Goal: Task Accomplishment & Management: Manage account settings

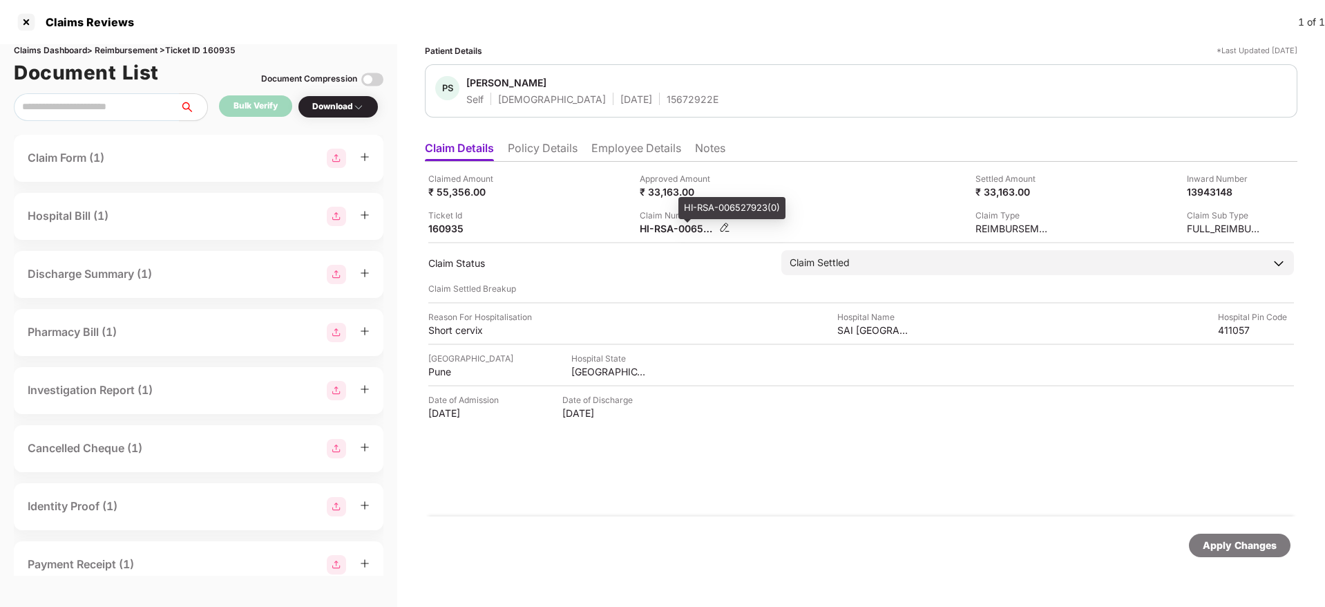
click at [672, 224] on div "HI-RSA-006527923(0)" at bounding box center [678, 228] width 76 height 13
copy div
click at [765, 218] on div "Claim Number HI-RSA-006527923(0)" at bounding box center [740, 222] width 201 height 26
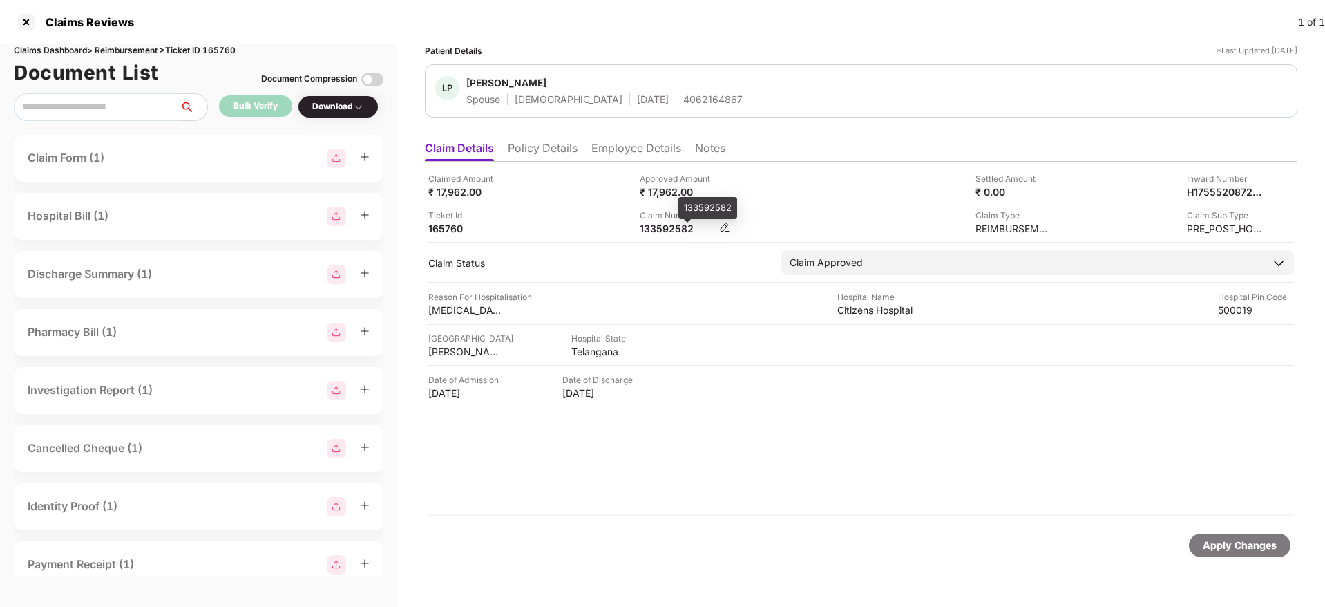
click at [649, 229] on div "133592582" at bounding box center [678, 228] width 76 height 13
copy div "133592582"
click at [536, 145] on li "Policy Details" at bounding box center [543, 151] width 70 height 20
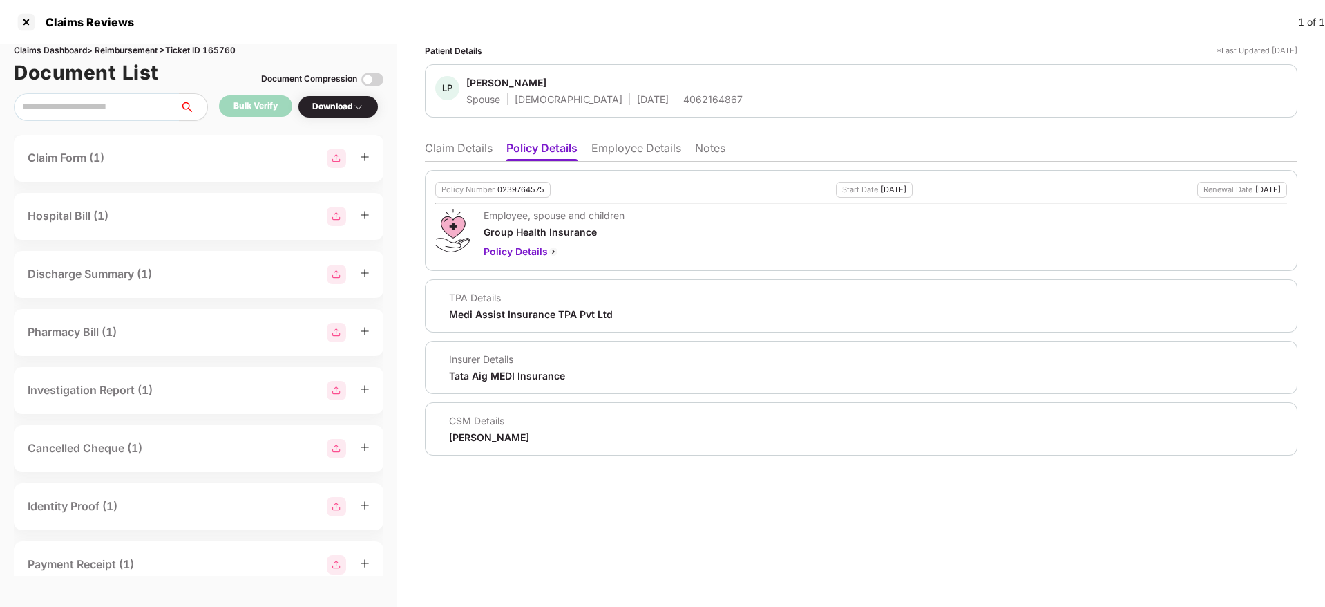
click at [430, 158] on li "Claim Details" at bounding box center [459, 151] width 68 height 20
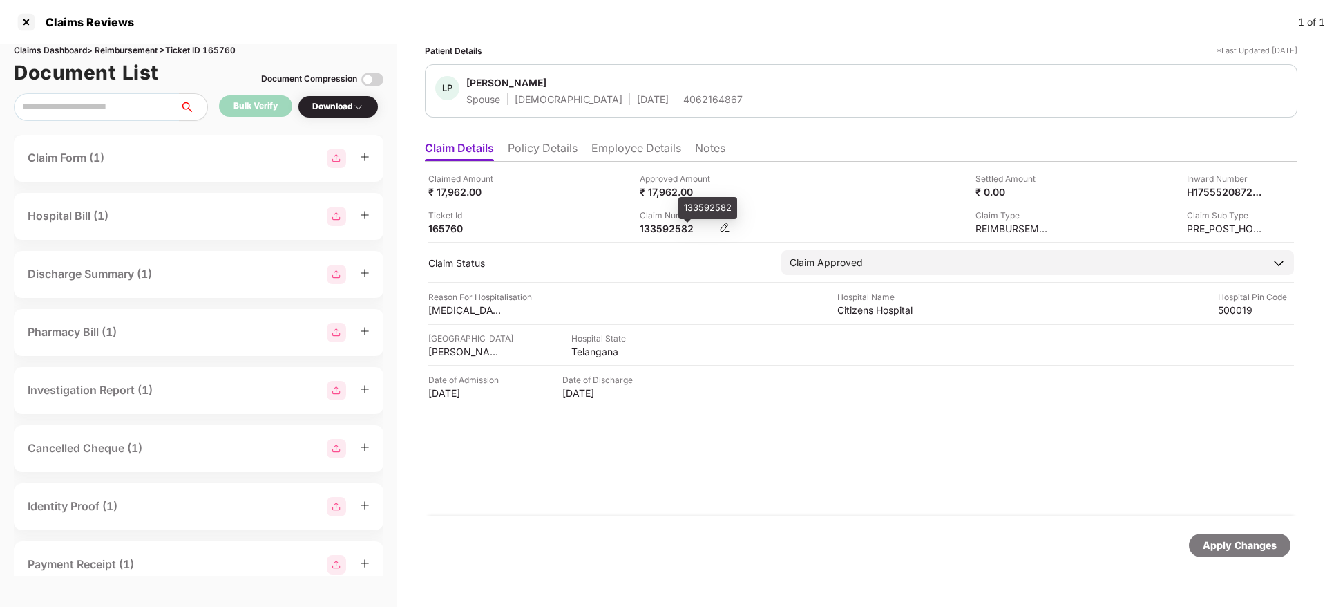
click at [666, 224] on div "133592582" at bounding box center [678, 228] width 76 height 13
click at [667, 224] on div "133592582" at bounding box center [678, 228] width 76 height 13
copy div "133592582"
click at [533, 217] on div "Ticket Id 165760" at bounding box center [528, 222] width 201 height 26
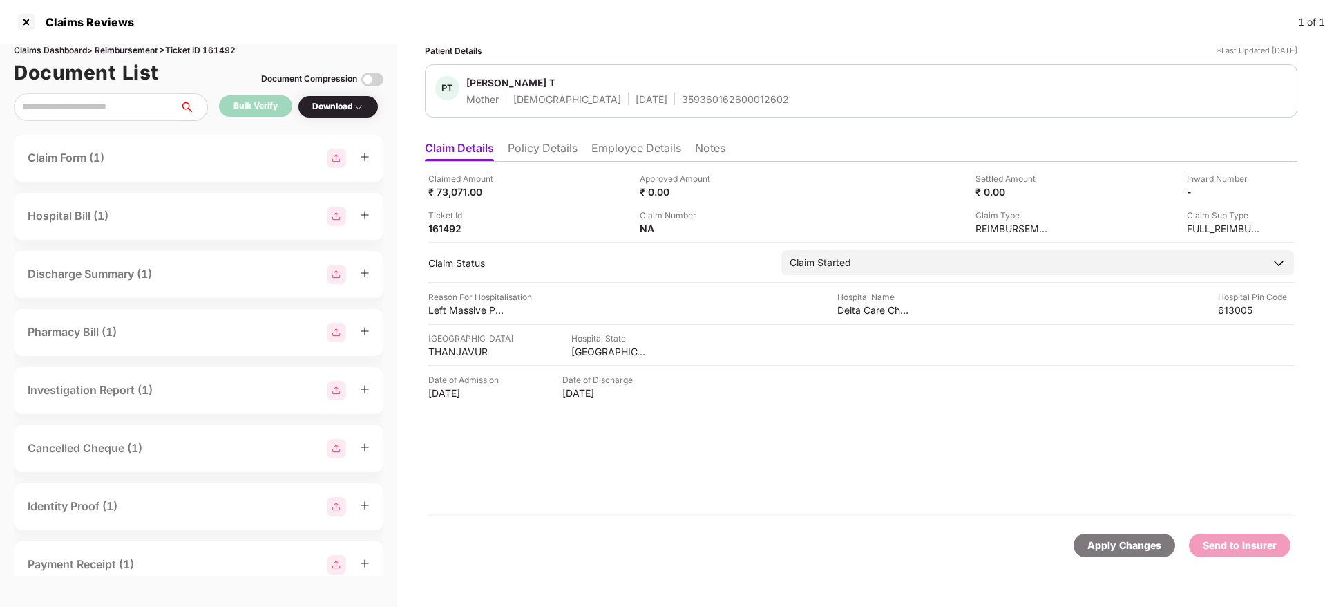
click at [556, 151] on li "Policy Details" at bounding box center [543, 151] width 70 height 20
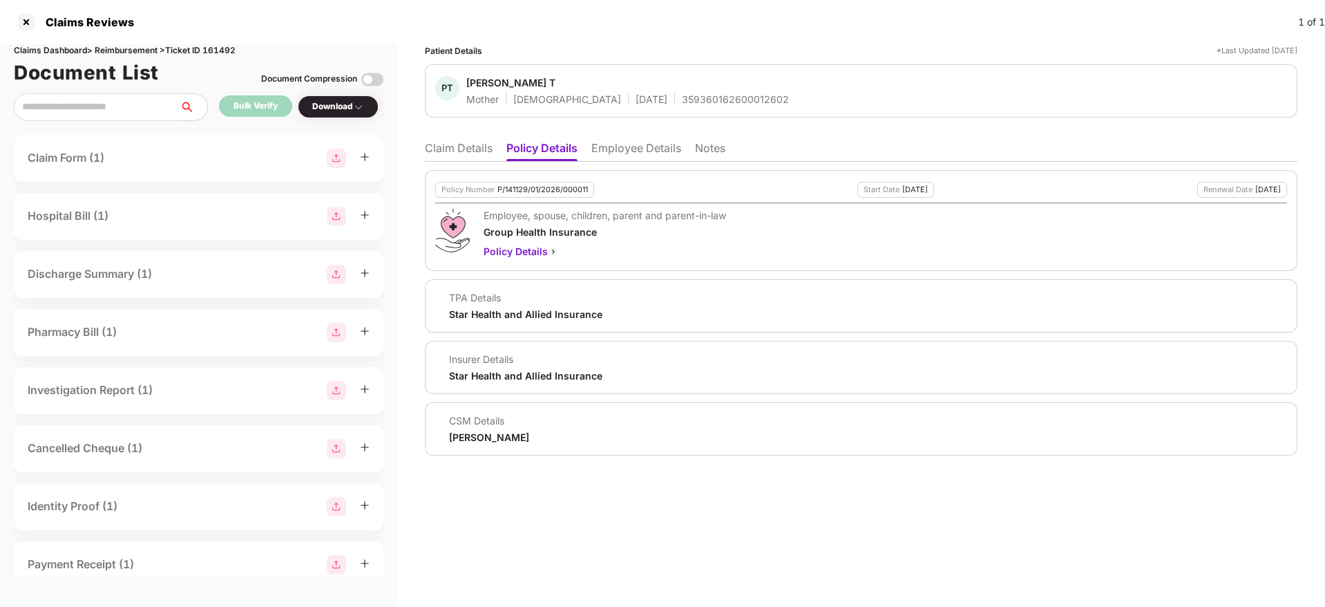
click at [468, 151] on li "Claim Details" at bounding box center [459, 151] width 68 height 20
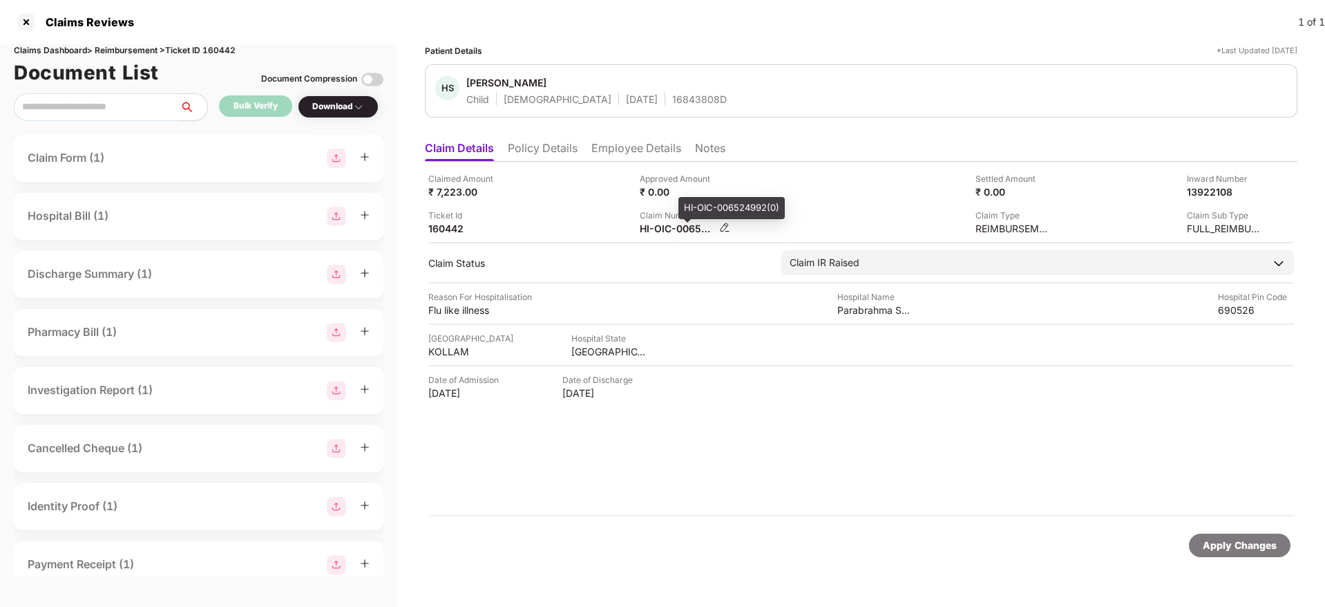
click at [674, 231] on div "HI-OIC-006524992(0)" at bounding box center [678, 228] width 76 height 13
copy div
click at [534, 219] on div "Ticket Id 160442" at bounding box center [528, 222] width 201 height 26
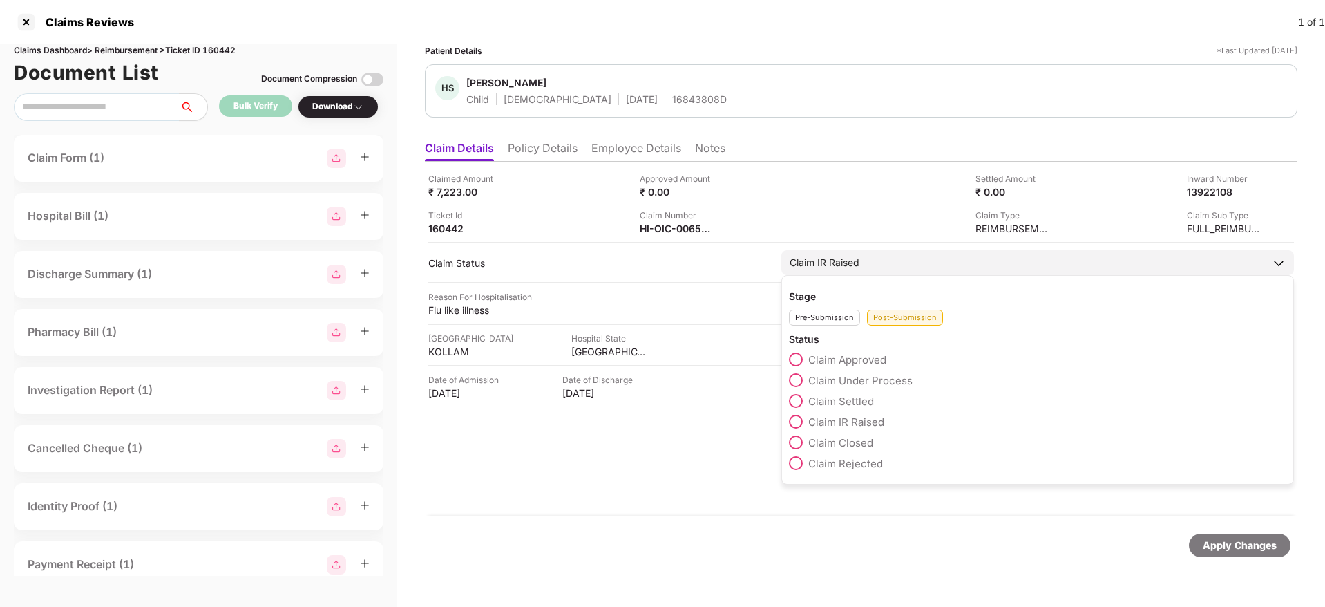
click at [801, 441] on span at bounding box center [796, 442] width 14 height 14
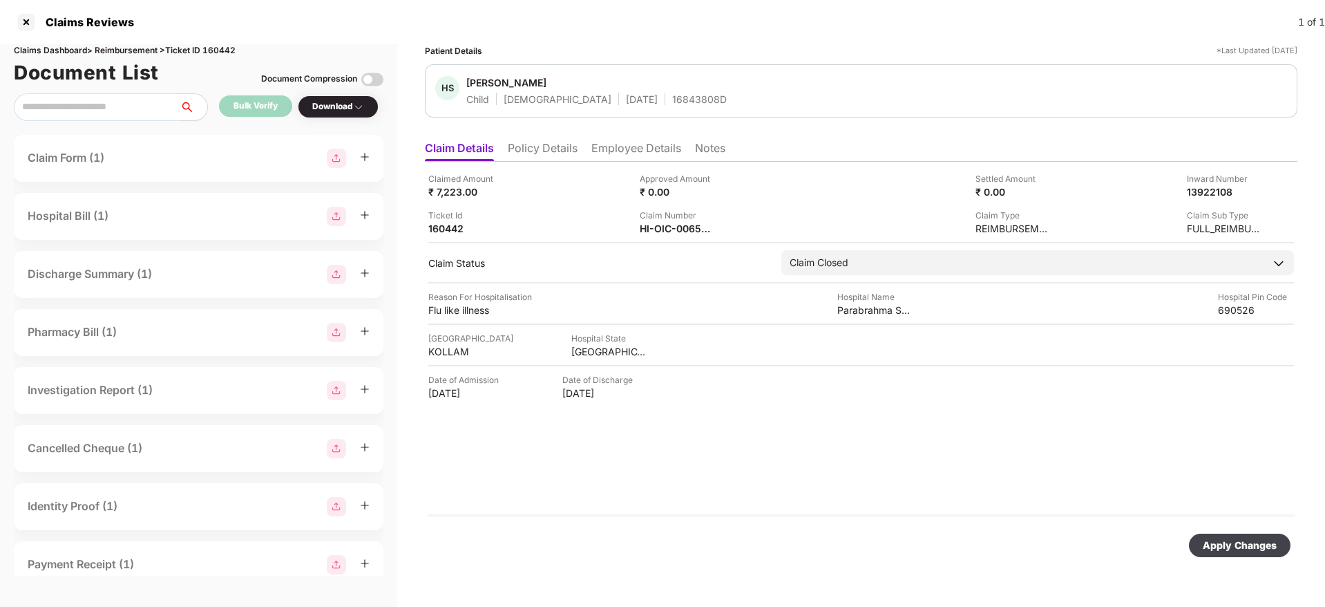
click at [1251, 549] on div "Apply Changes" at bounding box center [1240, 545] width 74 height 15
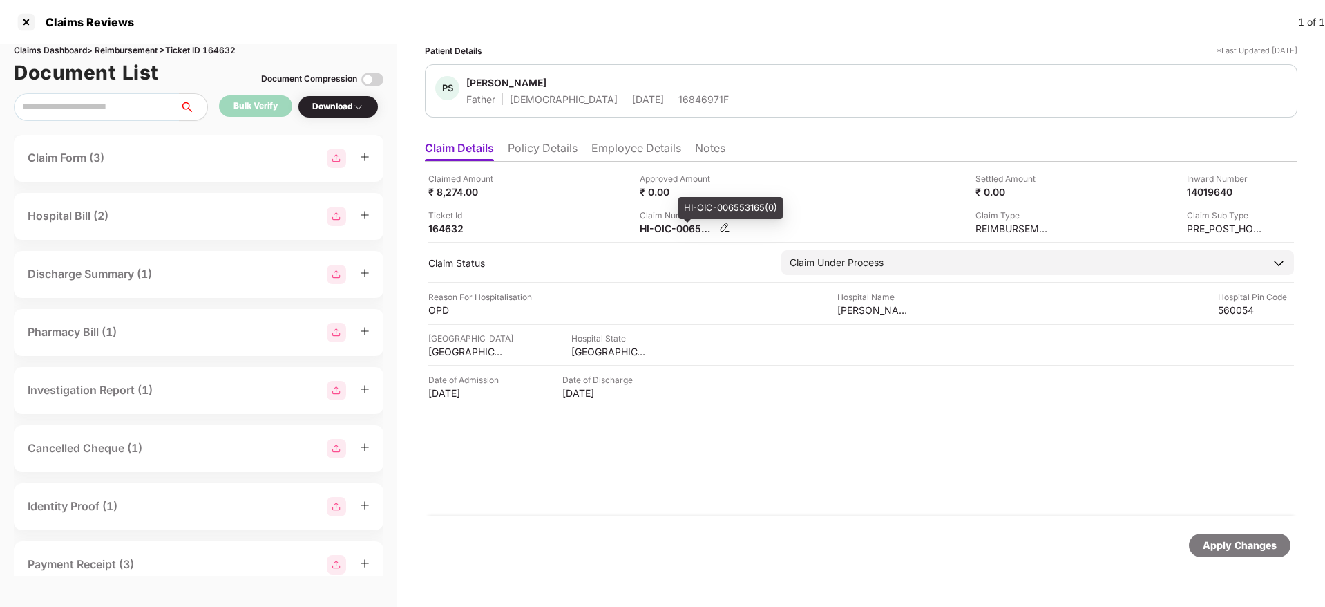
click at [680, 229] on div "HI-OIC-006553165(0)" at bounding box center [678, 228] width 76 height 13
copy div
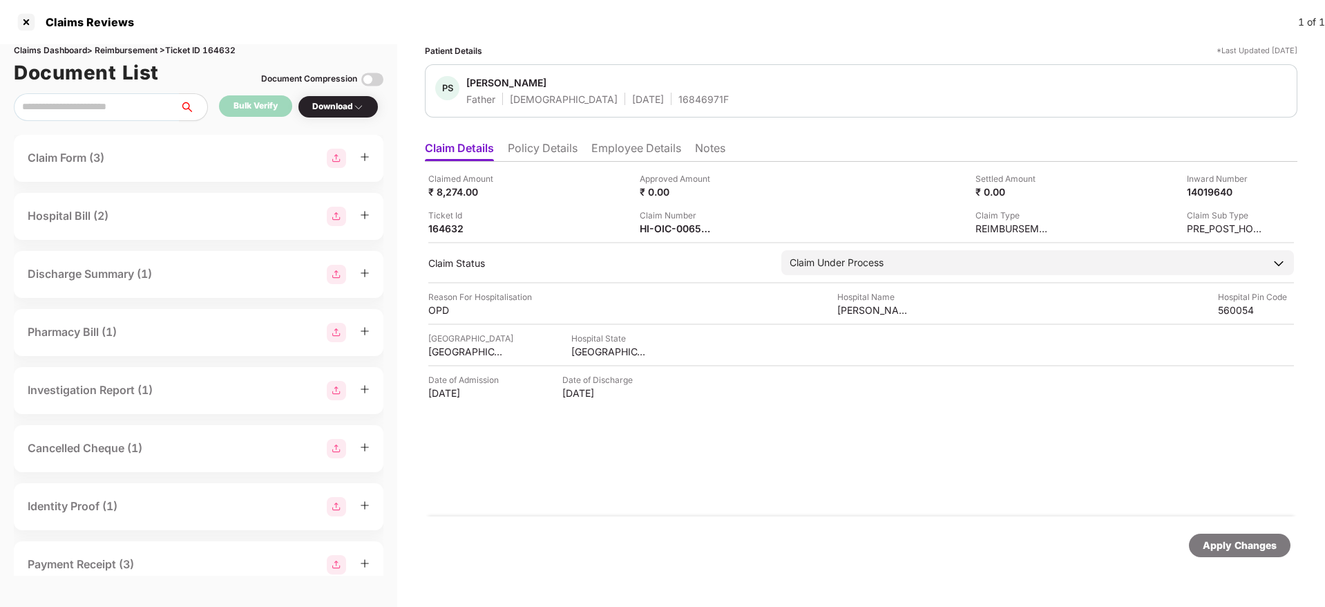
click at [805, 198] on div "Claimed Amount ₹ 8,274.00 Approved Amount ₹ 0.00 Settled Amount ₹ 0.00 Inward N…" at bounding box center [861, 203] width 866 height 63
click at [550, 157] on li "Policy Details" at bounding box center [543, 151] width 70 height 20
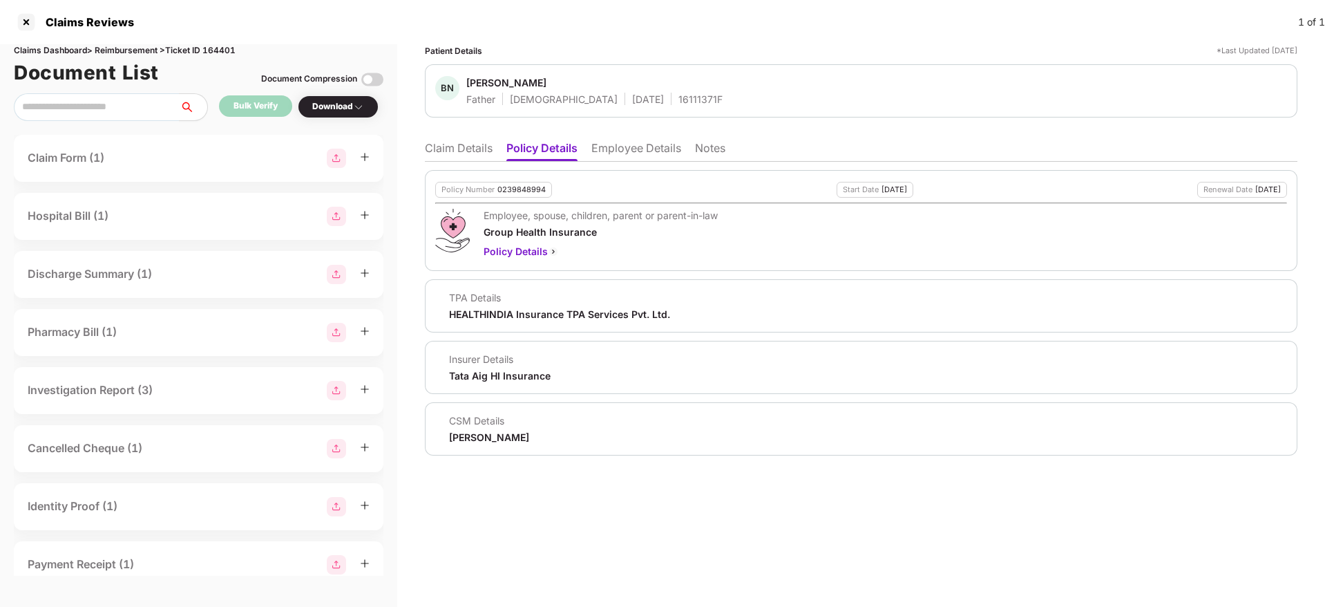
click at [474, 151] on li "Claim Details" at bounding box center [459, 151] width 68 height 20
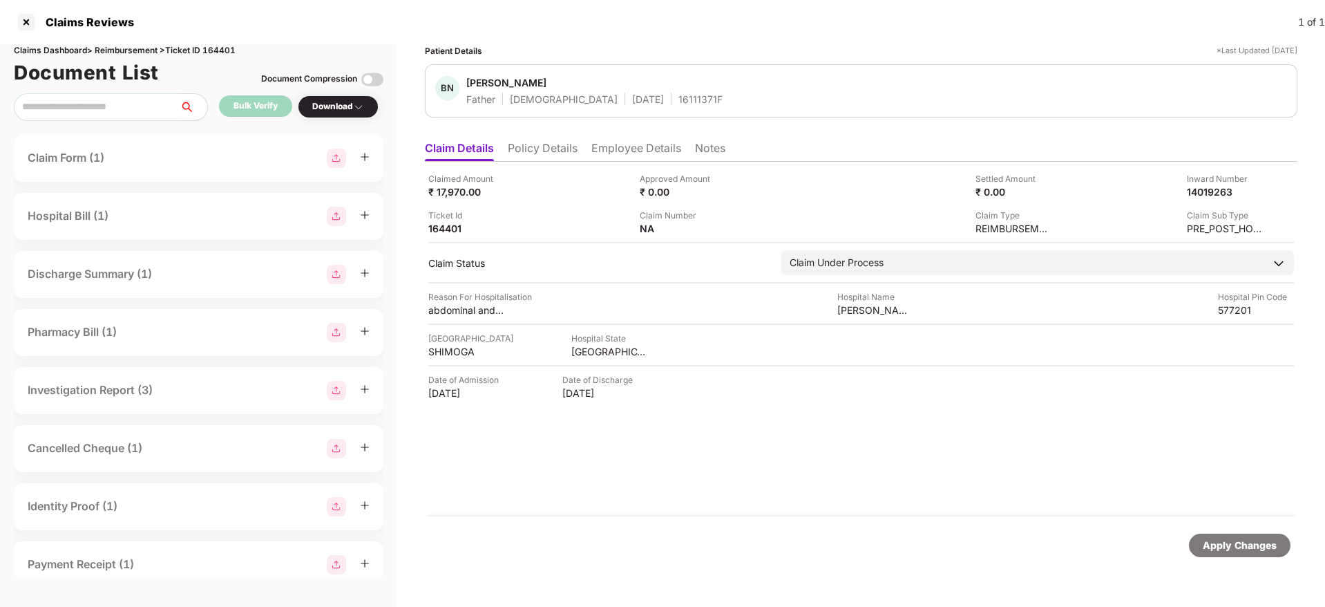
click at [558, 153] on li "Policy Details" at bounding box center [543, 151] width 70 height 20
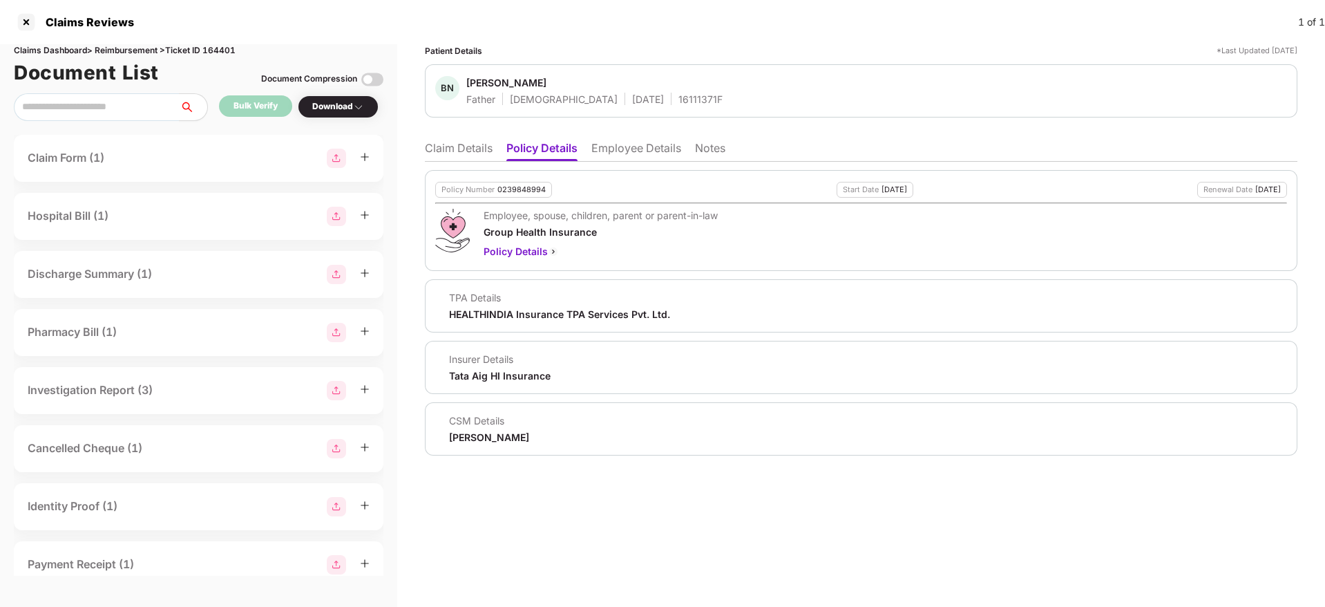
click at [458, 152] on li "Claim Details" at bounding box center [459, 151] width 68 height 20
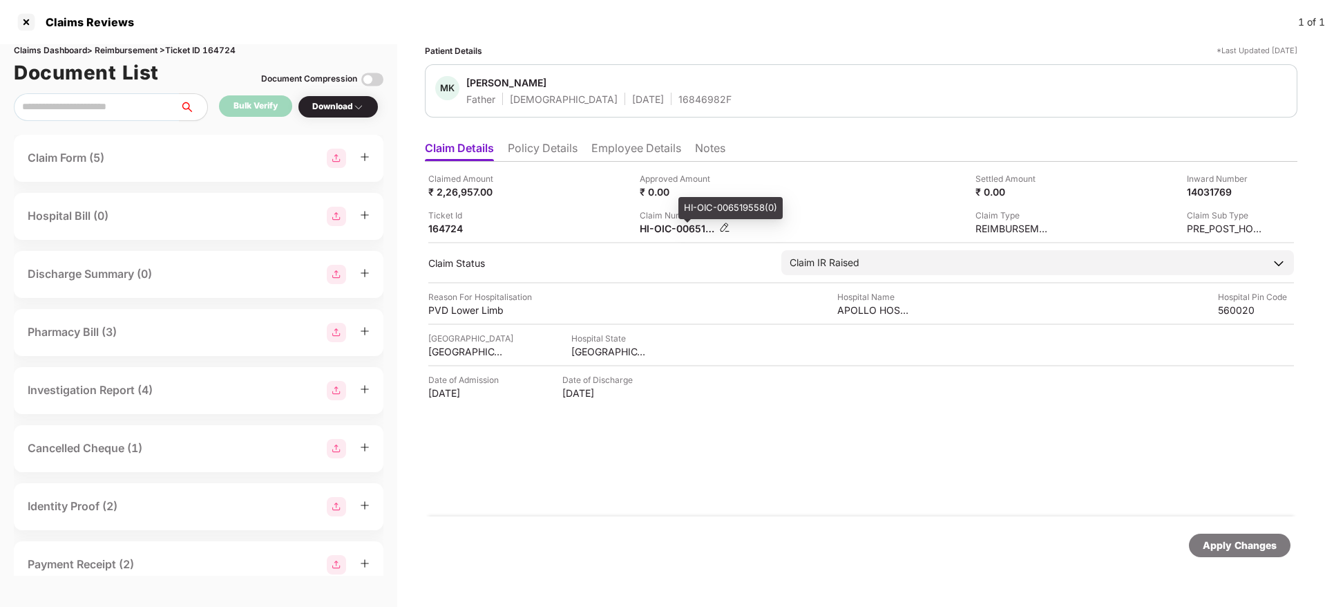
click at [665, 227] on div "HI-OIC-006519558(0)" at bounding box center [678, 228] width 76 height 13
copy div
click at [669, 229] on div "HI-OIC-006519558(0)" at bounding box center [678, 228] width 76 height 13
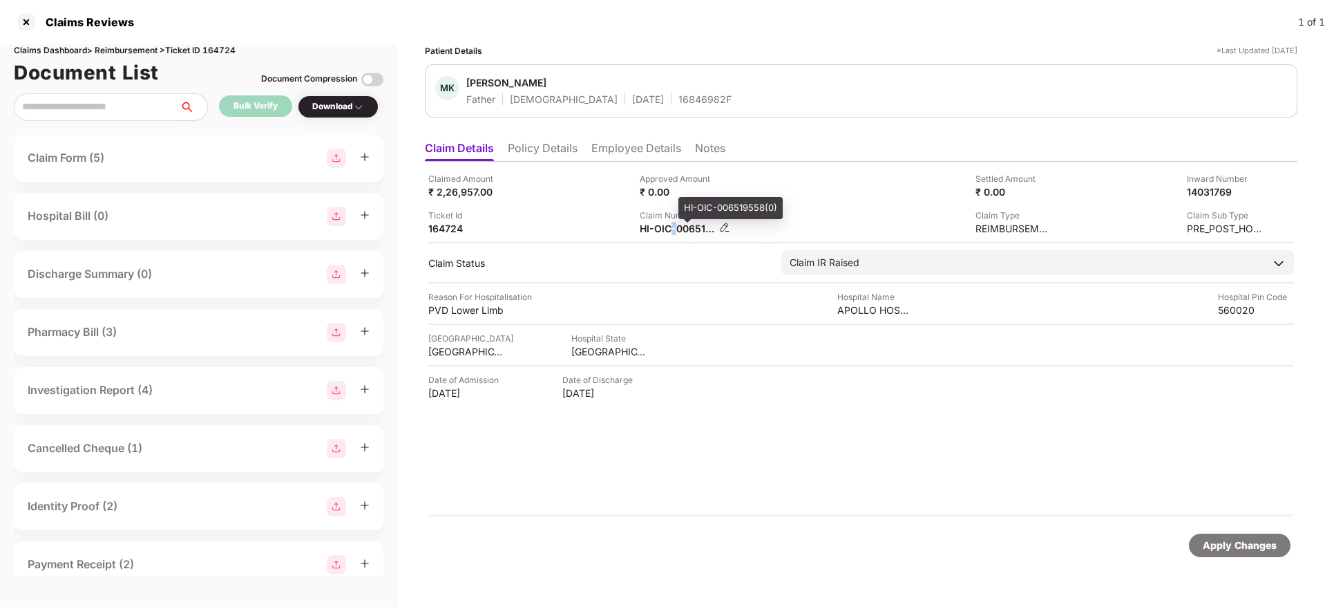
click at [670, 229] on div "HI-OIC-006519558(0)" at bounding box center [678, 228] width 76 height 13
click at [671, 228] on div "HI-OIC-006519558(0)" at bounding box center [678, 228] width 76 height 13
click at [661, 236] on div "Claimed Amount ₹ 35,311.00 Approved Amount ₹ 0.00 Settled Amount ₹ 0.00 Inward …" at bounding box center [861, 339] width 873 height 354
click at [661, 231] on div "HI-TAG-006556855(0)" at bounding box center [678, 228] width 76 height 13
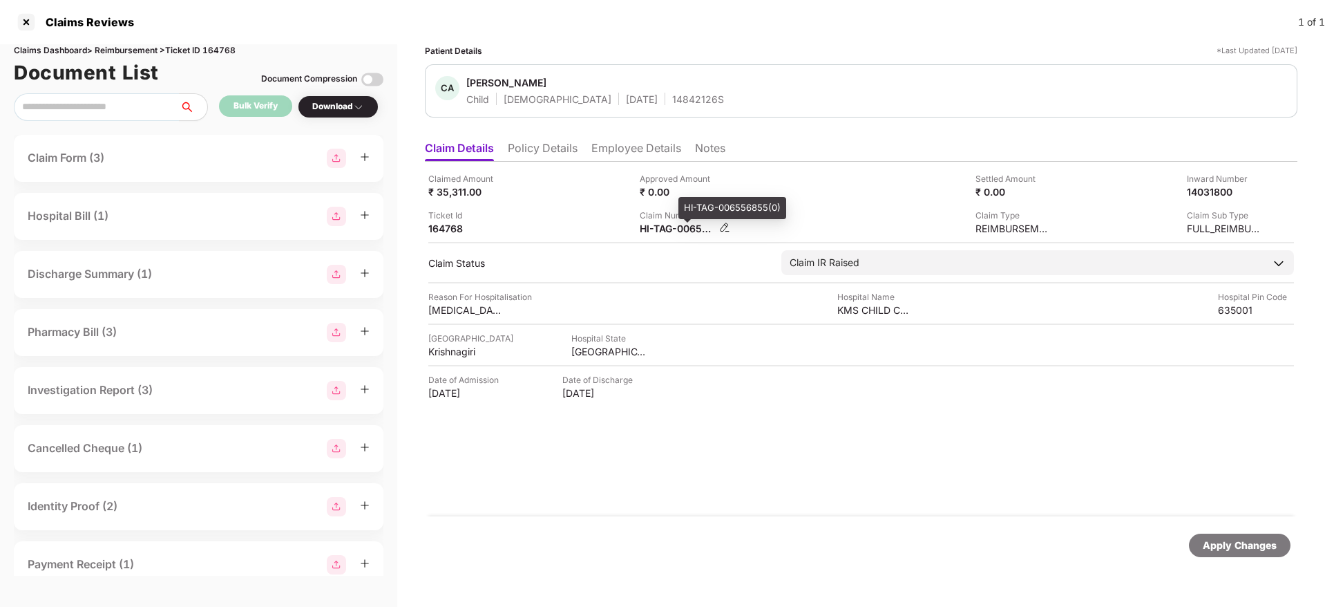
click at [661, 231] on div "HI-TAG-006556855(0)" at bounding box center [678, 228] width 76 height 13
copy div
click at [671, 231] on div "HI-RSA-006556894(0)" at bounding box center [678, 228] width 76 height 13
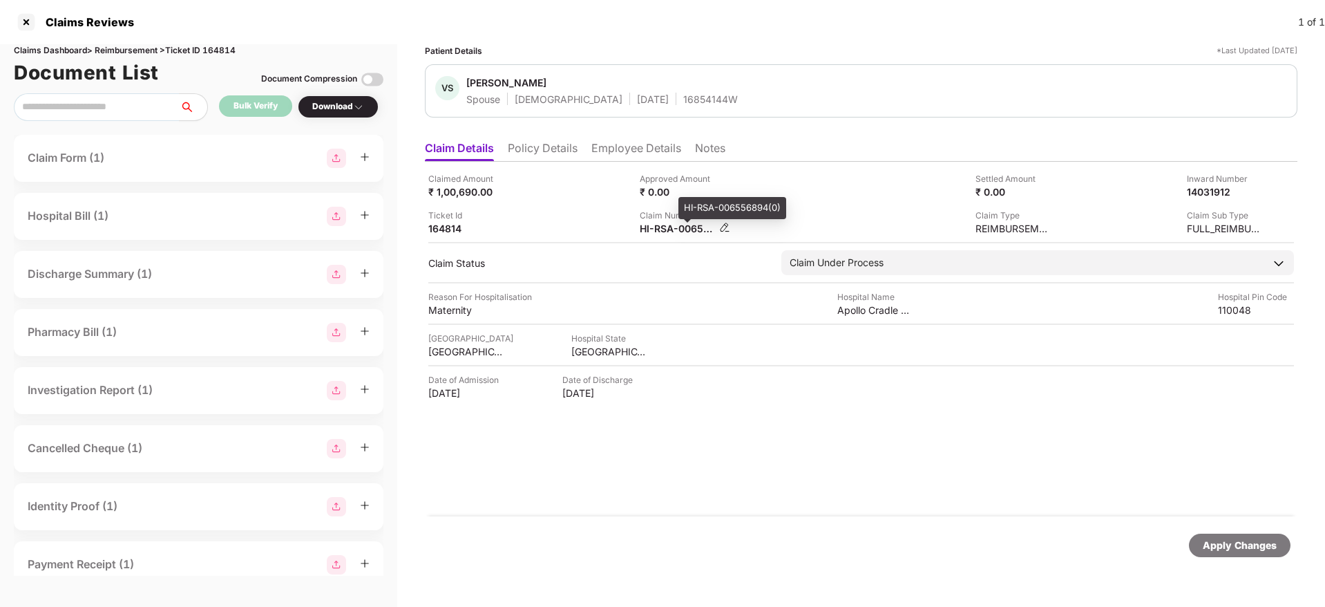
click at [671, 231] on div "HI-RSA-006556894(0)" at bounding box center [678, 228] width 76 height 13
copy div
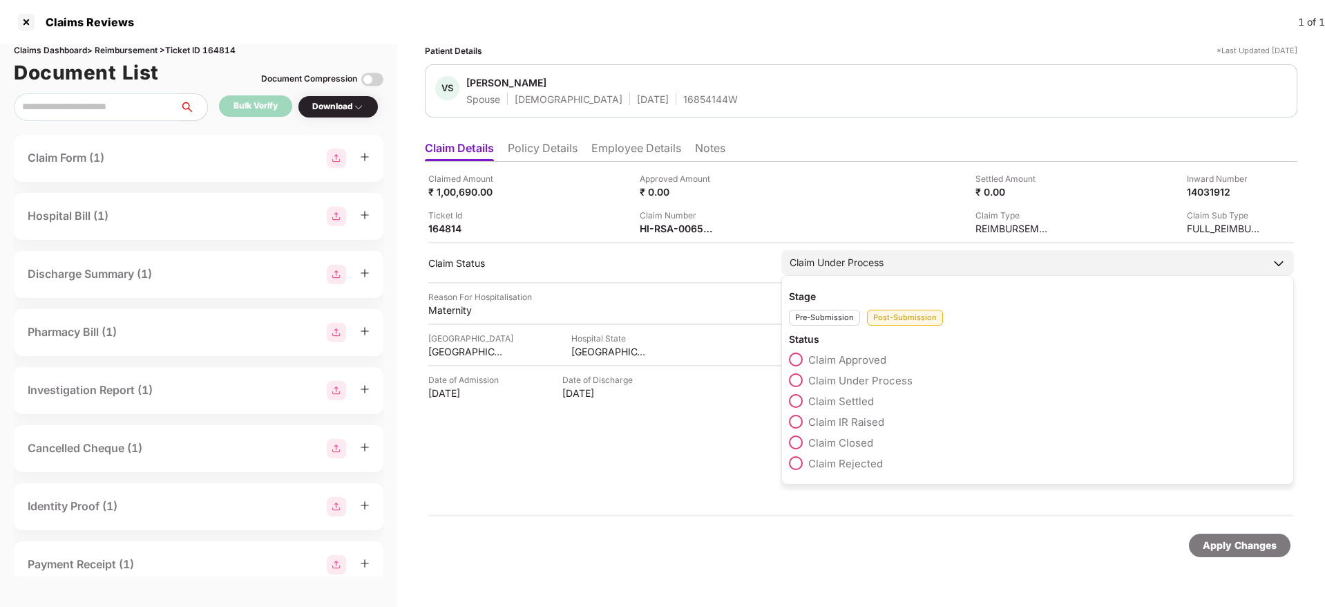
click at [795, 419] on span at bounding box center [796, 422] width 14 height 14
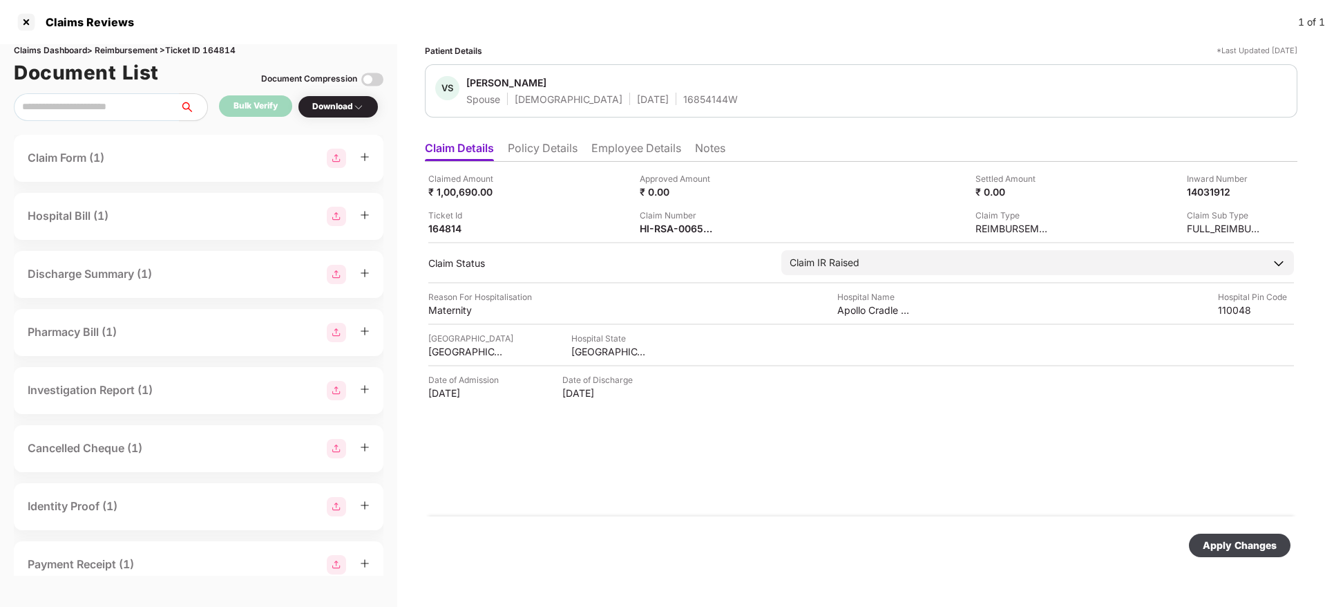
click at [1249, 534] on div "Apply Changes" at bounding box center [1240, 544] width 102 height 23
click at [656, 229] on div "HI-RSA-006556894(0)" at bounding box center [678, 228] width 76 height 13
copy div
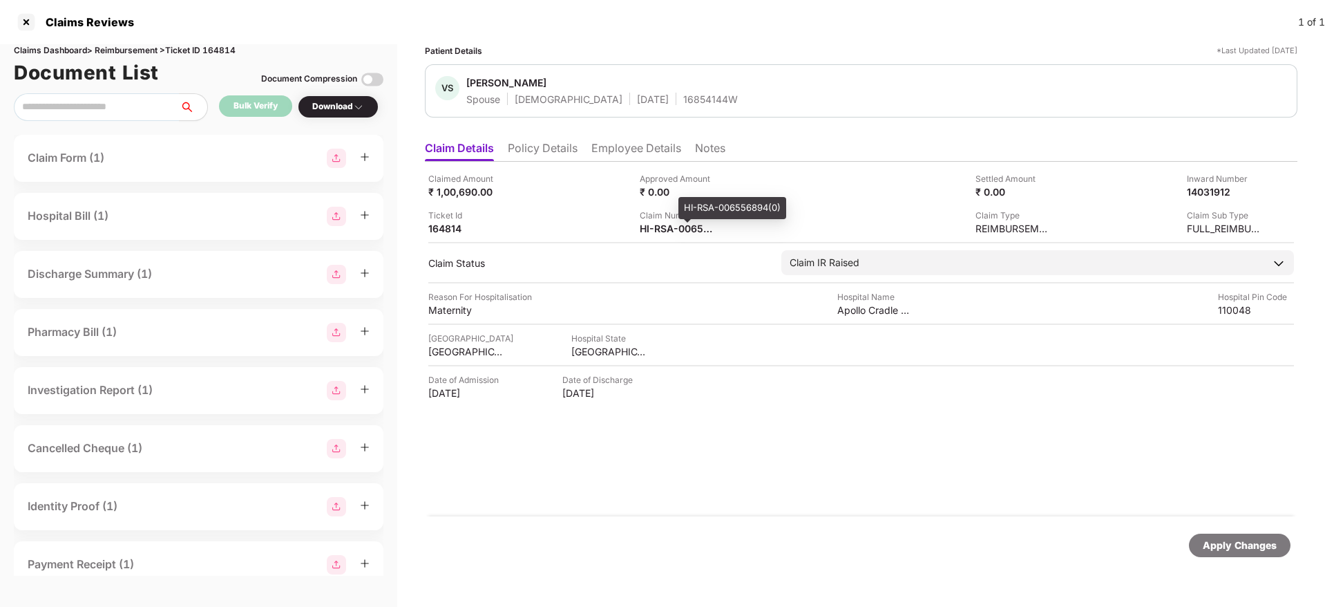
copy div
click at [663, 229] on div "HI-TAG-006524504(0)" at bounding box center [678, 228] width 76 height 13
click at [664, 229] on div "HI-TAG-006524504(0)" at bounding box center [678, 228] width 76 height 13
copy div
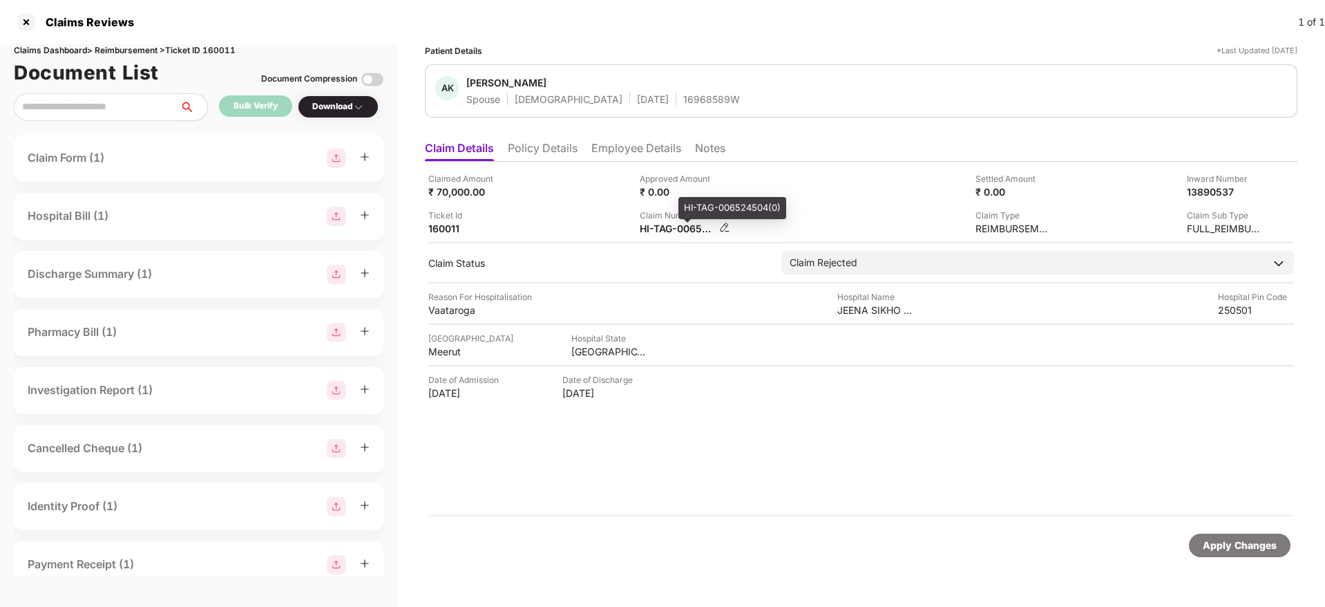
copy div
click at [675, 230] on div "HI-OIC-006566514-0" at bounding box center [678, 228] width 76 height 13
click at [675, 229] on div "HI-OIC-006566514-0" at bounding box center [678, 228] width 76 height 13
copy div
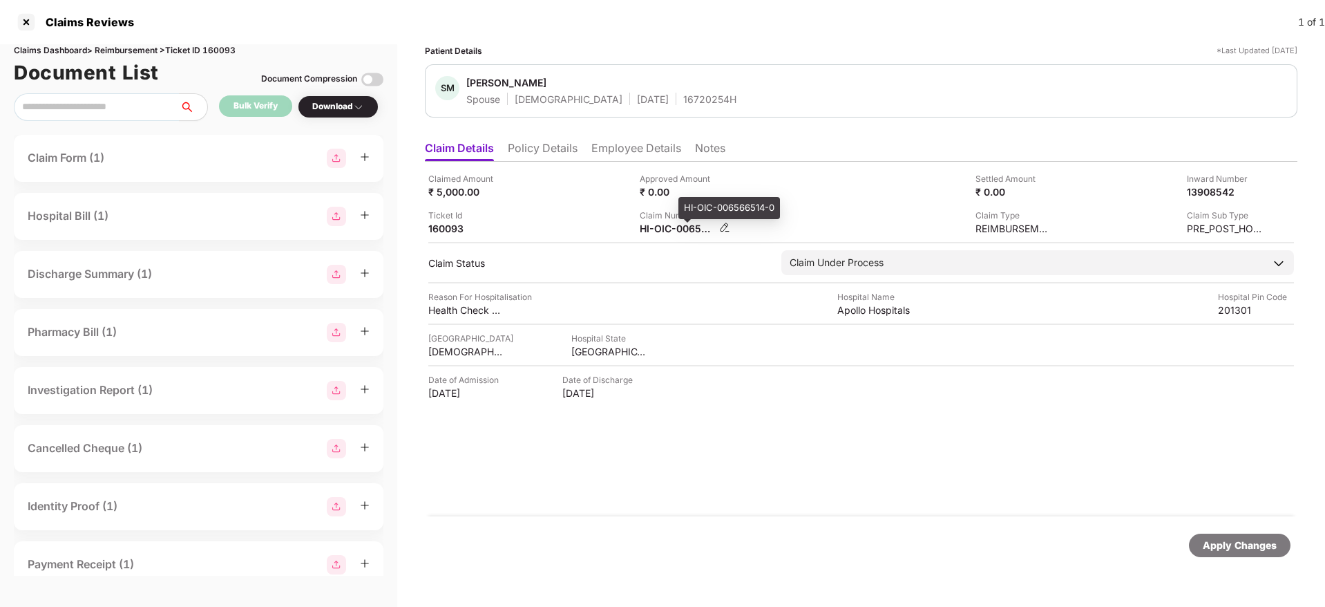
copy div
click at [671, 234] on div "HI-TAG-006469911(0)" at bounding box center [678, 228] width 76 height 13
copy div
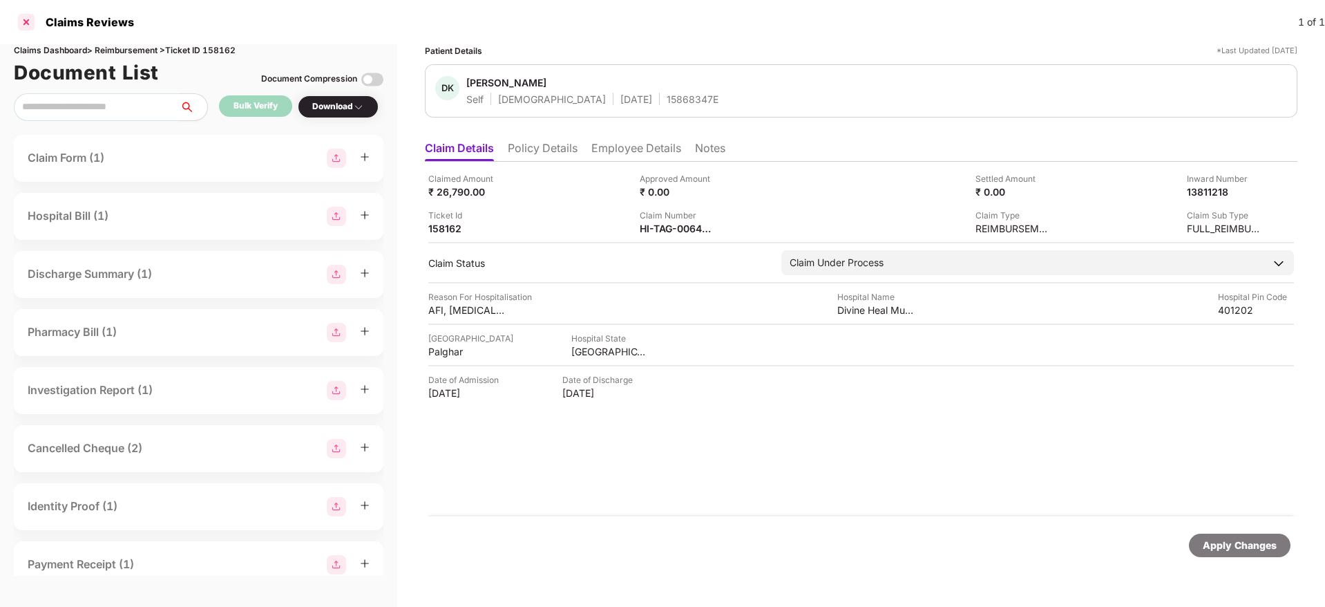
click at [28, 21] on div at bounding box center [26, 22] width 22 height 22
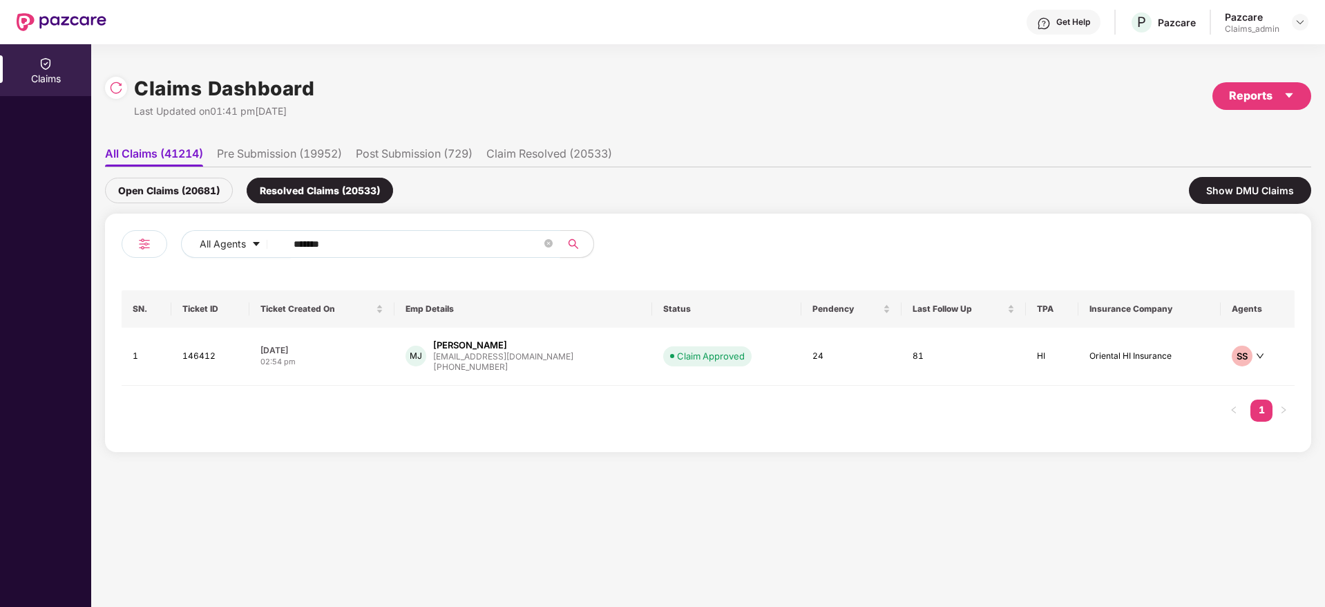
click at [298, 238] on input "******" at bounding box center [418, 244] width 248 height 21
paste input "text"
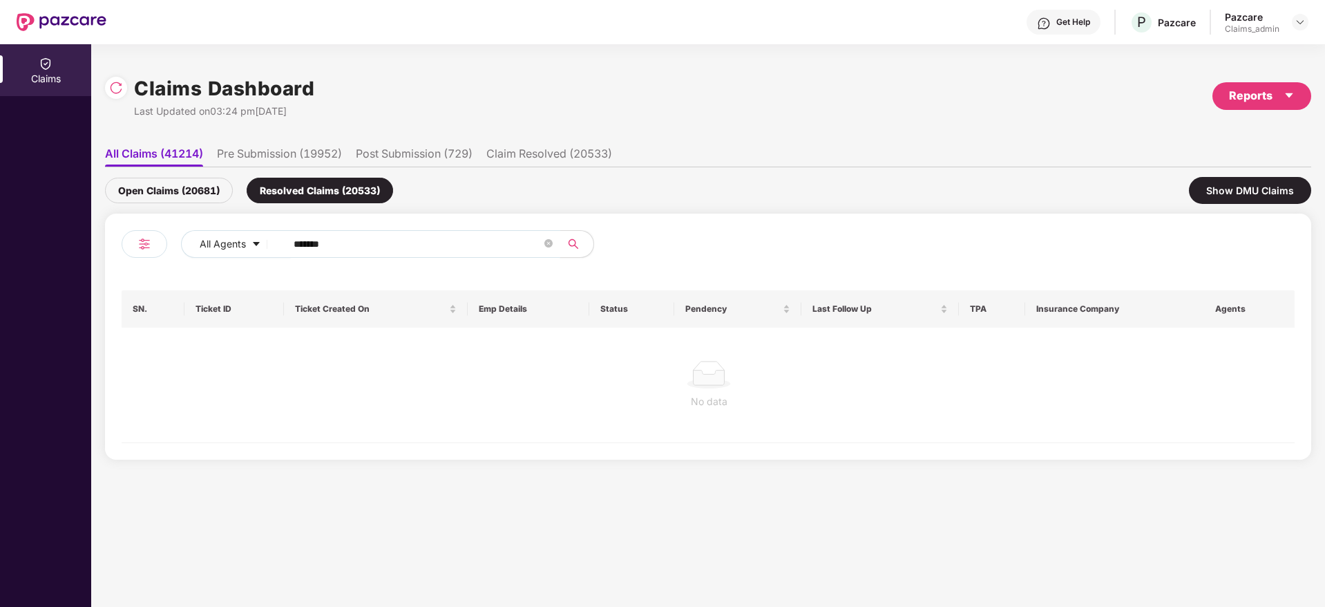
type input "******"
click at [141, 174] on div "Open Claims (20681) Resolved Claims (20533) Show DMU Claims" at bounding box center [708, 190] width 1206 height 46
click at [149, 186] on div "Open Claims (20681)" at bounding box center [169, 191] width 128 height 26
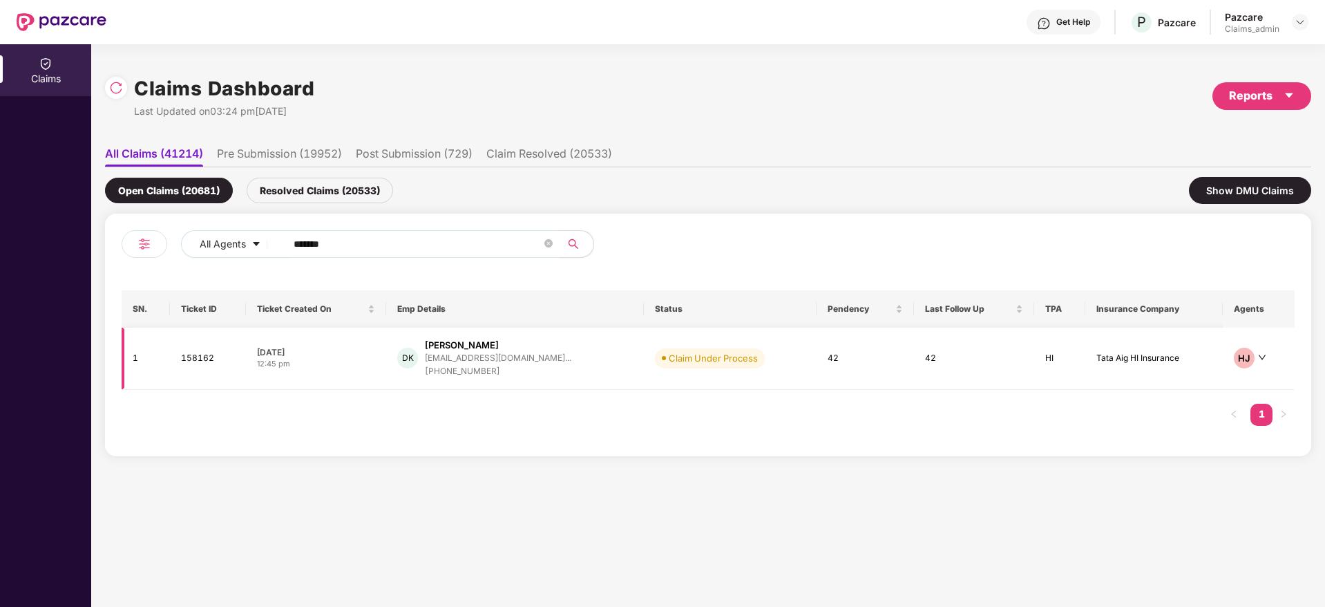
click at [372, 359] on div "12:45 pm" at bounding box center [316, 364] width 118 height 12
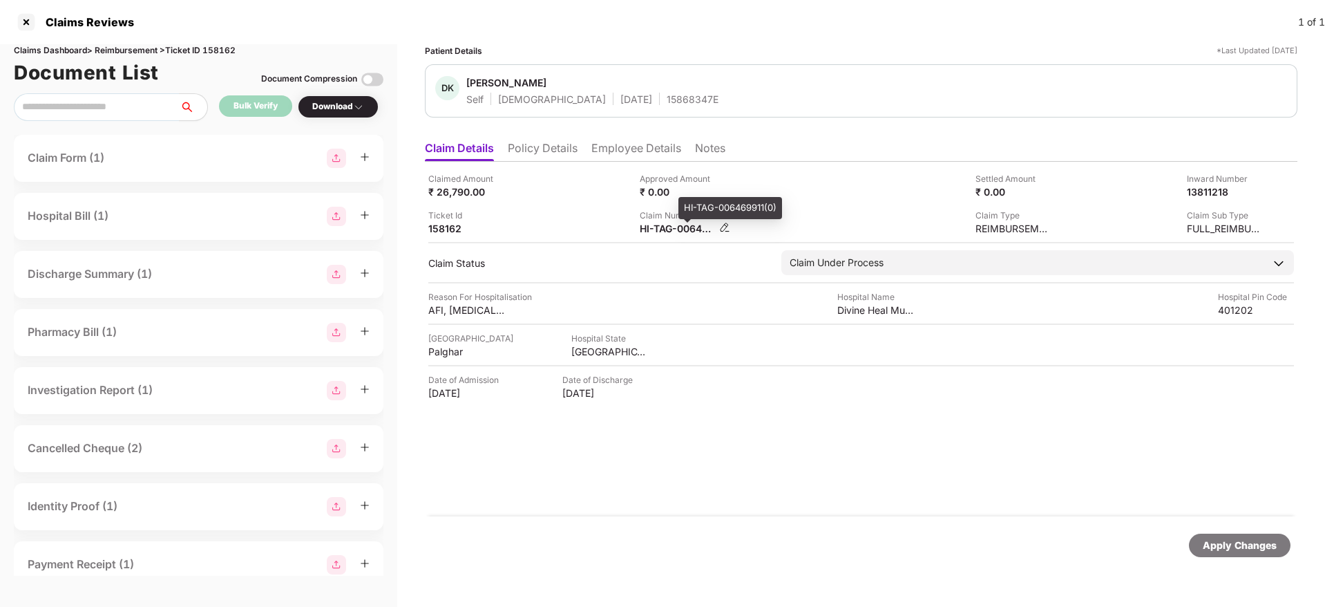
click at [664, 227] on div "HI-TAG-006469911(0)" at bounding box center [678, 228] width 76 height 13
click at [663, 227] on div "HI-TAG-006469911(0)" at bounding box center [678, 228] width 76 height 13
click at [664, 229] on div "HI-TAG-006469911(0)" at bounding box center [678, 228] width 76 height 13
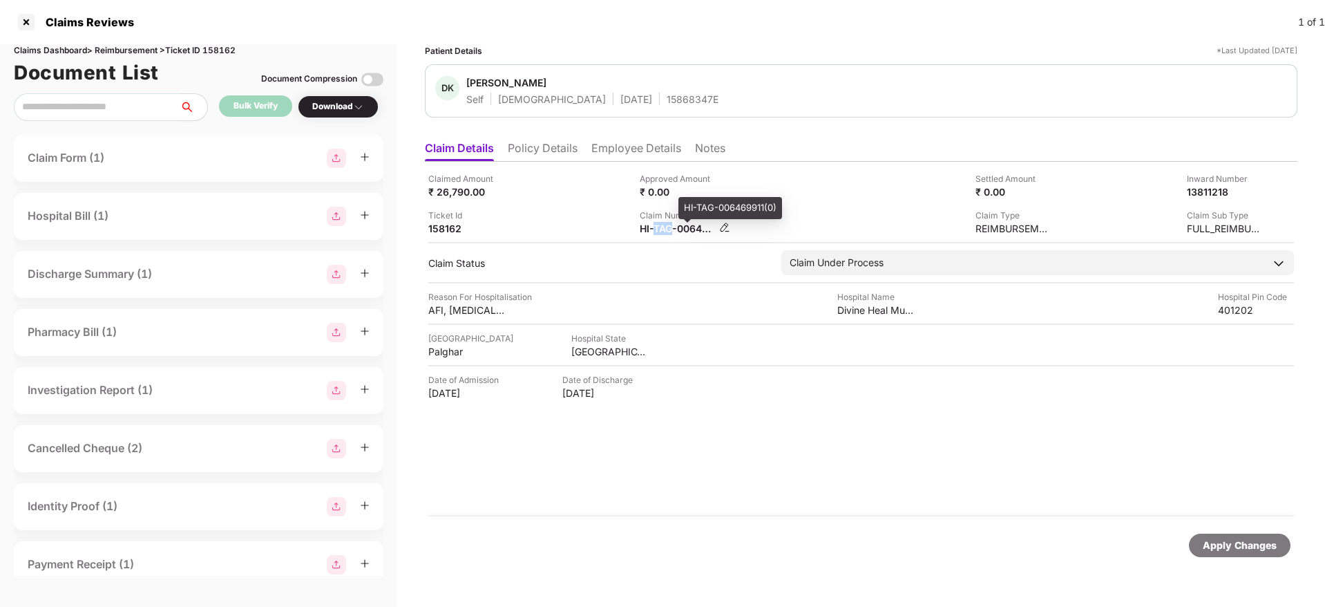
click at [664, 229] on div "HI-TAG-006469911(0)" at bounding box center [678, 228] width 76 height 13
copy div
click at [678, 229] on div "HI-NIA-006406687(0)" at bounding box center [678, 228] width 76 height 13
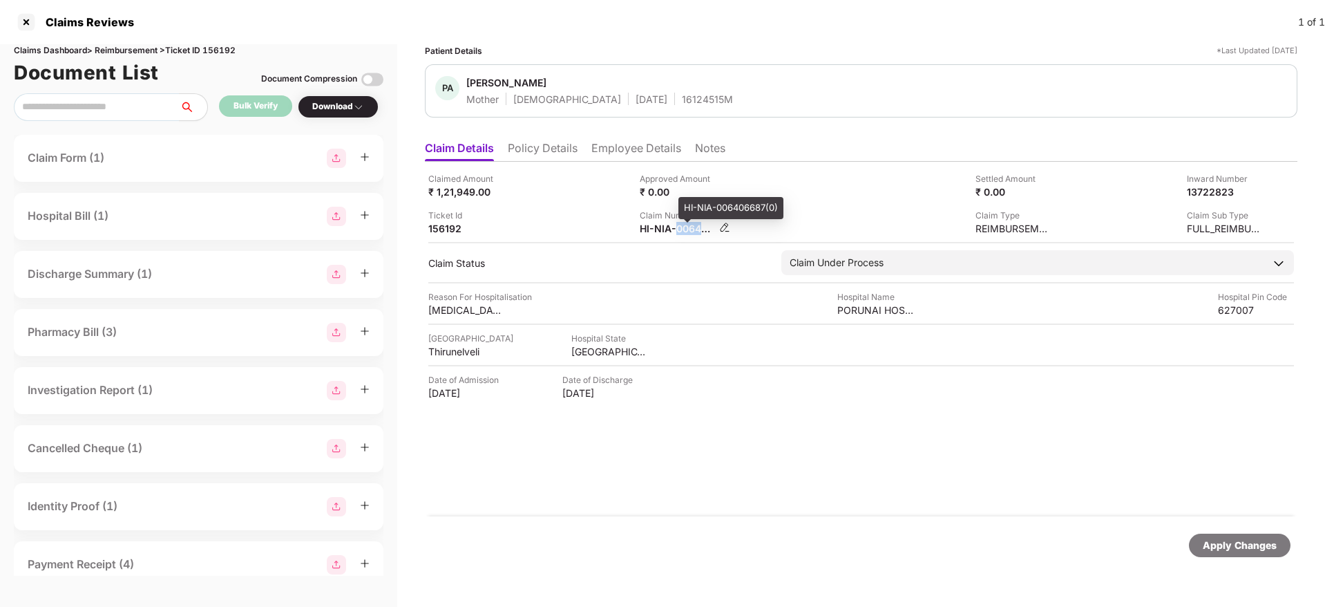
click at [678, 229] on div "HI-NIA-006406687(0)" at bounding box center [678, 228] width 76 height 13
copy div
click at [678, 232] on div "HI-ABH-006561505(0)" at bounding box center [678, 228] width 76 height 13
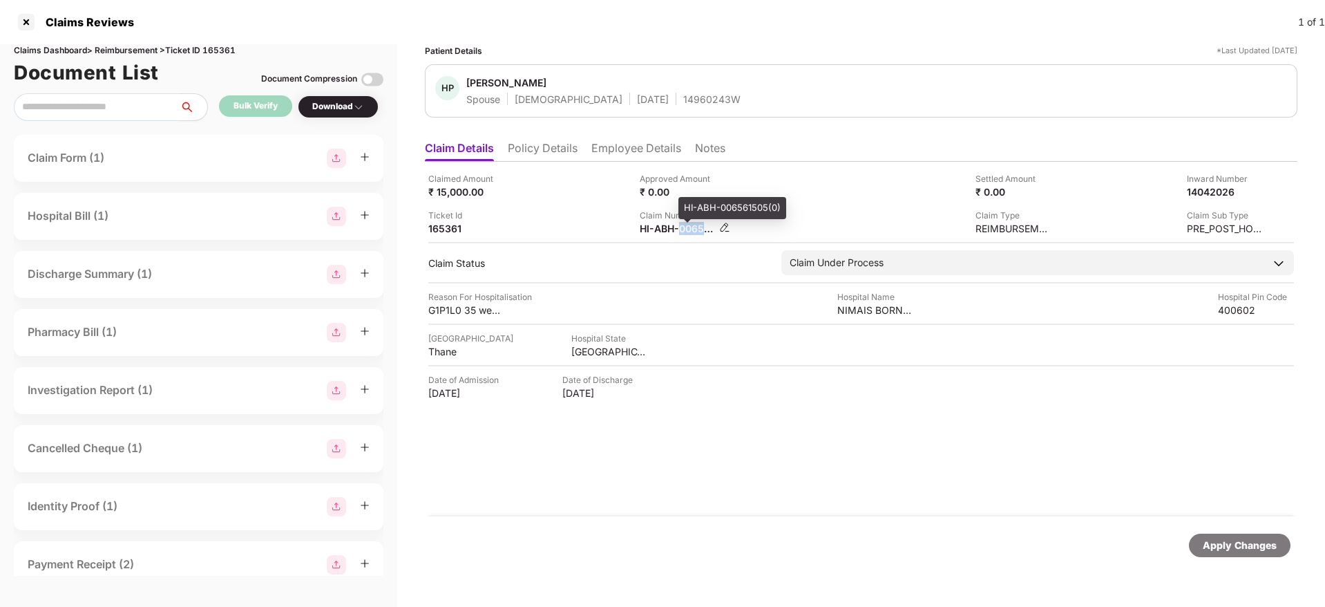
click at [678, 232] on div "HI-ABH-006561505(0)" at bounding box center [678, 228] width 76 height 13
copy div
click at [673, 226] on div "HI-OIC-006565873-0" at bounding box center [678, 228] width 76 height 13
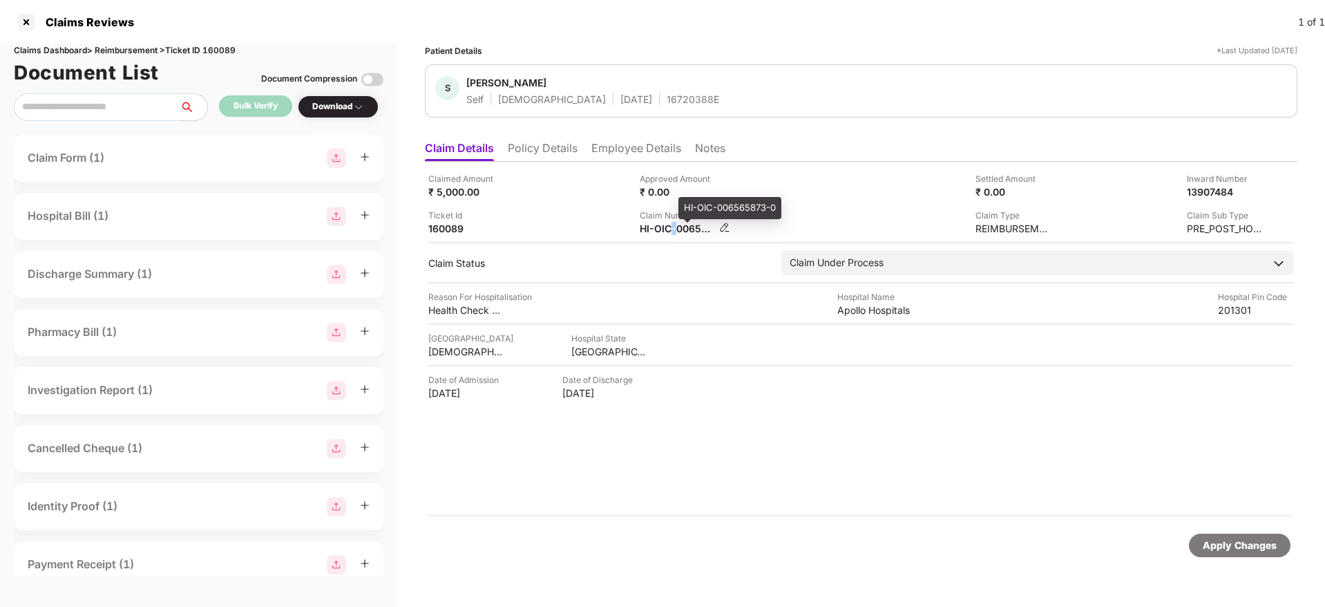
click at [673, 226] on div "HI-OIC-006565873-0" at bounding box center [678, 228] width 76 height 13
click at [673, 225] on div "HI-OIC-006565873-0" at bounding box center [678, 228] width 76 height 13
copy div
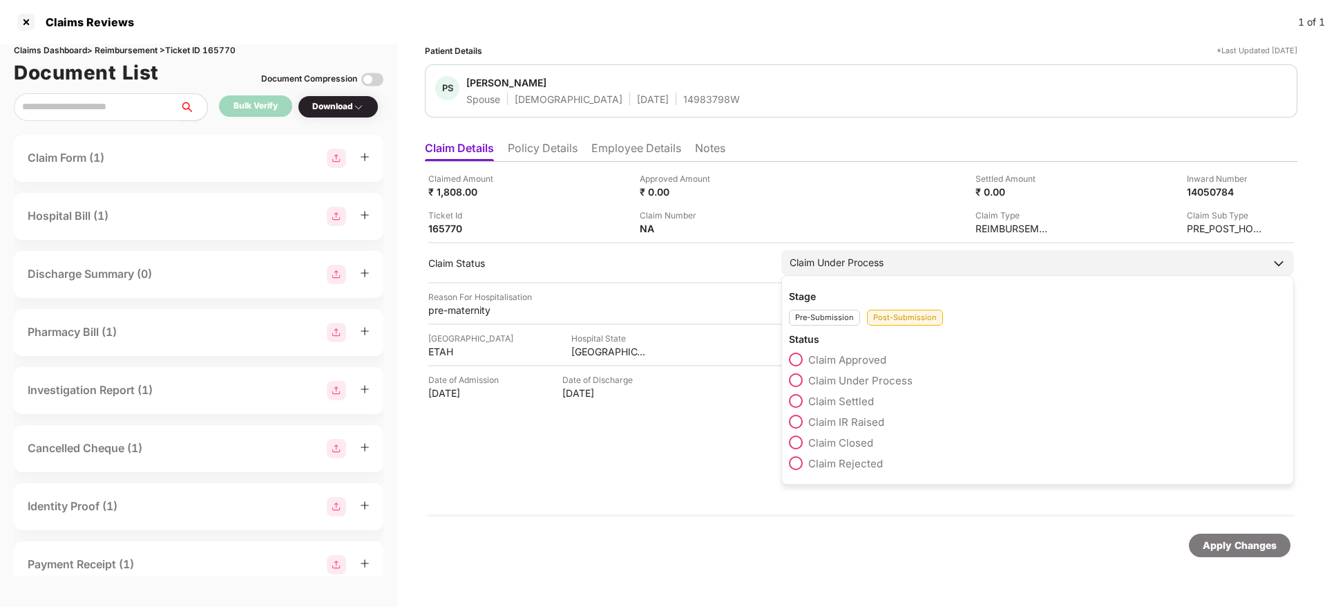
click at [788, 421] on div "Stage Pre-Submission Post-Submission Status Claim Approved Claim Under Process …" at bounding box center [1037, 379] width 513 height 209
click at [795, 419] on span at bounding box center [796, 422] width 14 height 14
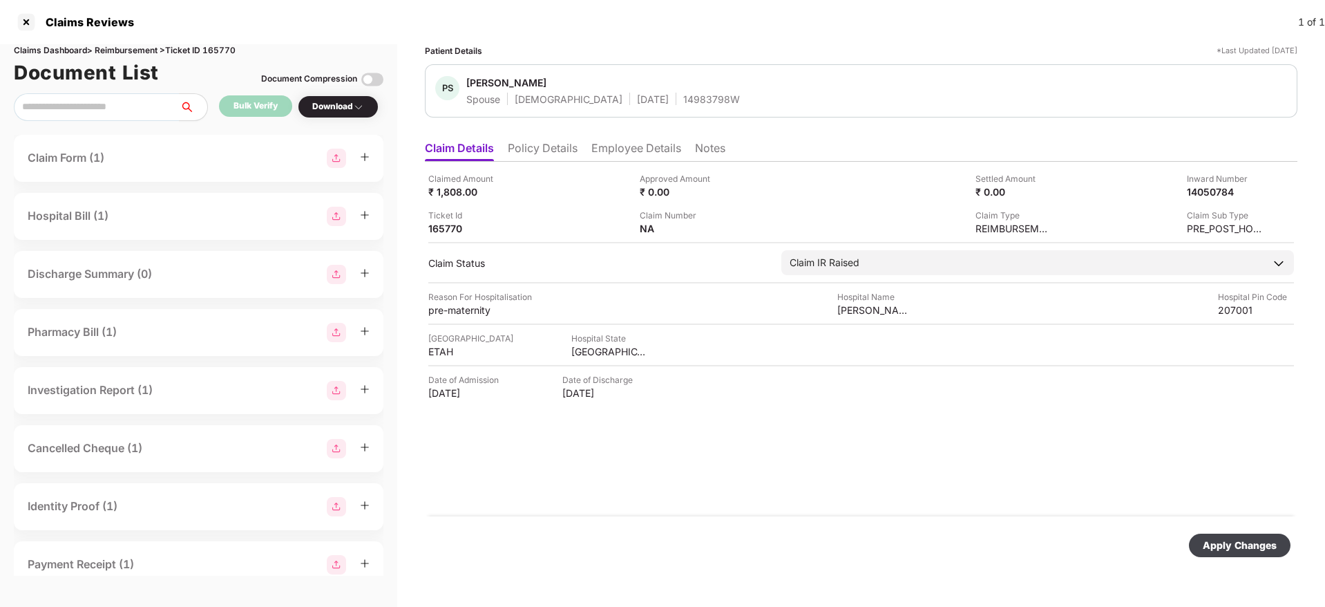
drag, startPoint x: 1238, startPoint y: 553, endPoint x: 1232, endPoint y: 544, distance: 10.9
click at [1239, 553] on div "Apply Changes" at bounding box center [1240, 544] width 102 height 23
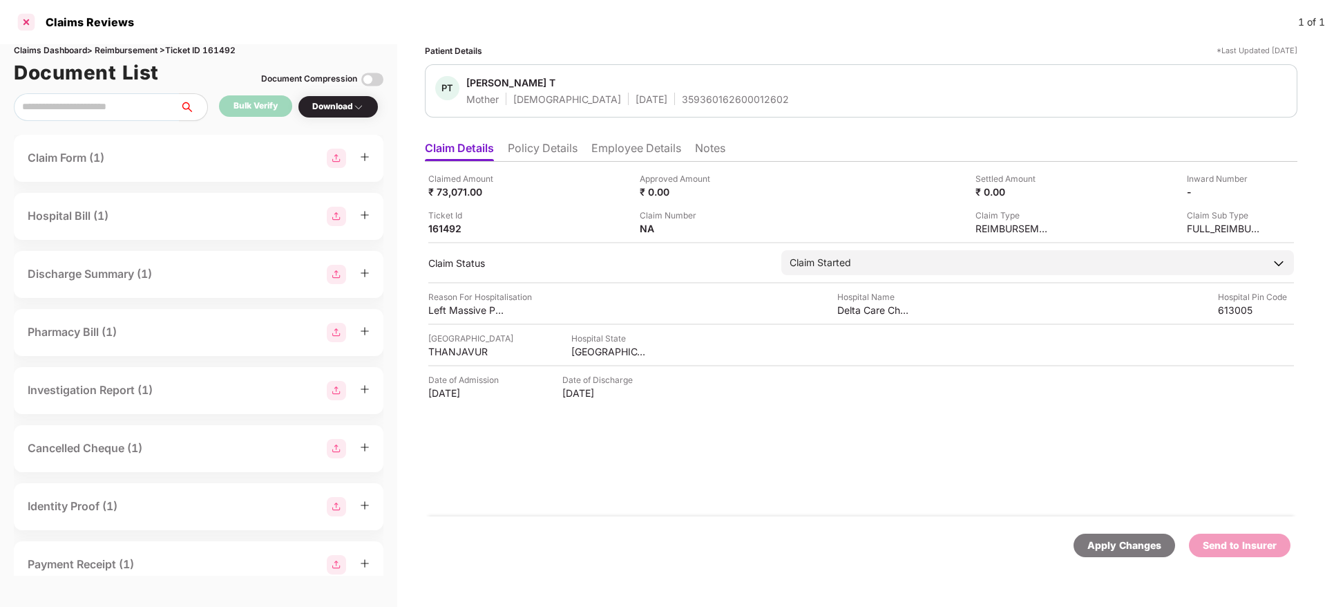
click at [23, 23] on div at bounding box center [26, 22] width 22 height 22
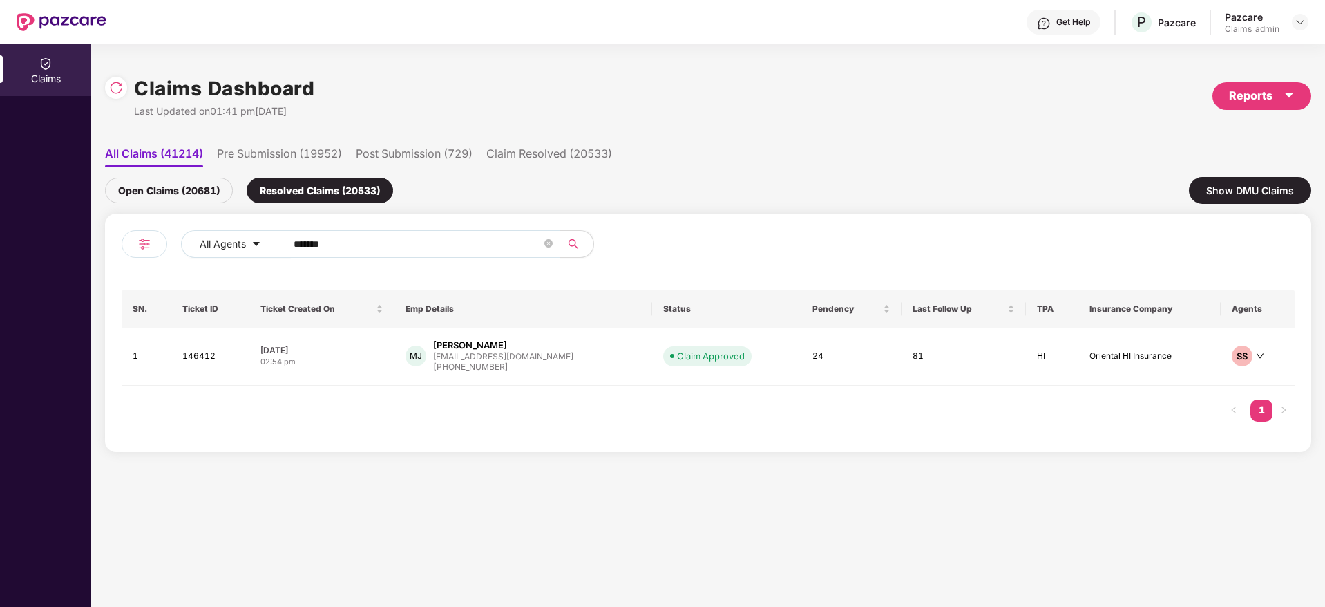
click at [126, 189] on div "Open Claims (20681)" at bounding box center [169, 191] width 128 height 26
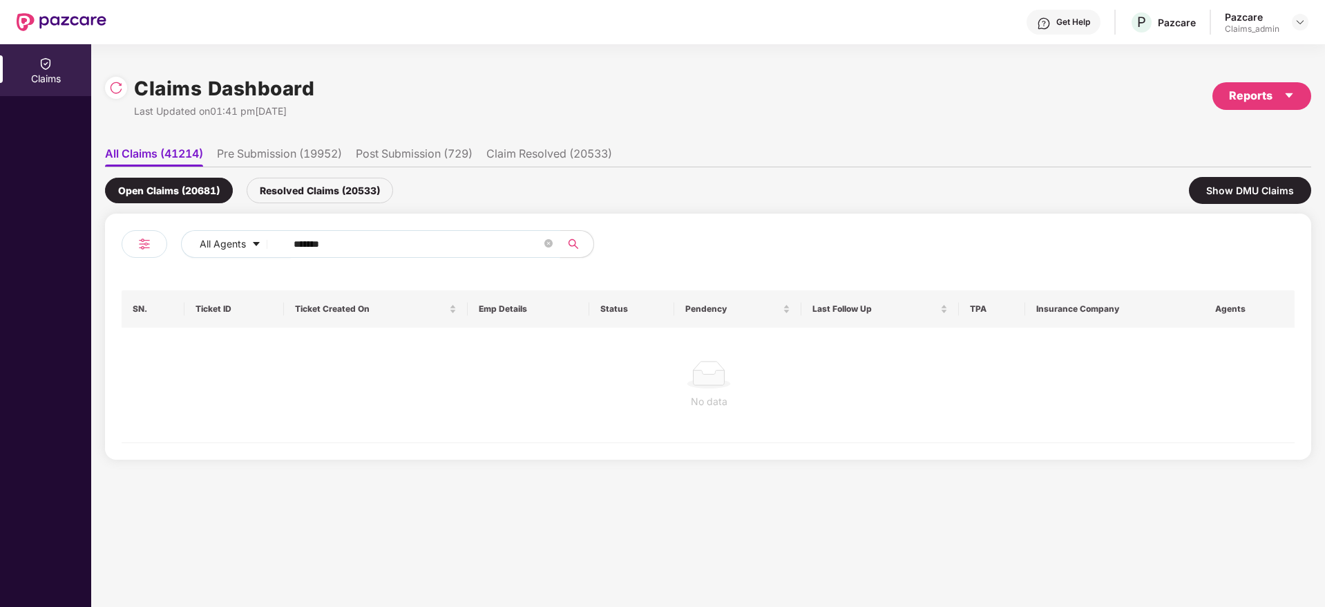
click at [312, 240] on input "******" at bounding box center [418, 244] width 248 height 21
paste input "text"
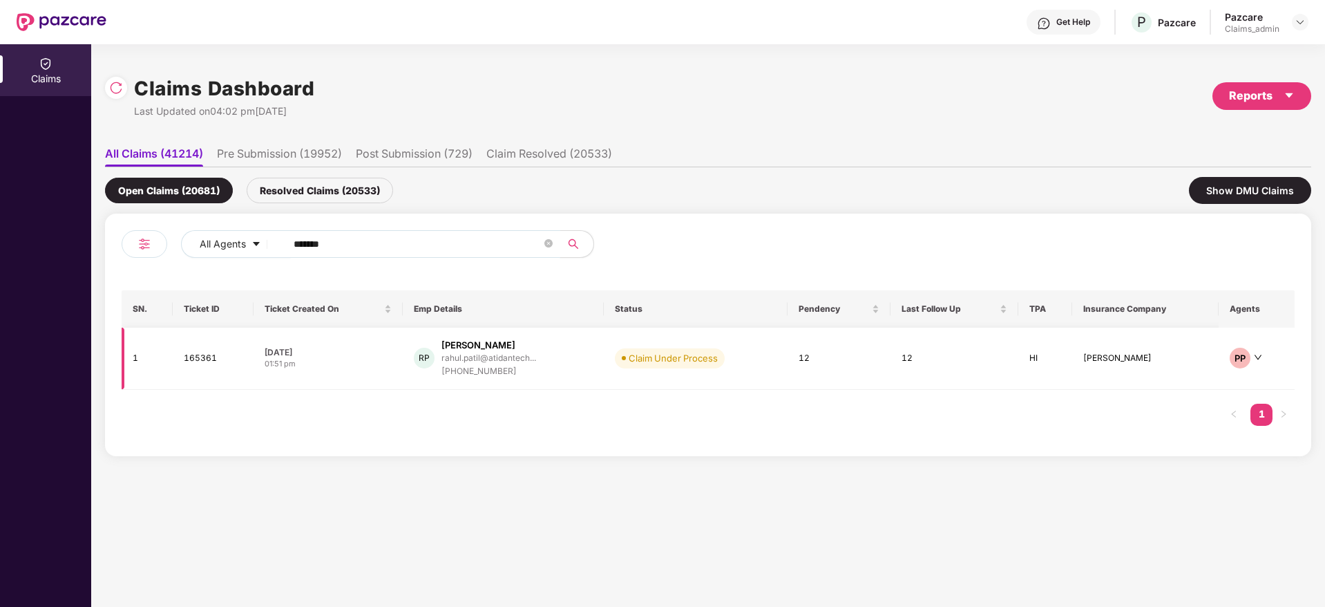
type input "******"
click at [363, 375] on td "13 Aug 2025 01:51 pm" at bounding box center [328, 358] width 149 height 62
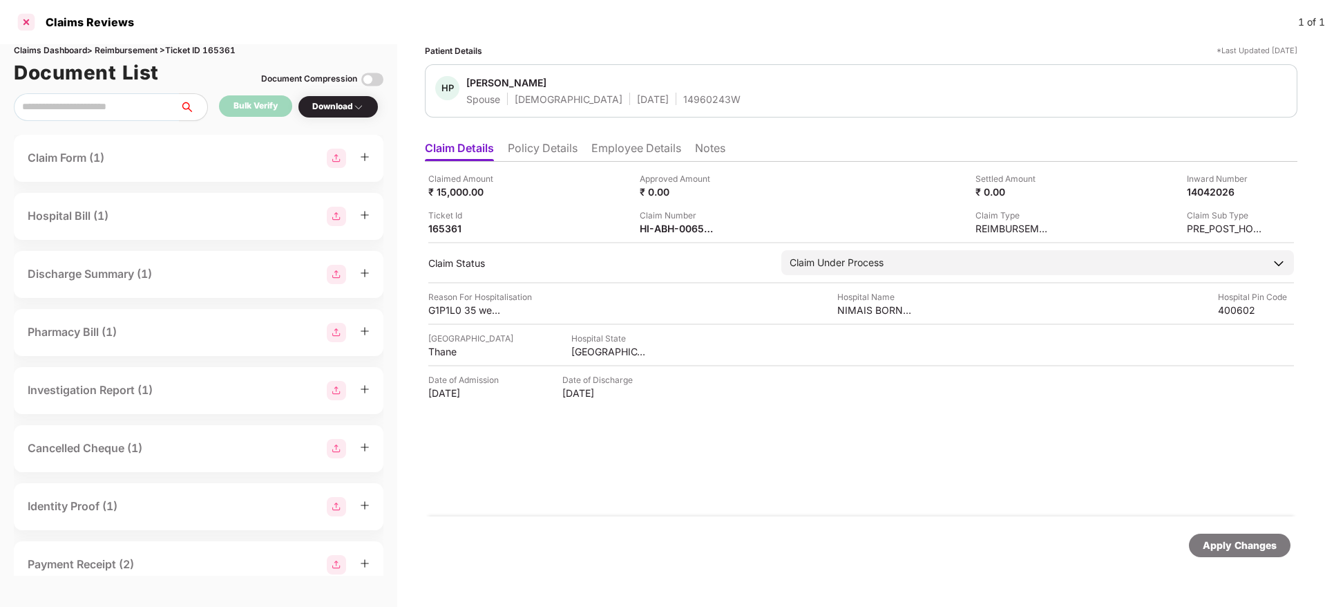
click at [23, 22] on div at bounding box center [26, 22] width 22 height 22
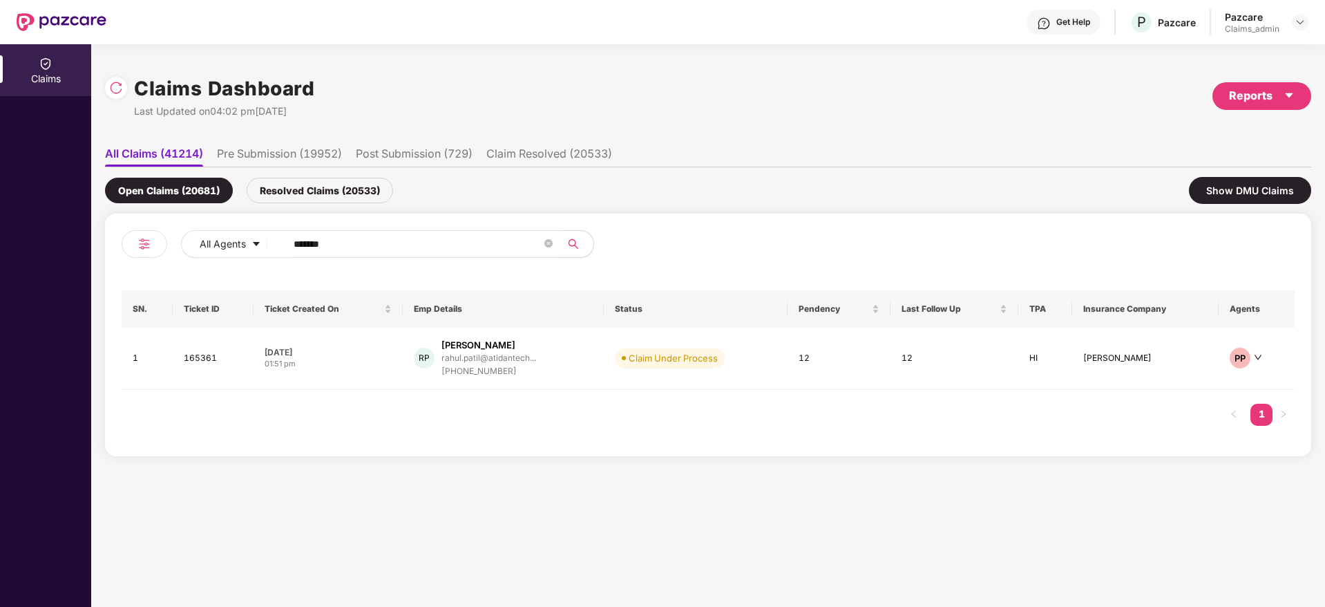
click at [312, 243] on input "******" at bounding box center [418, 244] width 248 height 21
paste input "text"
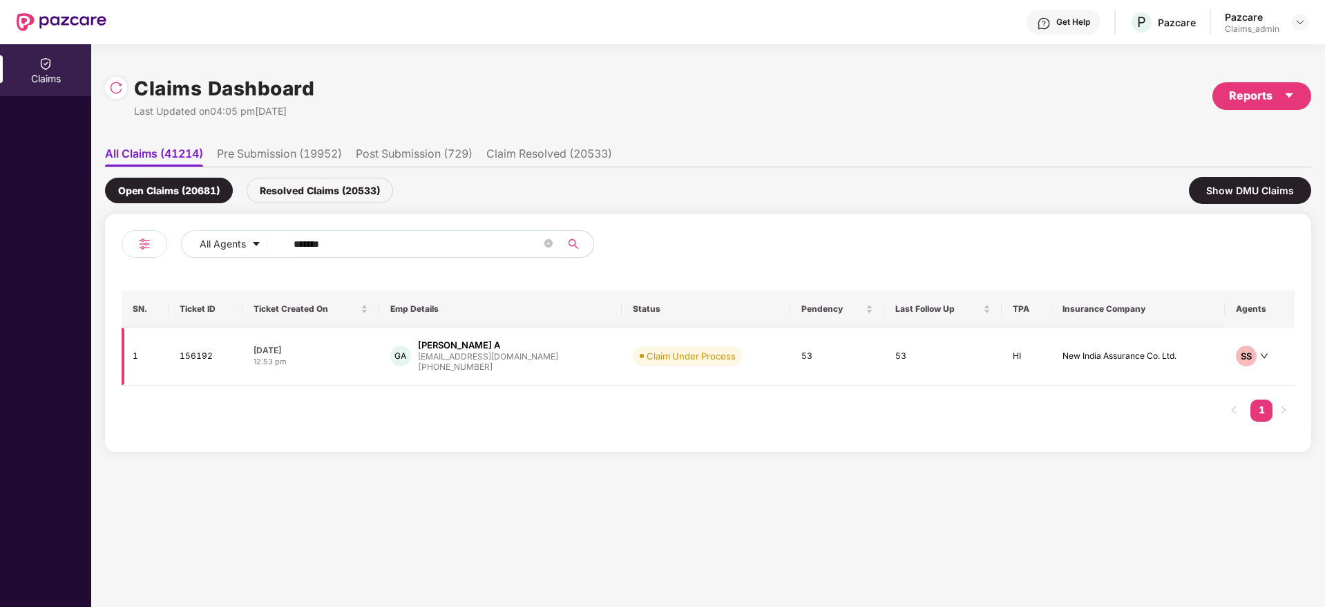
type input "******"
click at [359, 361] on div "12:53 pm" at bounding box center [311, 362] width 115 height 12
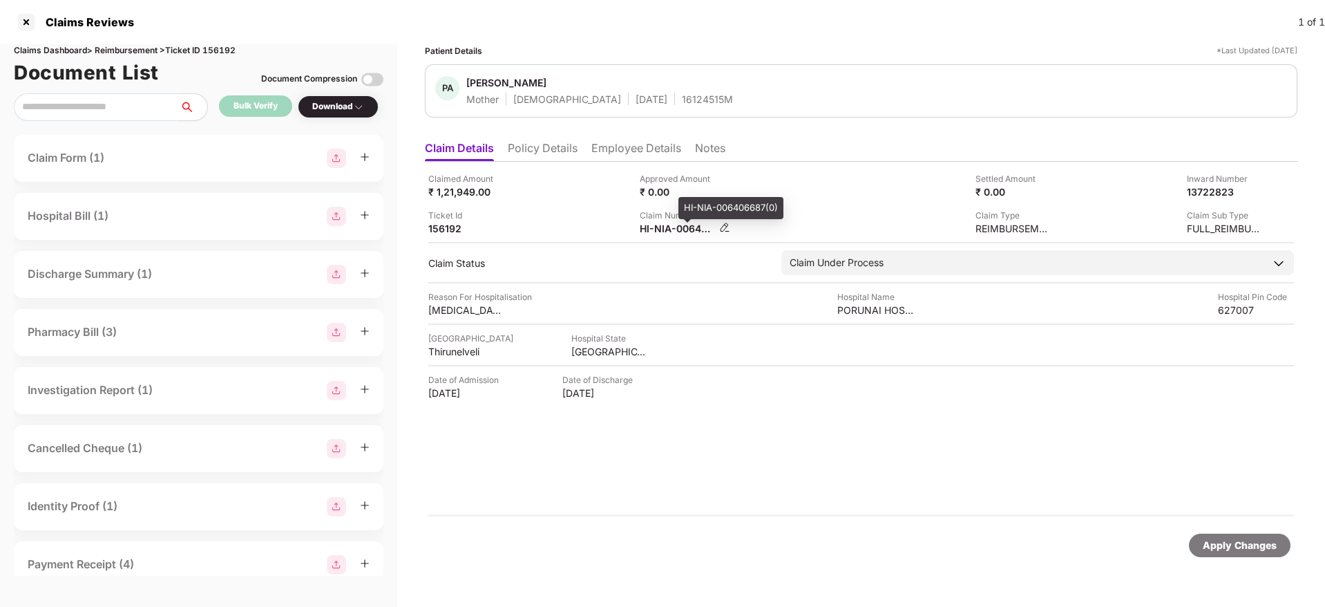
click at [645, 233] on div "HI-NIA-006406687(0)" at bounding box center [678, 228] width 76 height 13
copy div
click at [663, 229] on div "HI-TAG-006550300(0)" at bounding box center [678, 228] width 76 height 13
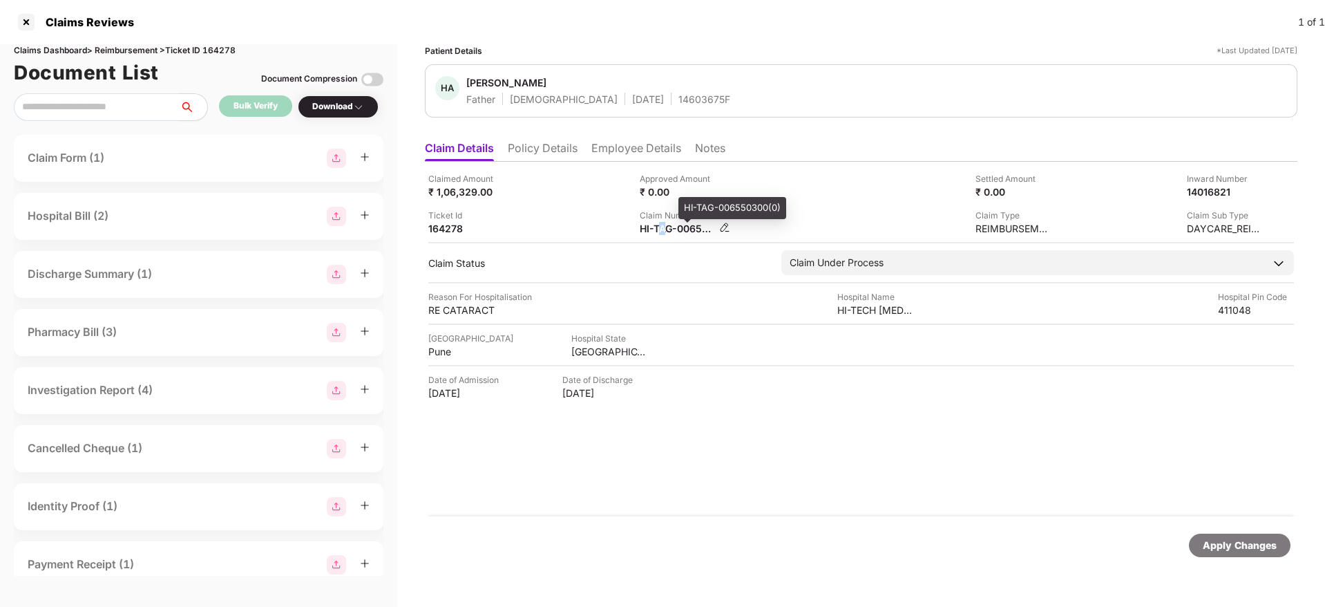
click at [663, 229] on div "HI-TAG-006550300(0)" at bounding box center [678, 228] width 76 height 13
copy div
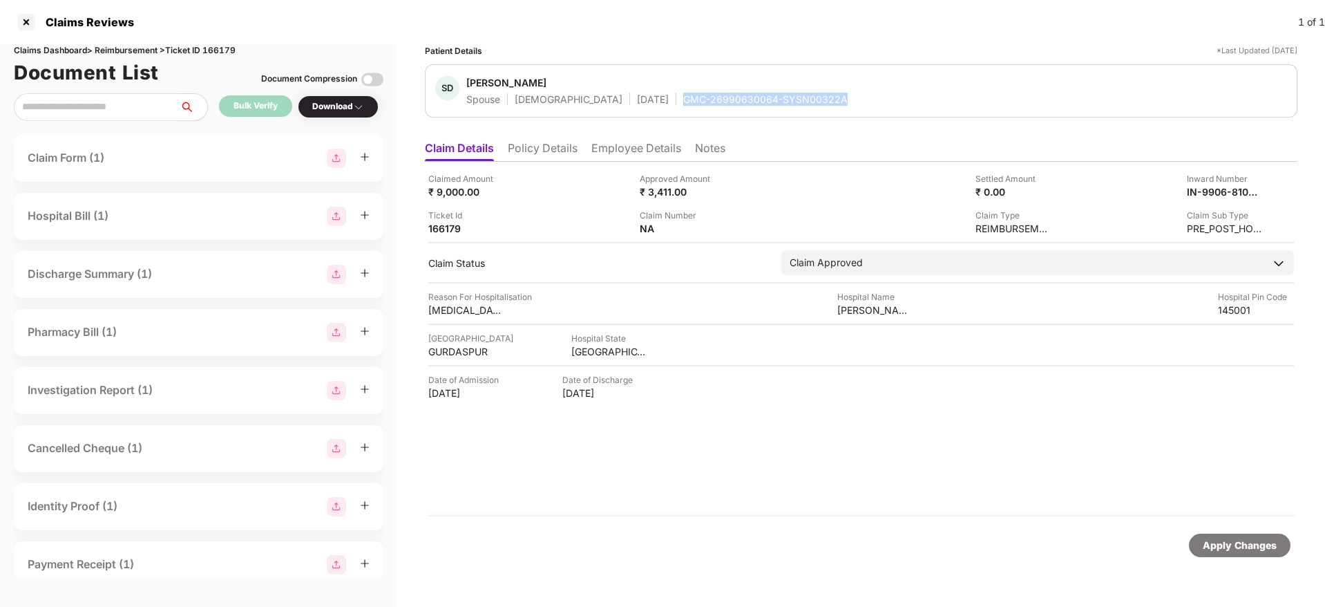
drag, startPoint x: 638, startPoint y: 104, endPoint x: 803, endPoint y: 103, distance: 165.8
click at [803, 103] on div "SD Seema Devi Spouse [DEMOGRAPHIC_DATA] [DATE] GMC-26990630064-SYSN00322A" at bounding box center [861, 91] width 852 height 30
copy div "GMC-26990630064-SYSN00322A"
click at [598, 220] on div "Ticket Id 166179" at bounding box center [528, 222] width 201 height 26
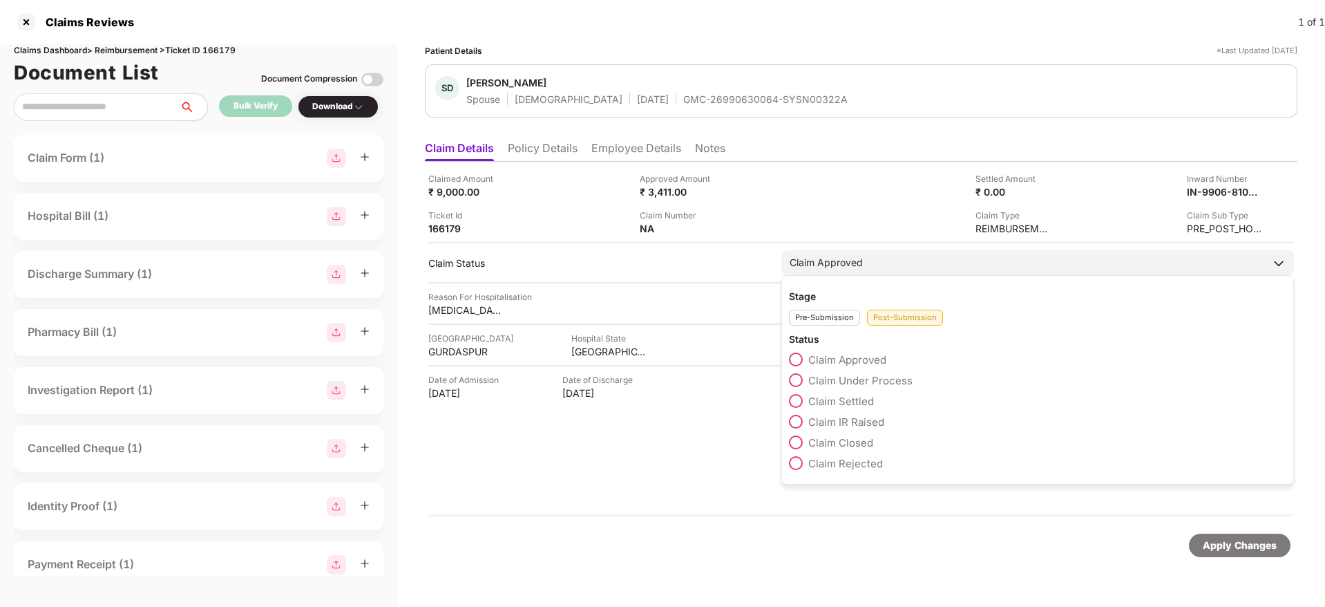
click at [789, 396] on div "Stage Pre-Submission Post-Submission Status Claim Approved Claim Under Process …" at bounding box center [1037, 379] width 513 height 209
click at [795, 401] on span at bounding box center [796, 401] width 14 height 14
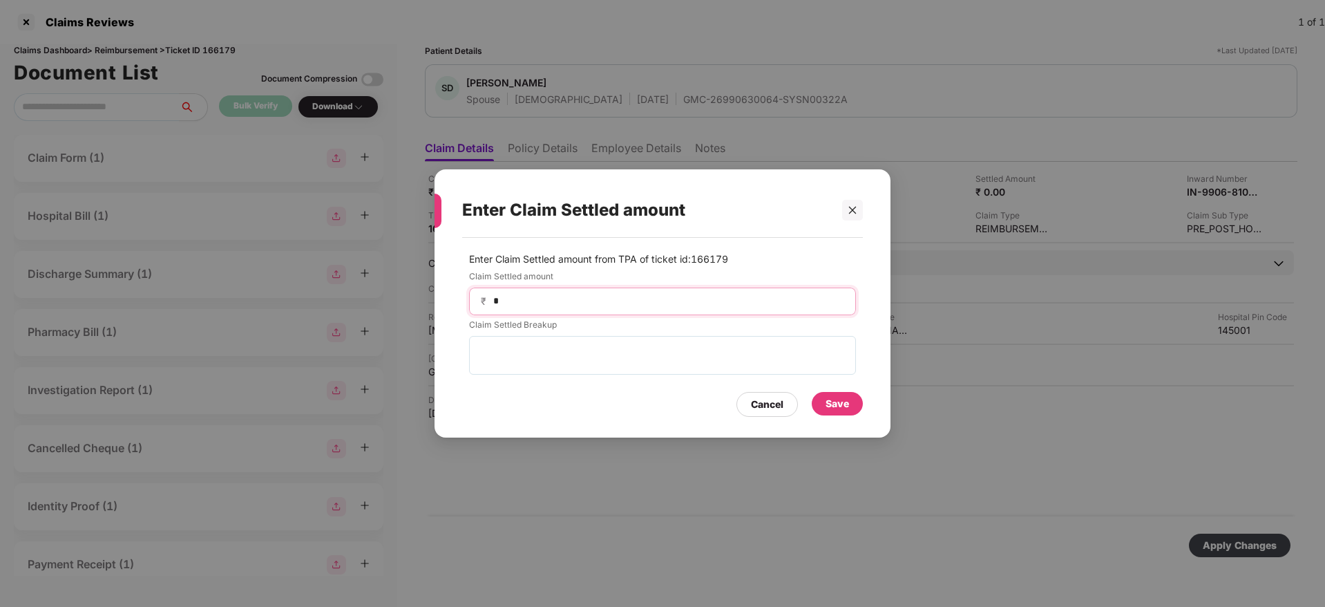
click at [556, 305] on input "*" at bounding box center [668, 301] width 352 height 15
type input "****"
click at [831, 410] on div "Save" at bounding box center [837, 403] width 23 height 15
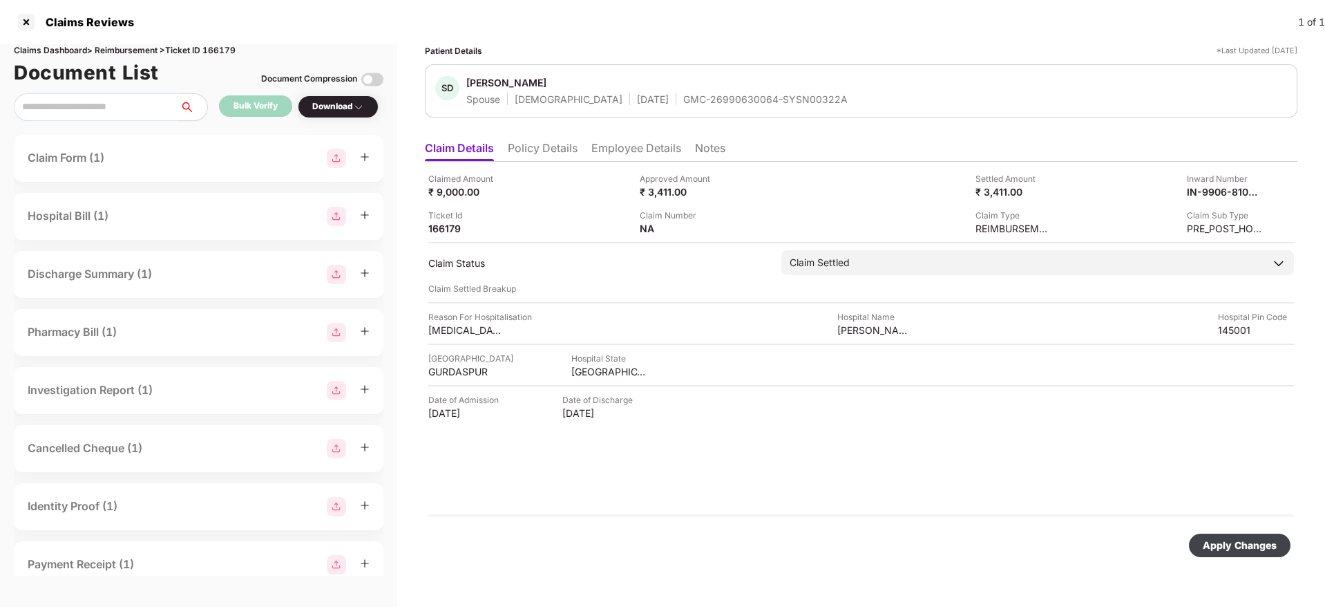
click at [1231, 542] on div "Apply Changes" at bounding box center [1240, 545] width 74 height 15
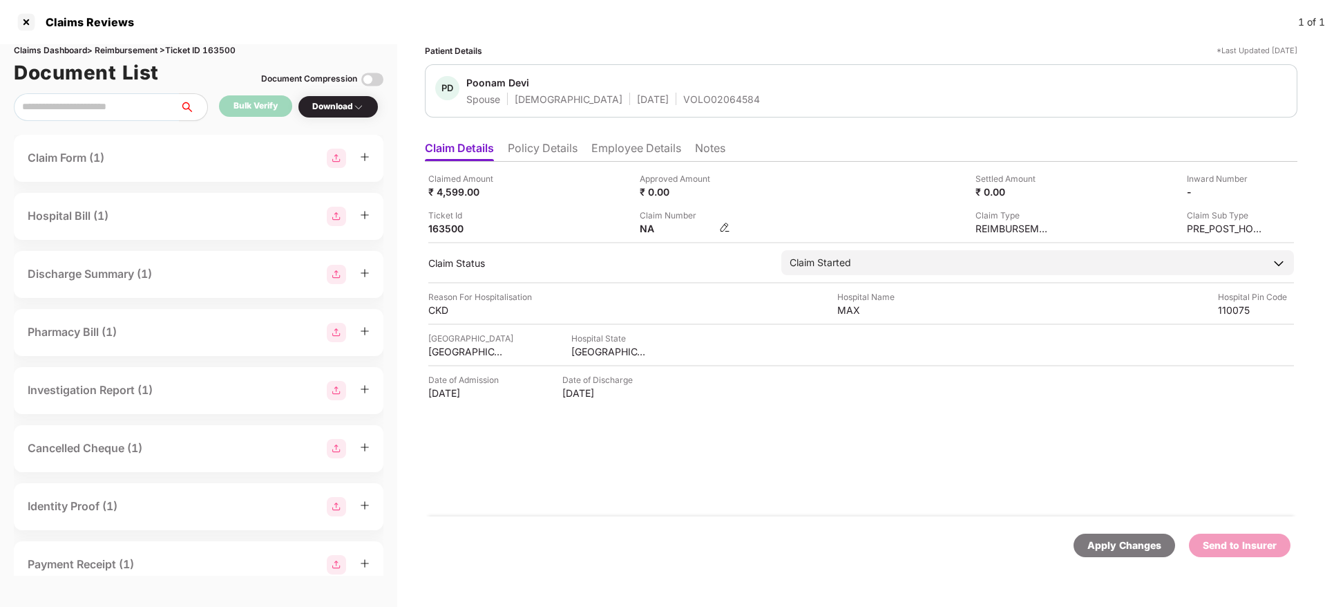
click at [723, 225] on img at bounding box center [724, 227] width 11 height 11
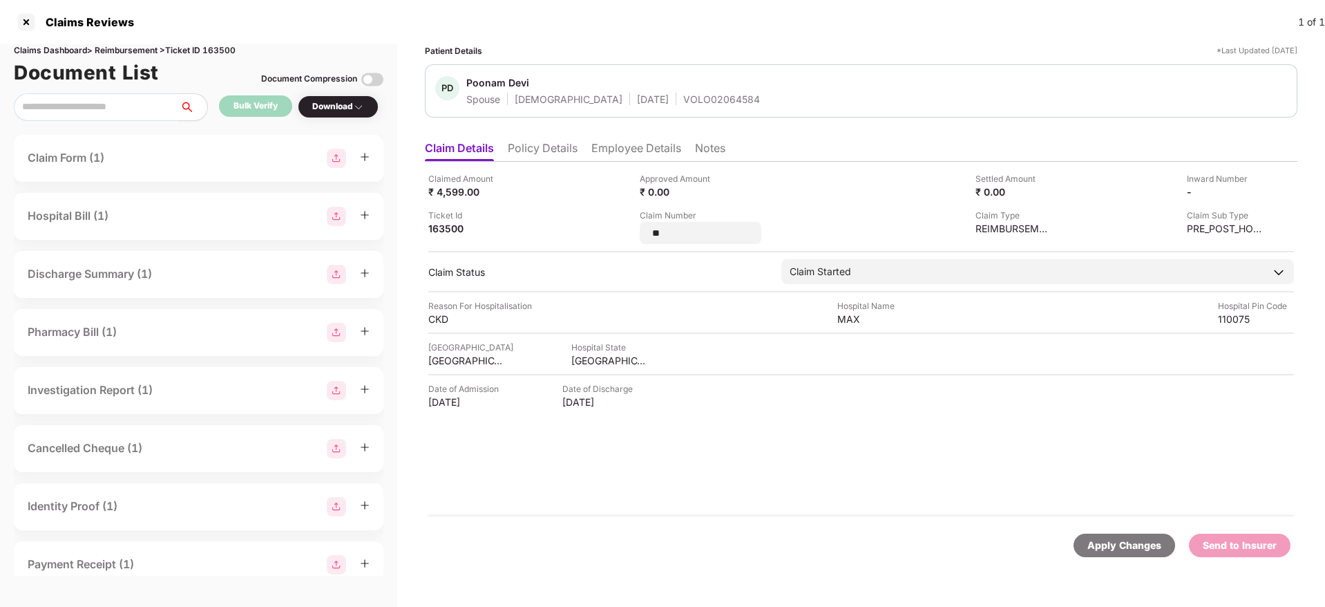
type input "*"
type input "*********"
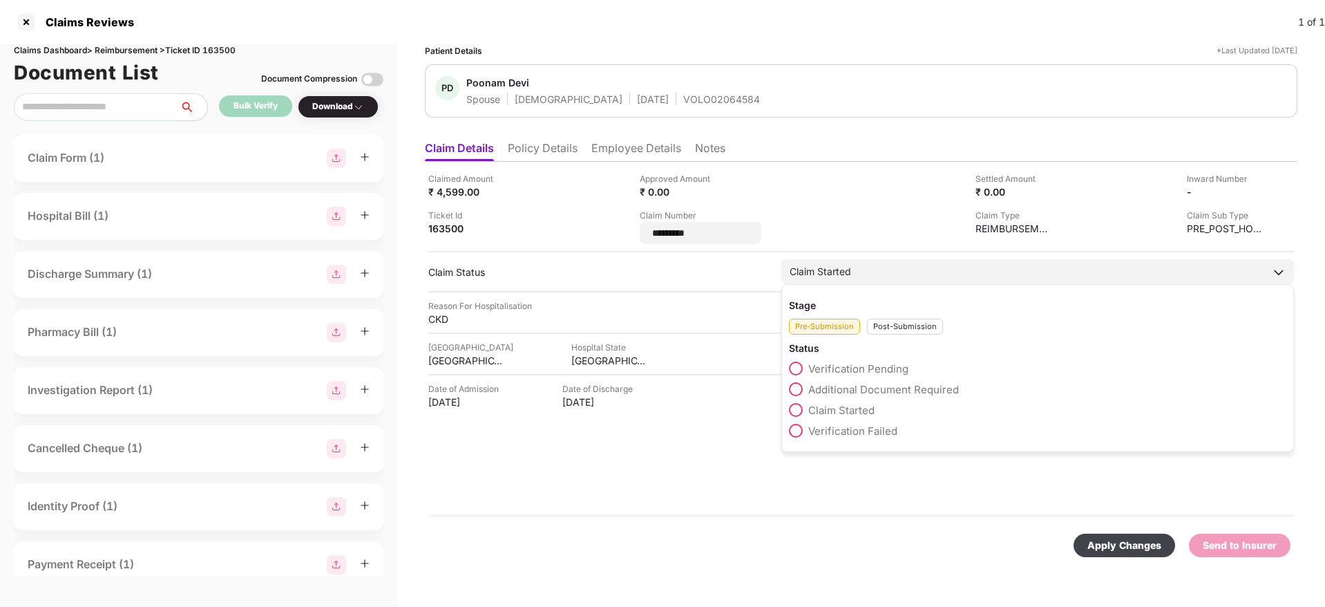
click at [895, 328] on div "Stage Pre-Submission Post-Submission Status Verification Pending Additional Doc…" at bounding box center [1037, 368] width 513 height 168
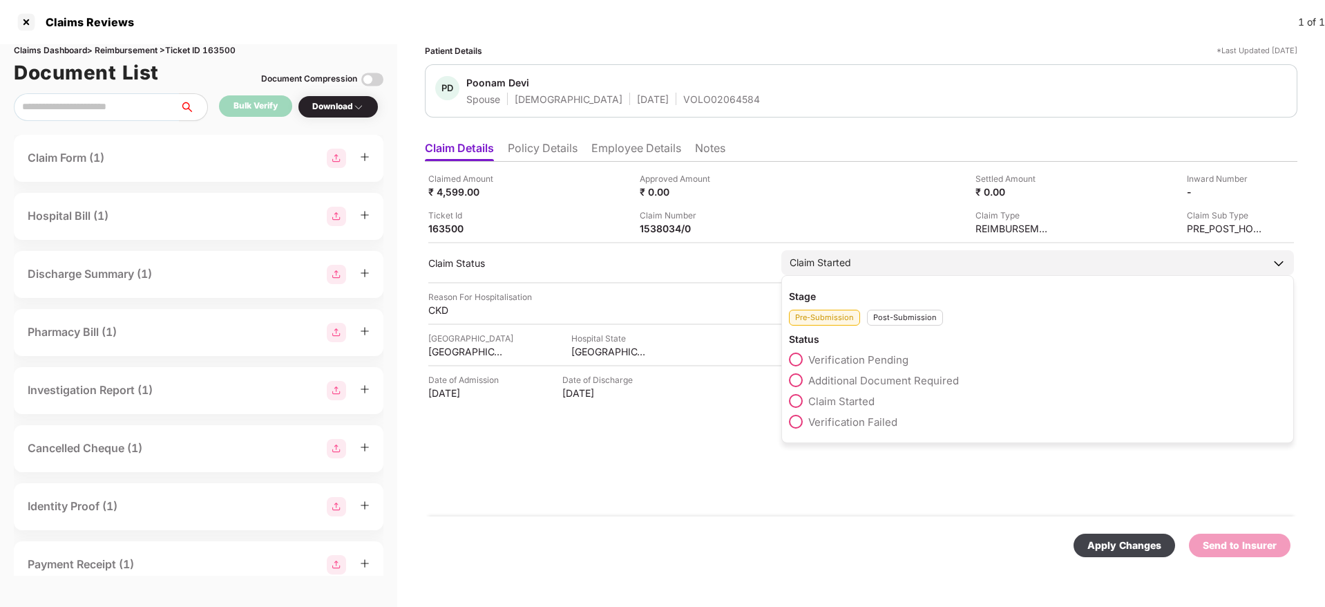
click at [883, 318] on div "Post-Submission" at bounding box center [905, 318] width 76 height 16
click at [799, 379] on span at bounding box center [796, 380] width 14 height 14
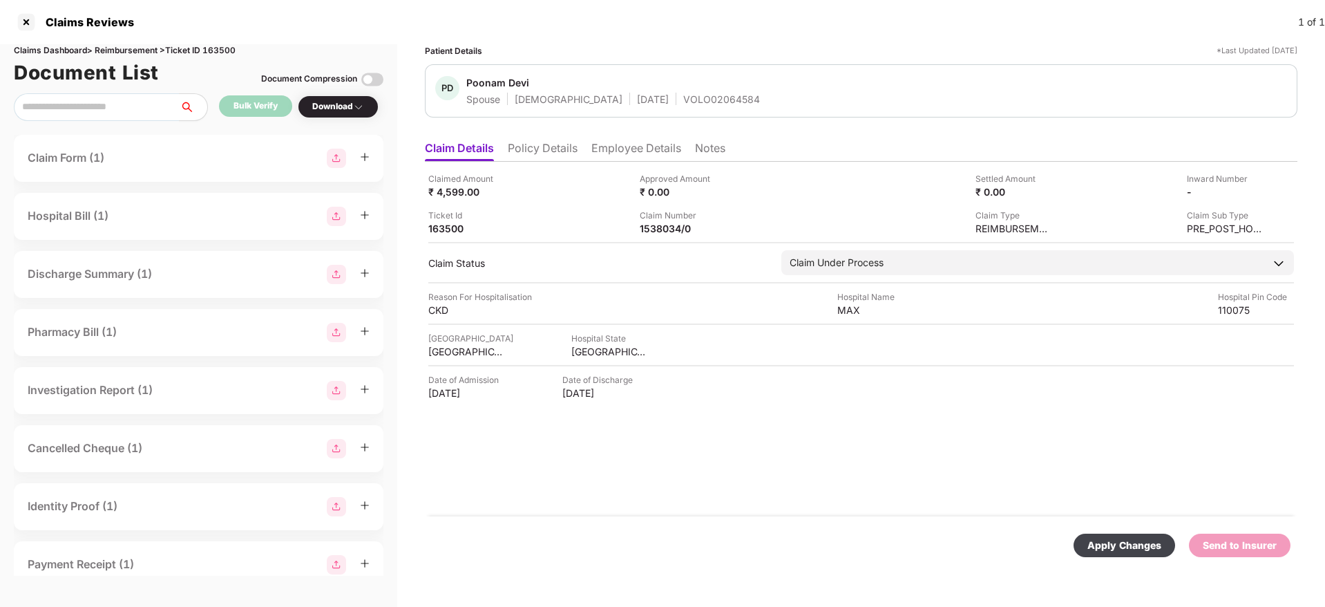
click at [1118, 539] on div "Apply Changes" at bounding box center [1124, 545] width 74 height 15
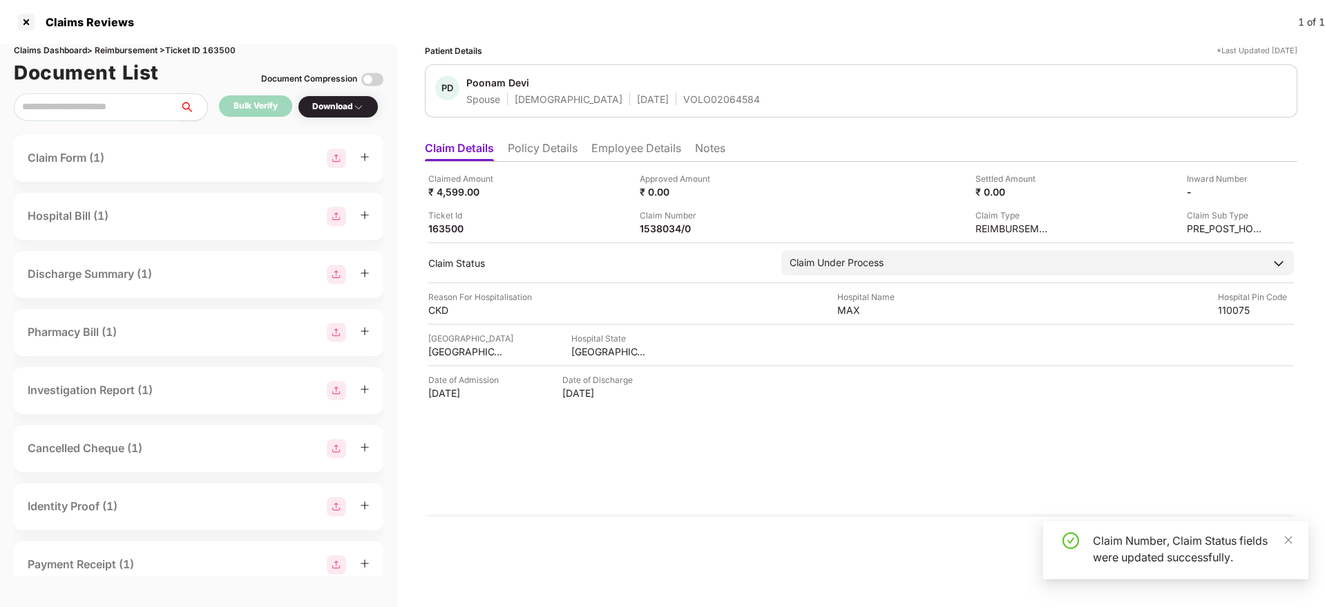
click at [524, 146] on li "Policy Details" at bounding box center [543, 151] width 70 height 20
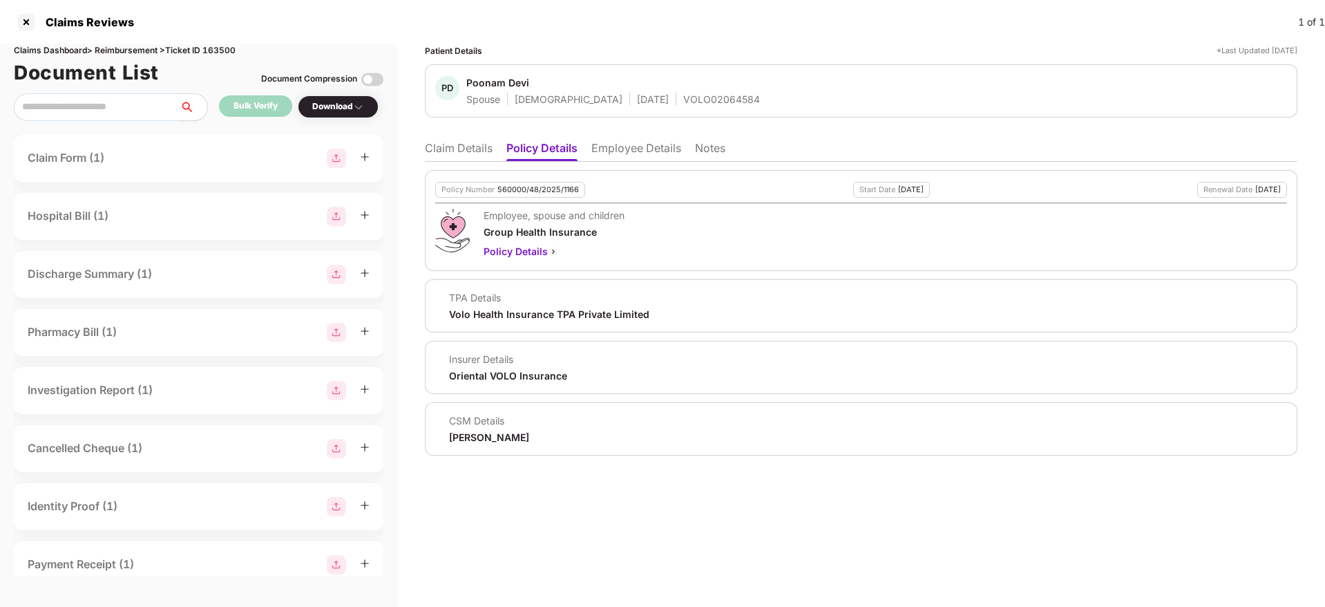
click at [464, 142] on li "Claim Details" at bounding box center [459, 151] width 68 height 20
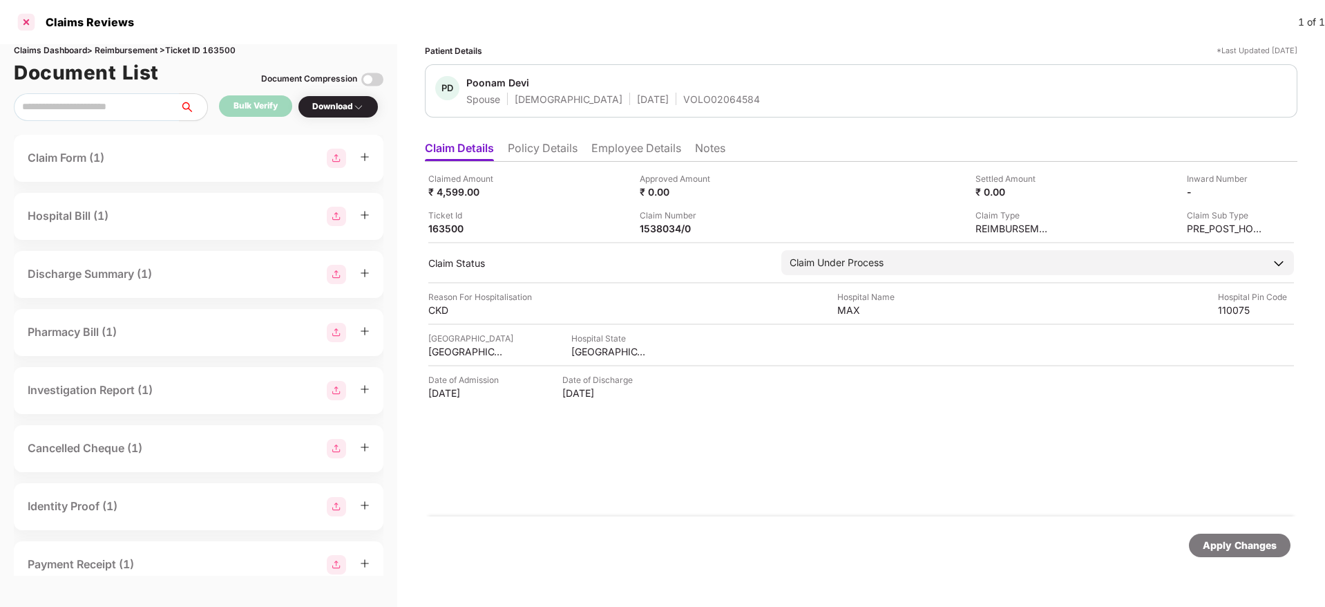
click at [23, 25] on div at bounding box center [26, 22] width 22 height 22
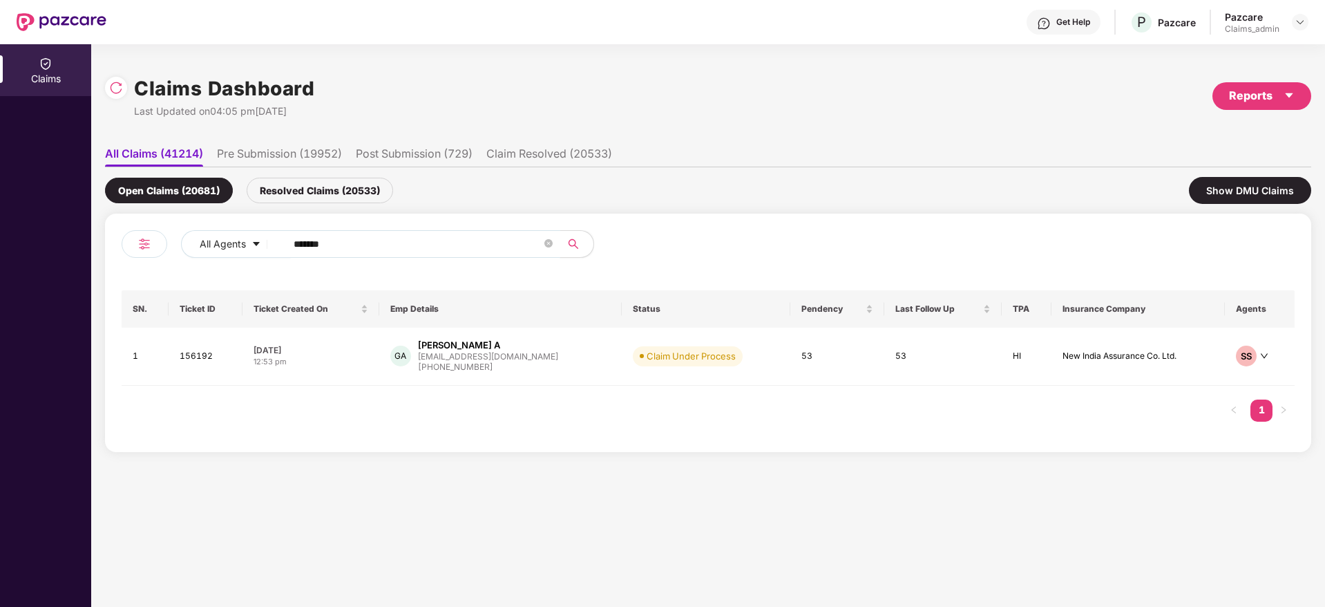
click at [316, 240] on input "******" at bounding box center [418, 244] width 248 height 21
paste input "text"
type input "******"
click at [368, 370] on td "18 Jul 2025 02:36 pm" at bounding box center [313, 356] width 138 height 58
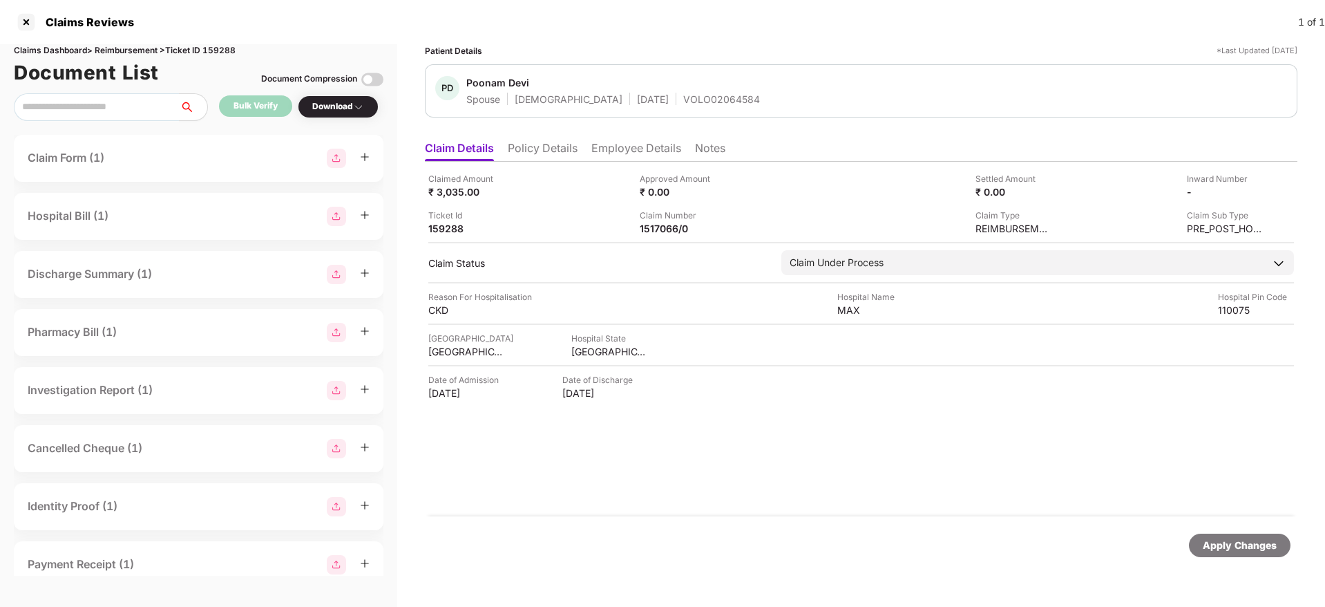
click at [545, 150] on li "Policy Details" at bounding box center [543, 151] width 70 height 20
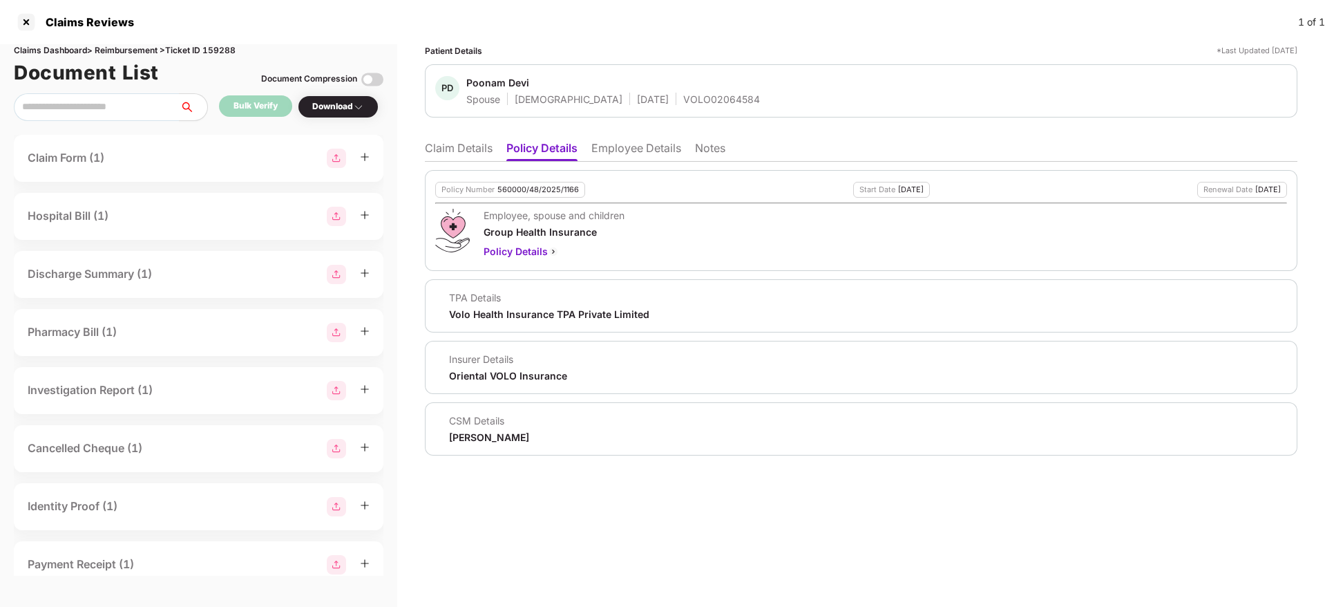
click at [613, 141] on li "Employee Details" at bounding box center [636, 151] width 90 height 20
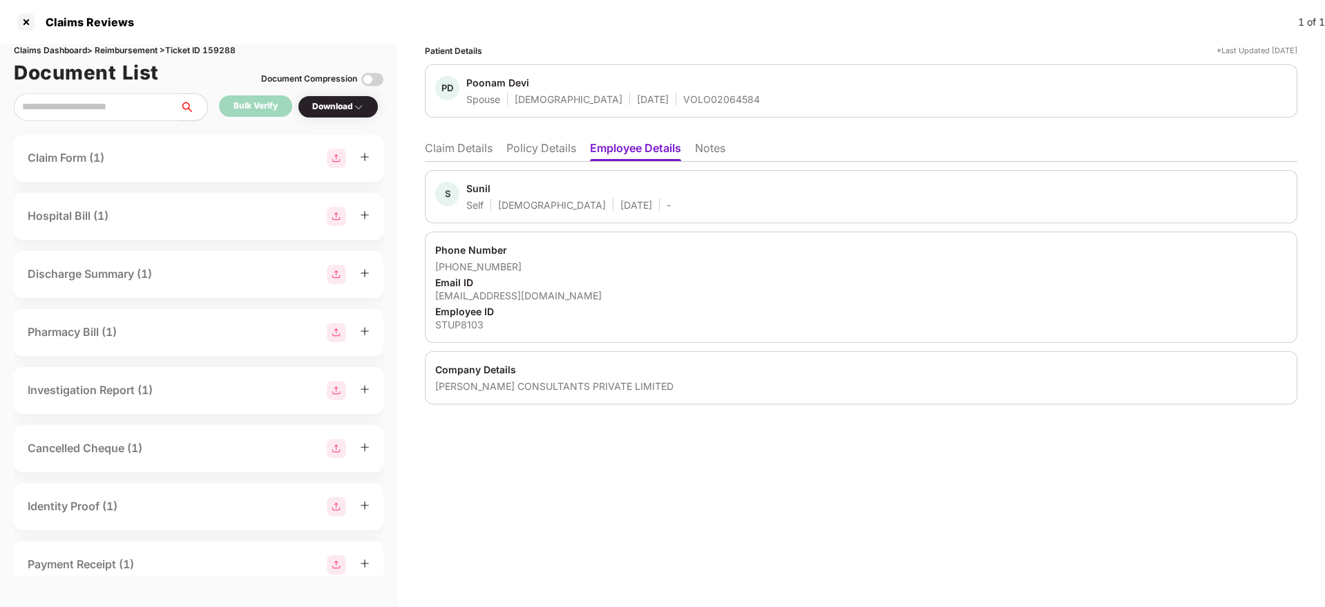
click at [499, 298] on div "susunil@assystem.com" at bounding box center [861, 295] width 852 height 13
copy div "susunil@assystem.com"
click at [683, 102] on div "VOLO02064584" at bounding box center [721, 99] width 77 height 13
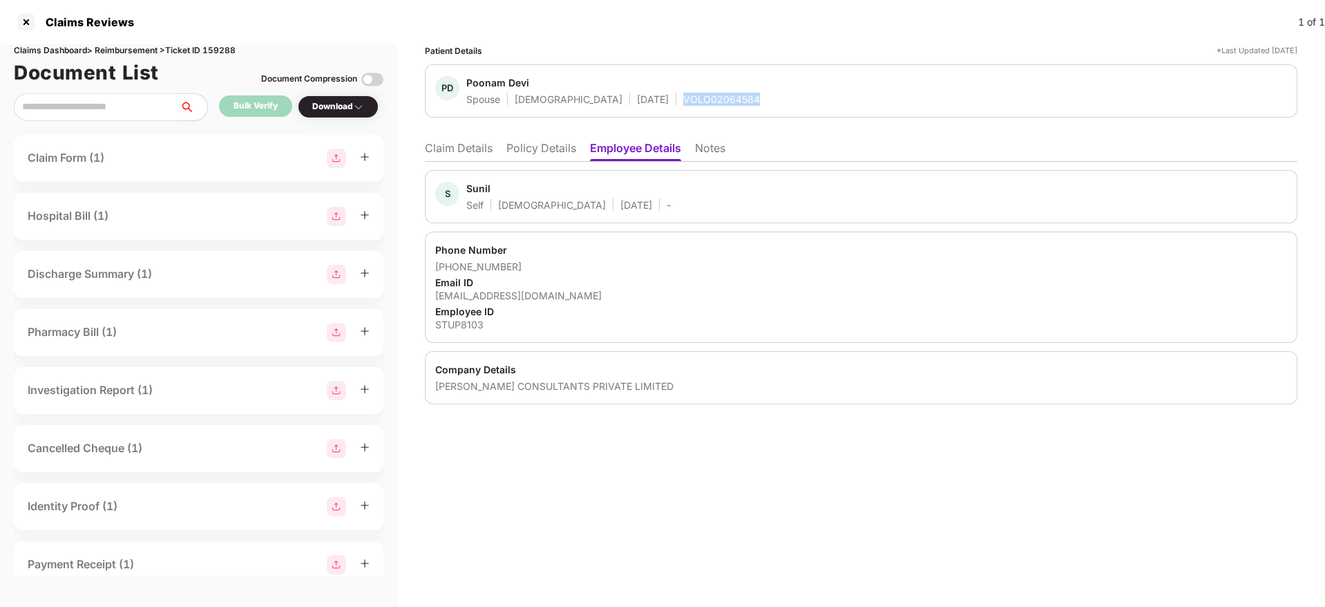
click at [683, 102] on div "VOLO02064584" at bounding box center [721, 99] width 77 height 13
copy div "VOLO02064584"
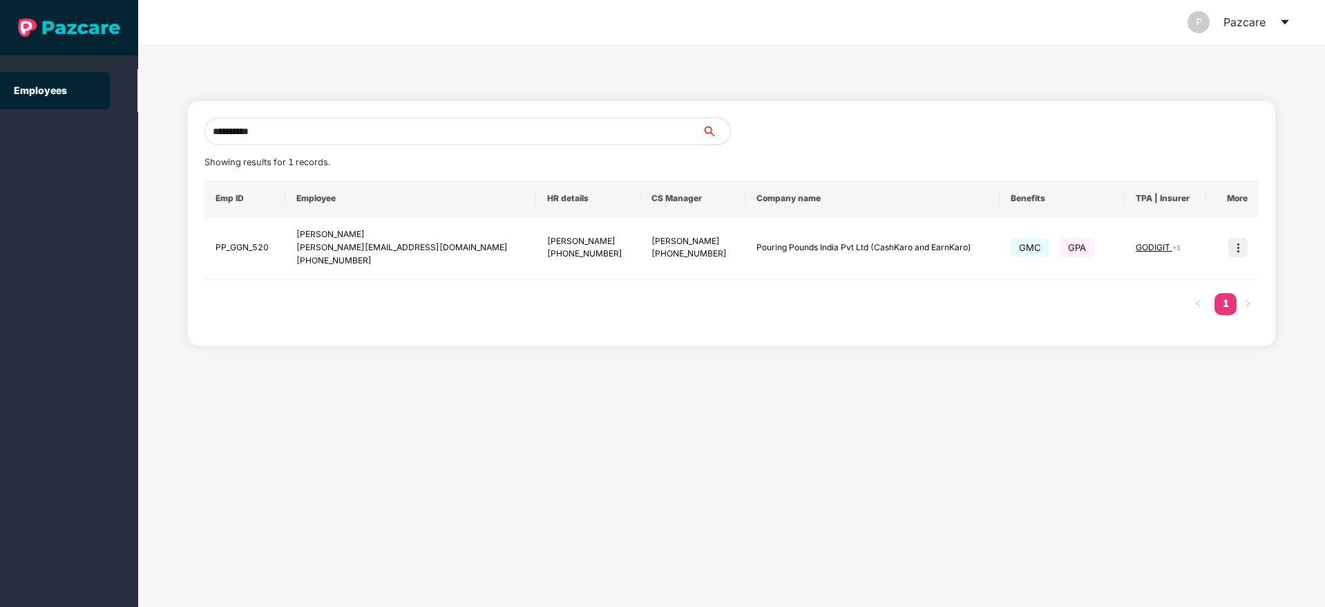
drag, startPoint x: 279, startPoint y: 140, endPoint x: 193, endPoint y: 137, distance: 86.4
click at [188, 135] on div "**********" at bounding box center [732, 223] width 1088 height 245
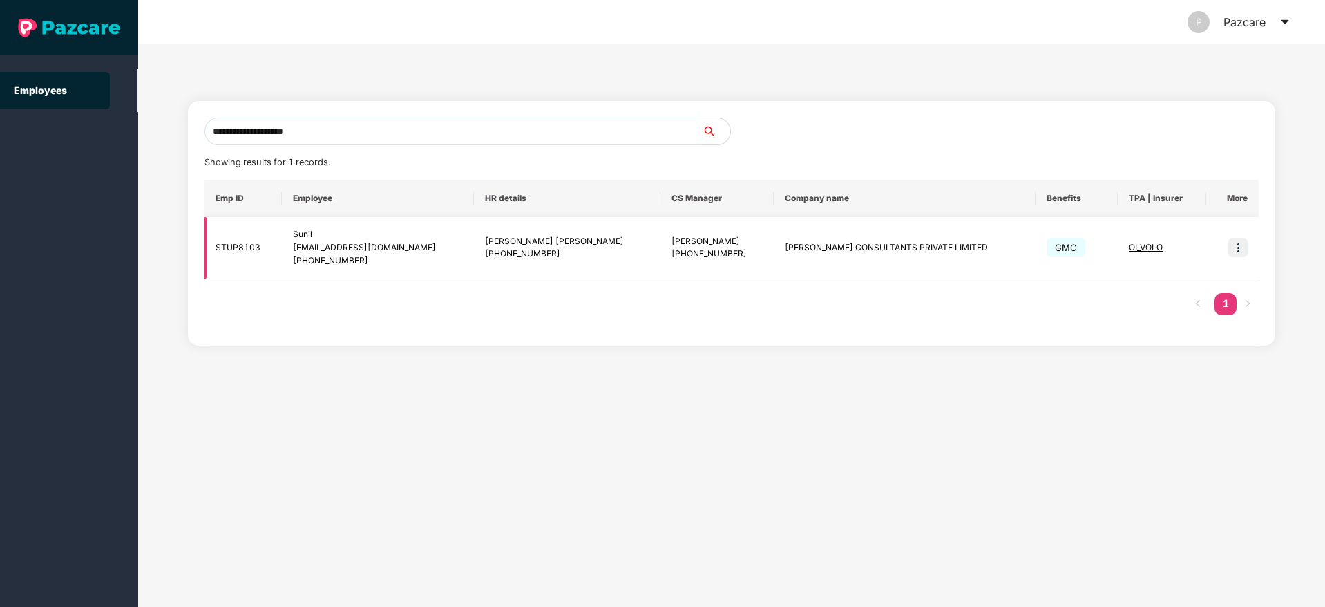
type input "**********"
click at [1237, 247] on img at bounding box center [1237, 247] width 19 height 19
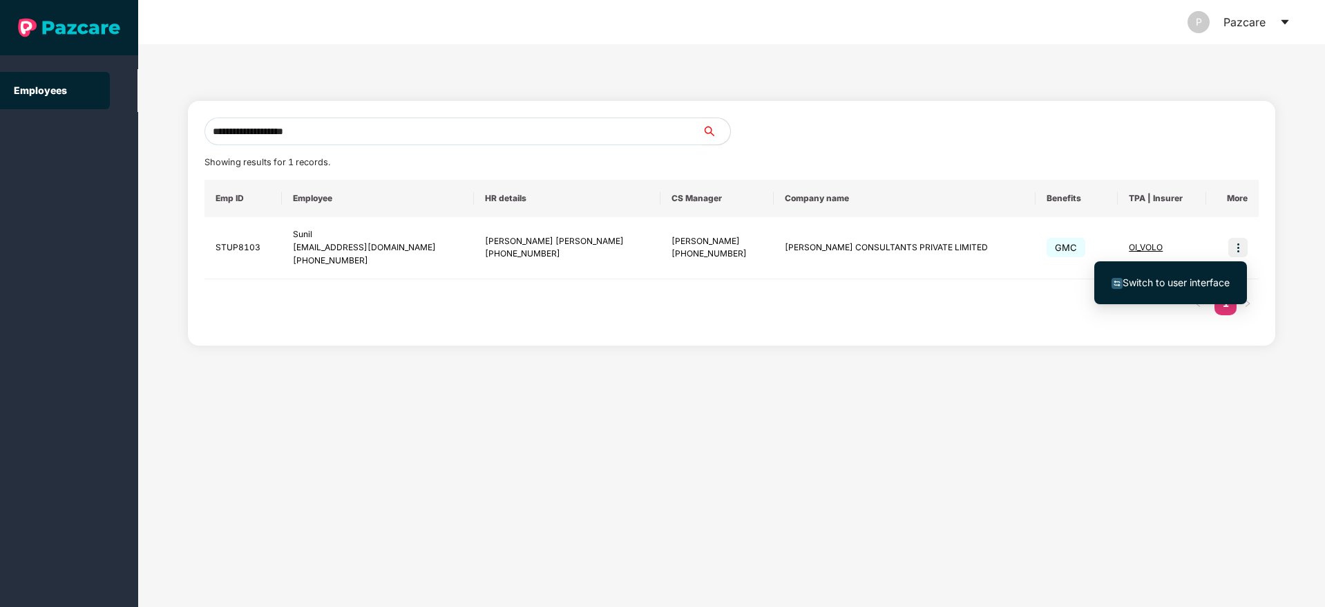
click at [1169, 284] on span "Switch to user interface" at bounding box center [1176, 282] width 107 height 12
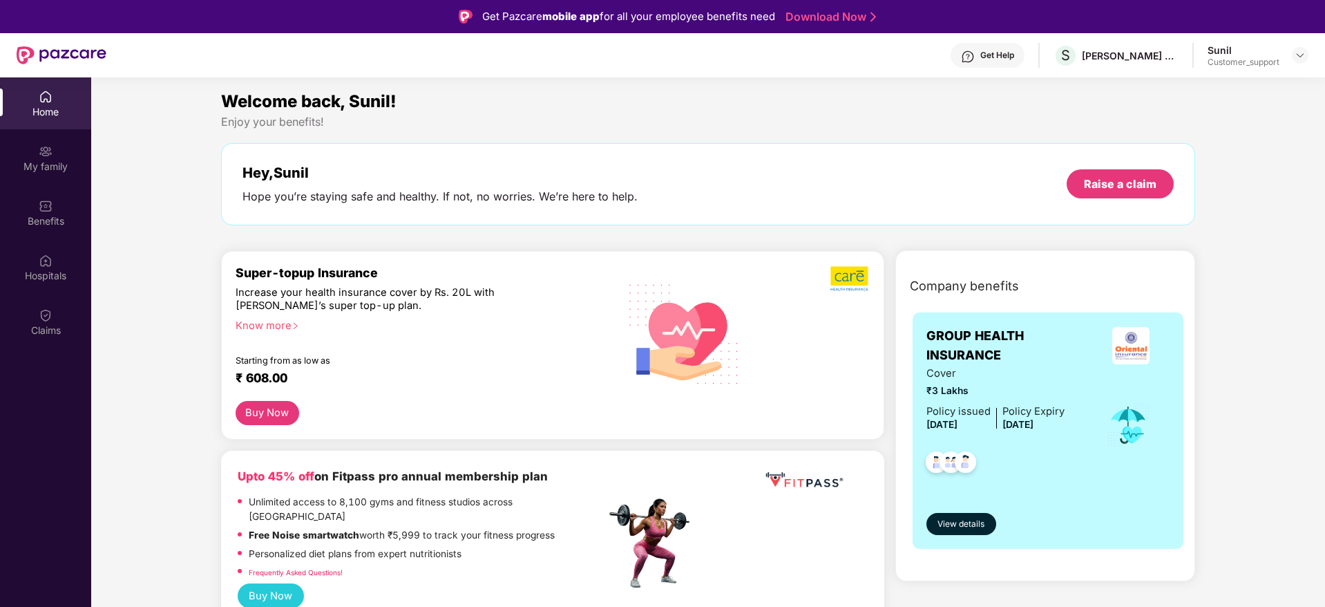
click at [982, 55] on div "Get Help" at bounding box center [997, 55] width 34 height 11
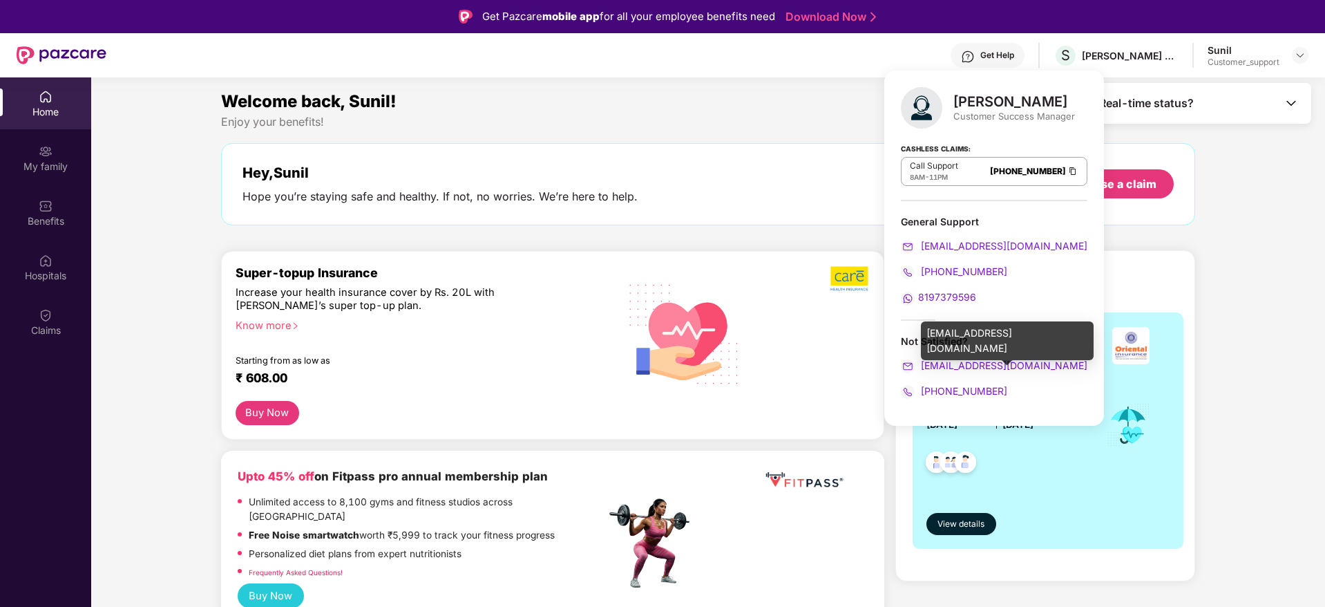
click at [969, 327] on div "ravi.sharma@pazcare.com" at bounding box center [1007, 340] width 173 height 39
copy div "ravi.sharma@pazcare.com"
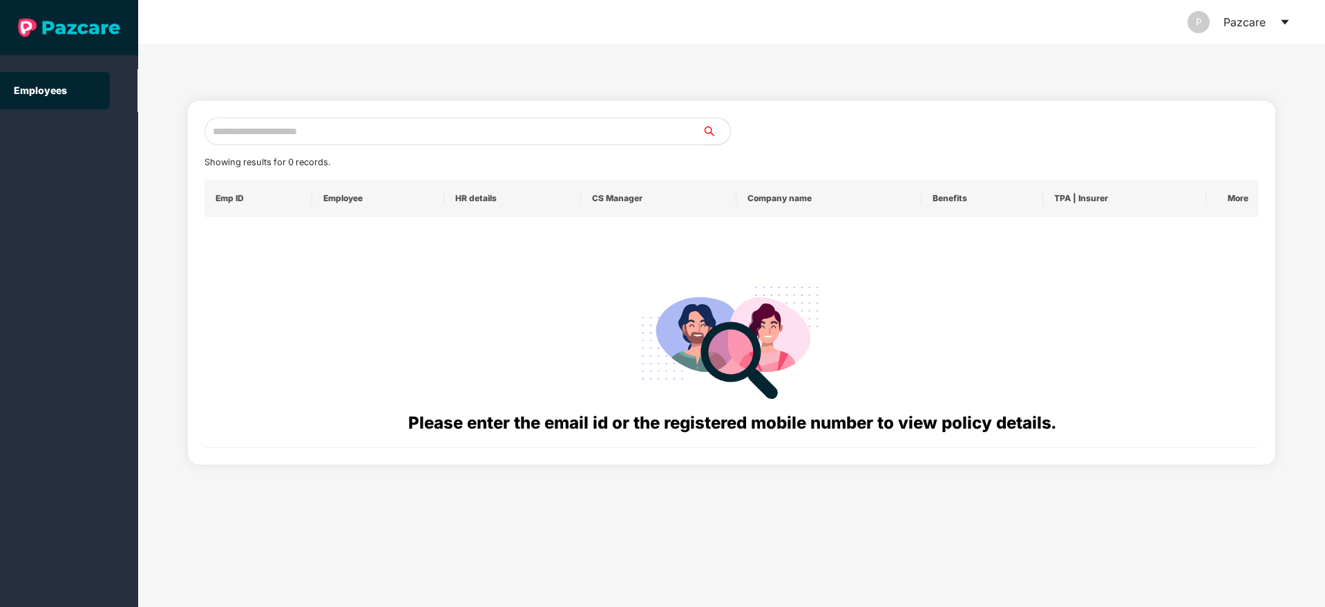
click at [275, 131] on input "text" at bounding box center [454, 131] width 498 height 28
paste input "**********"
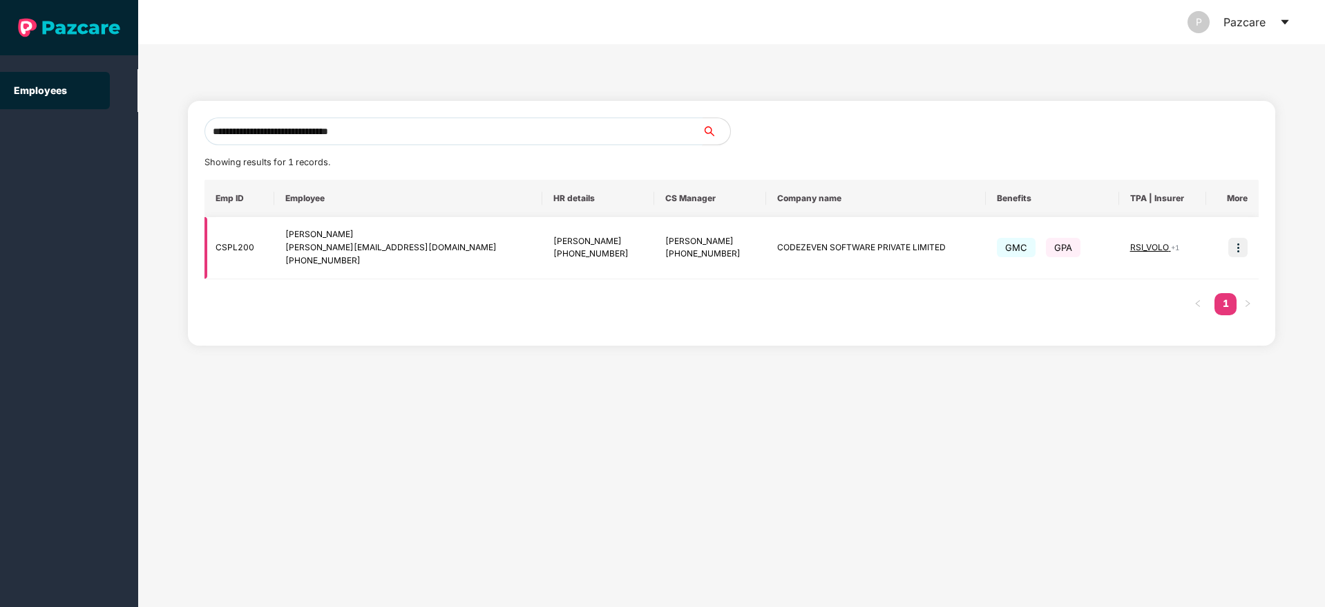
type input "**********"
click at [1244, 236] on td at bounding box center [1232, 248] width 53 height 62
click at [1239, 243] on img at bounding box center [1237, 247] width 19 height 19
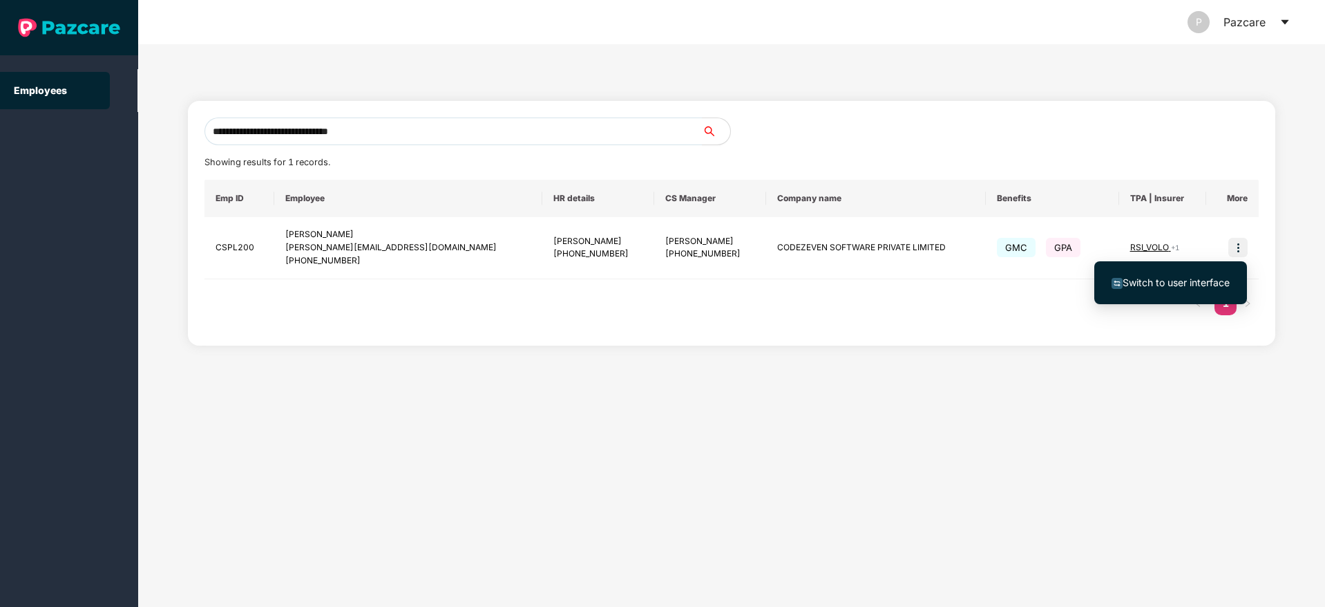
click at [1166, 278] on span "Switch to user interface" at bounding box center [1176, 282] width 107 height 12
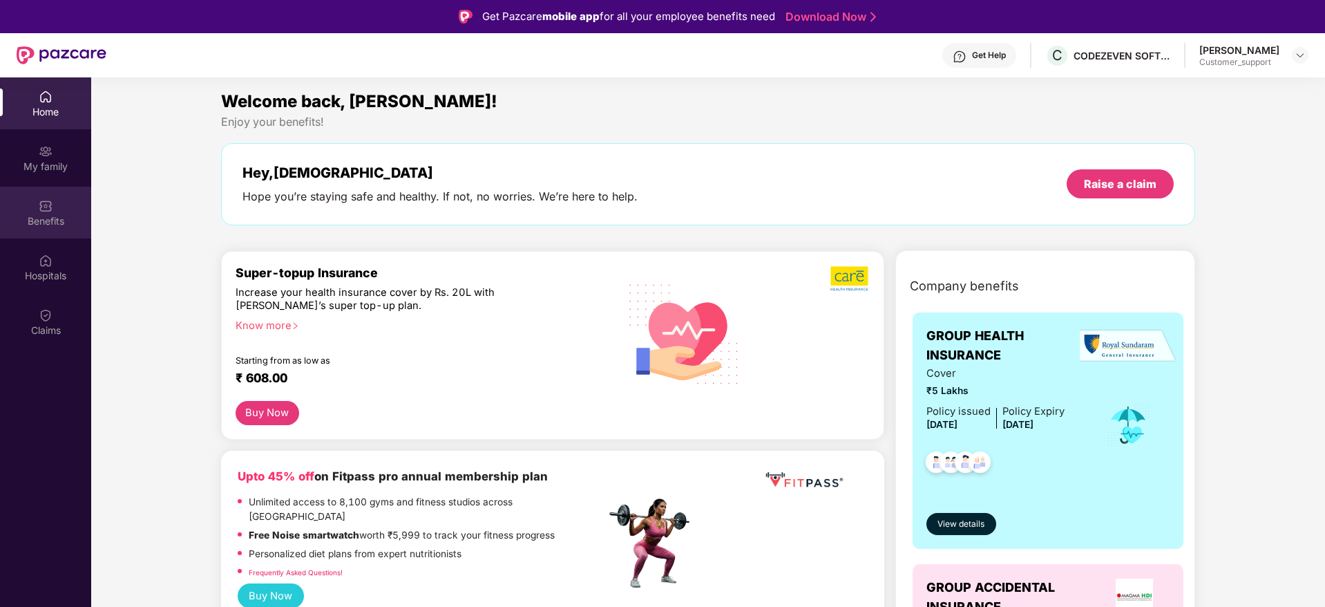
click at [39, 225] on div "Benefits" at bounding box center [45, 221] width 91 height 14
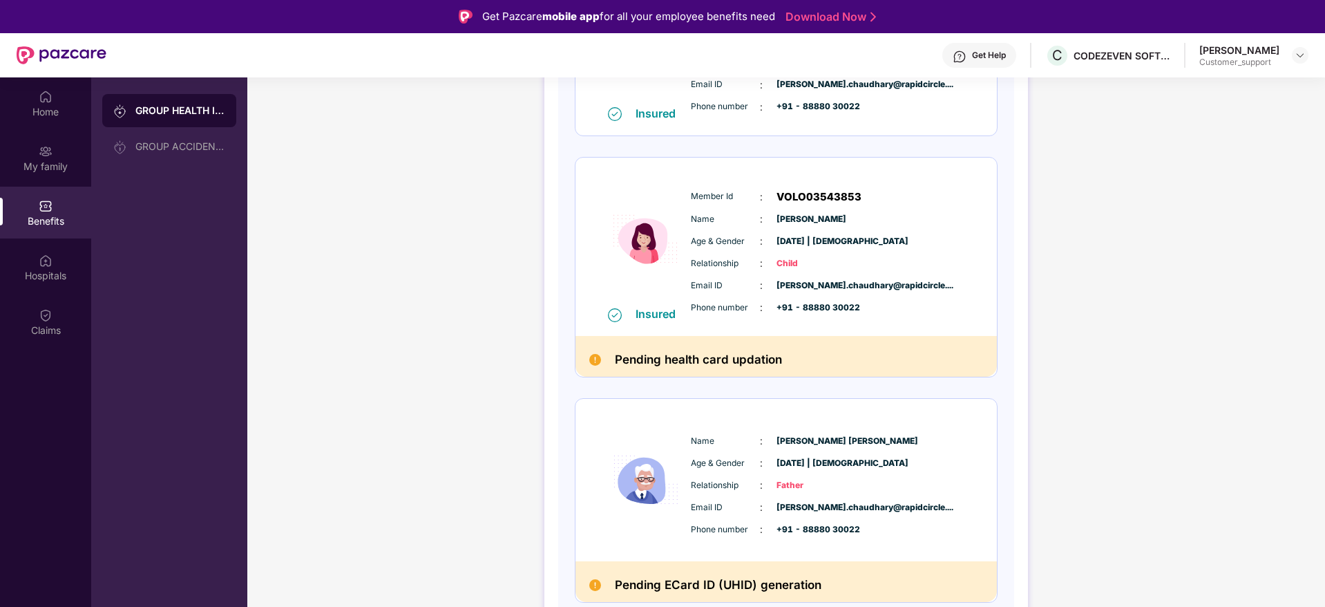
scroll to position [573, 0]
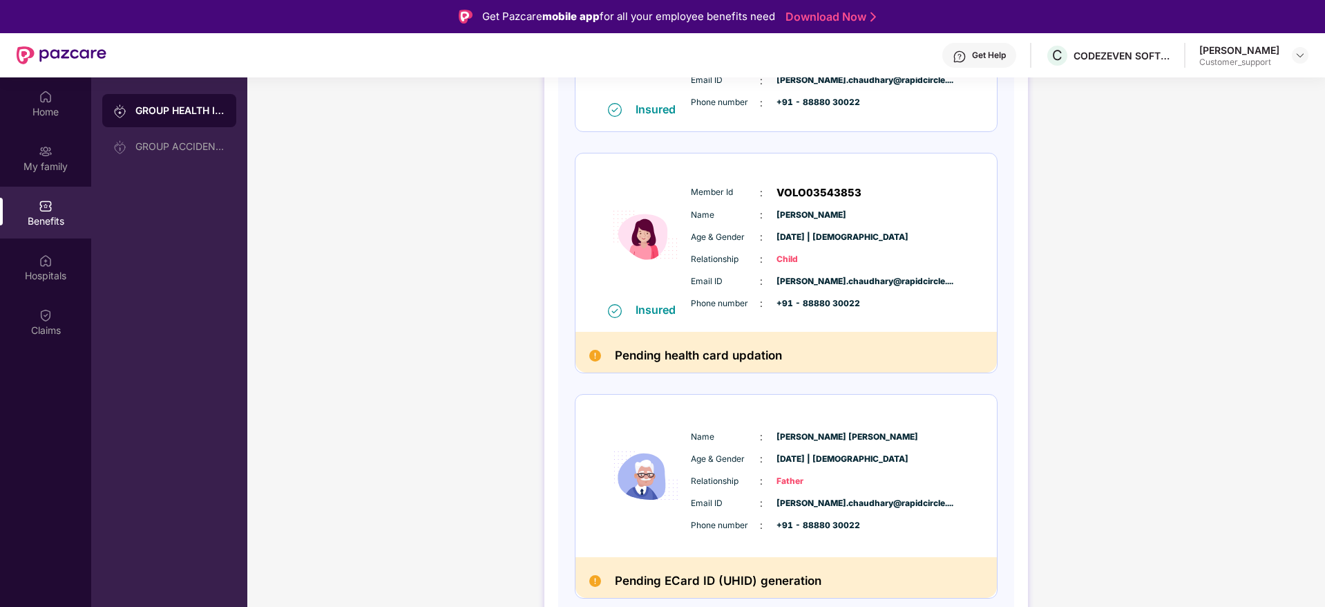
click at [981, 54] on div "Get Help" at bounding box center [989, 55] width 34 height 11
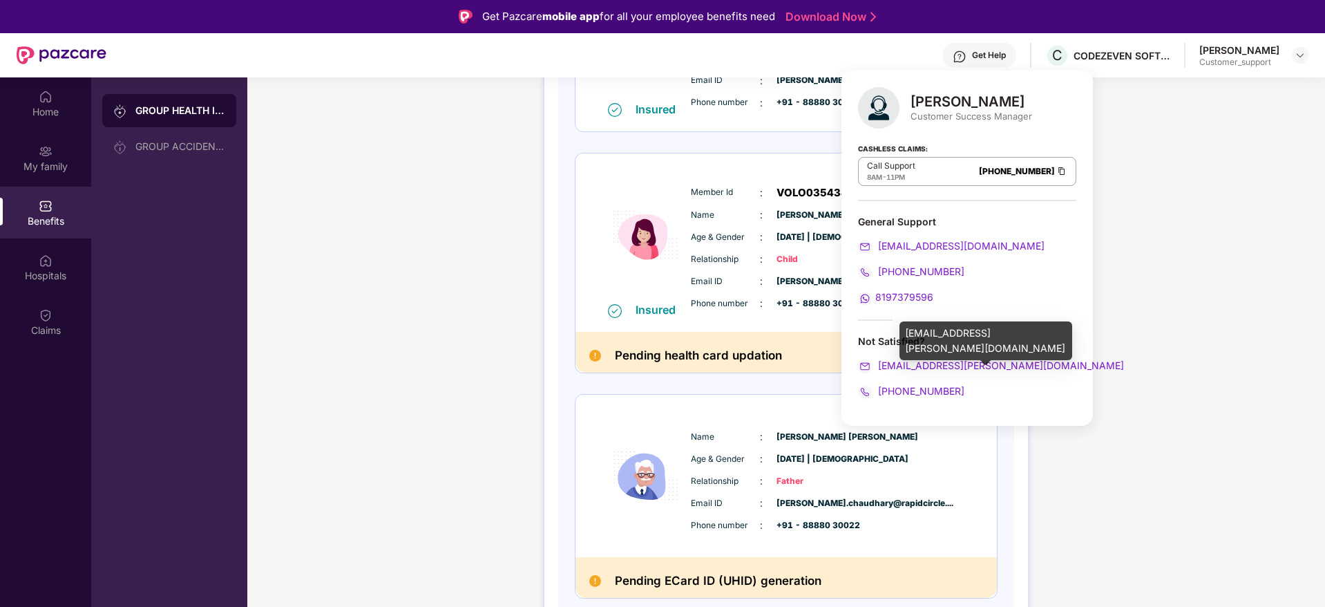
click at [943, 329] on div "divya.pardhi@pazcare.com" at bounding box center [986, 340] width 173 height 39
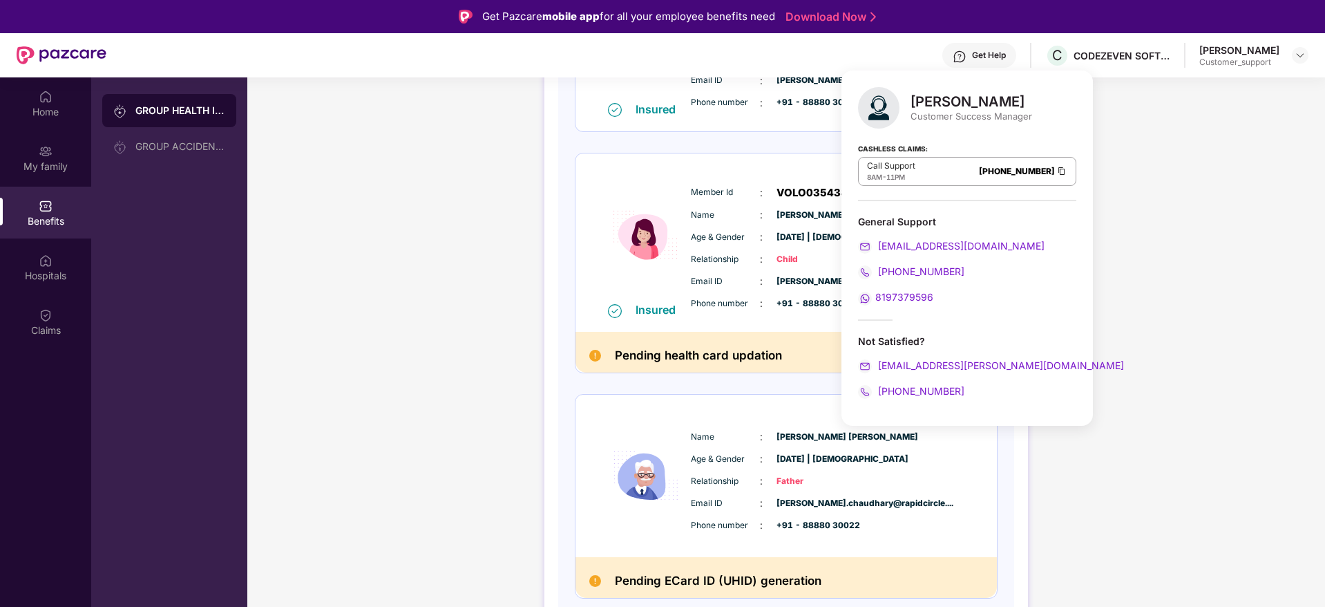
copy div "divya.pardhi@pazcare.com"
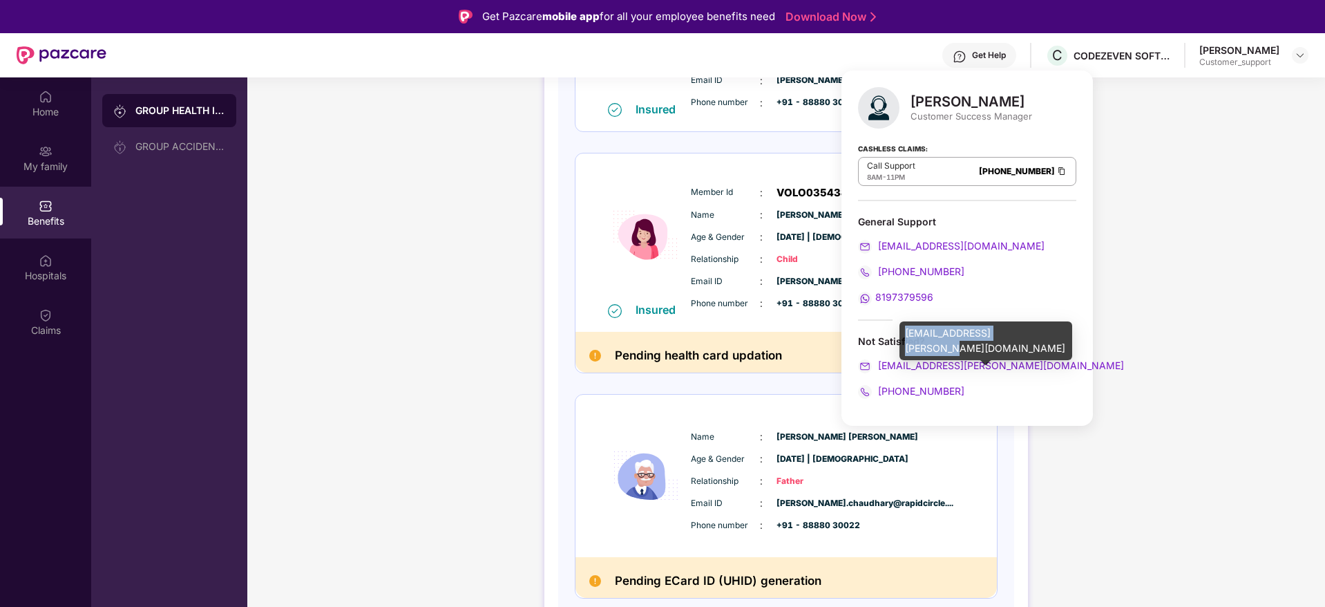
copy div "divya.pardhi@pazcare.com"
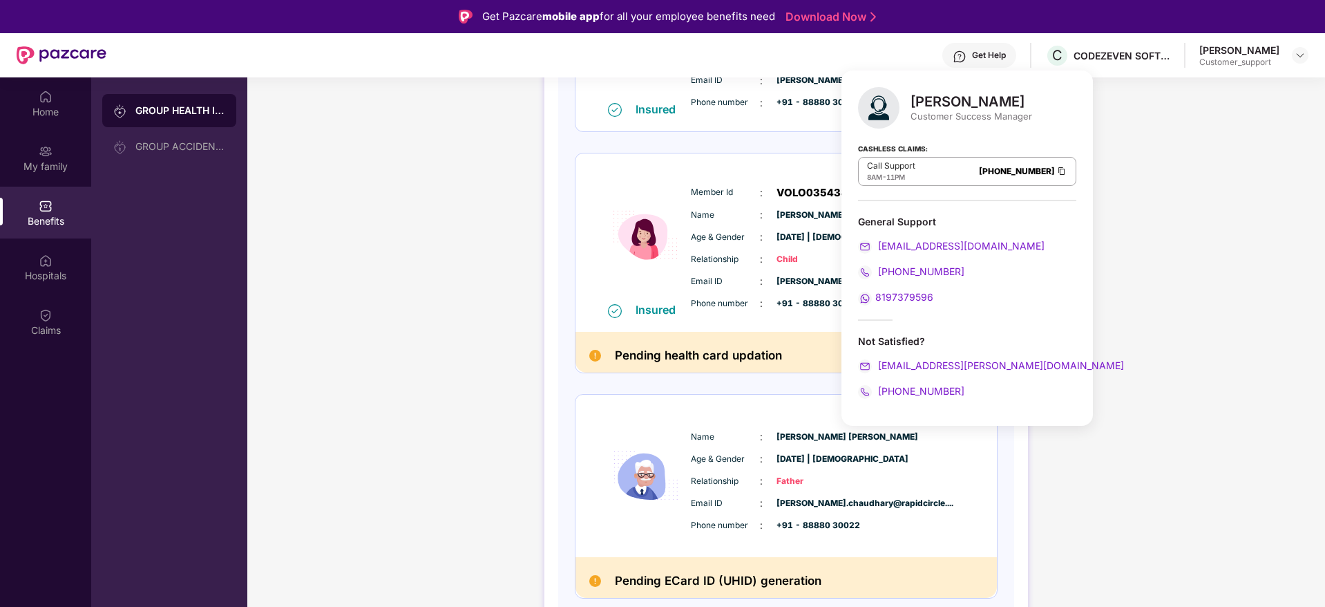
click at [436, 318] on div "GROUP HEALTH INSURANCE DETAILS INCLUSIONS EXCLUSIONS DOCUMENTS Policy No: HG000…" at bounding box center [786, 97] width 1078 height 1173
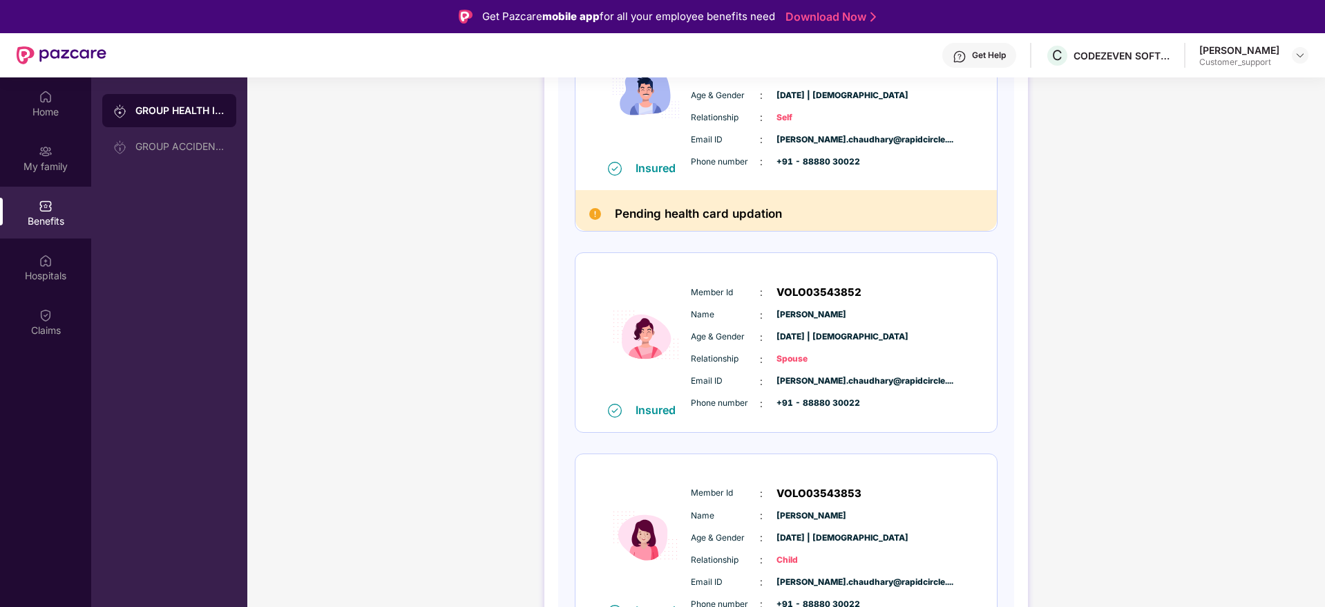
scroll to position [159, 0]
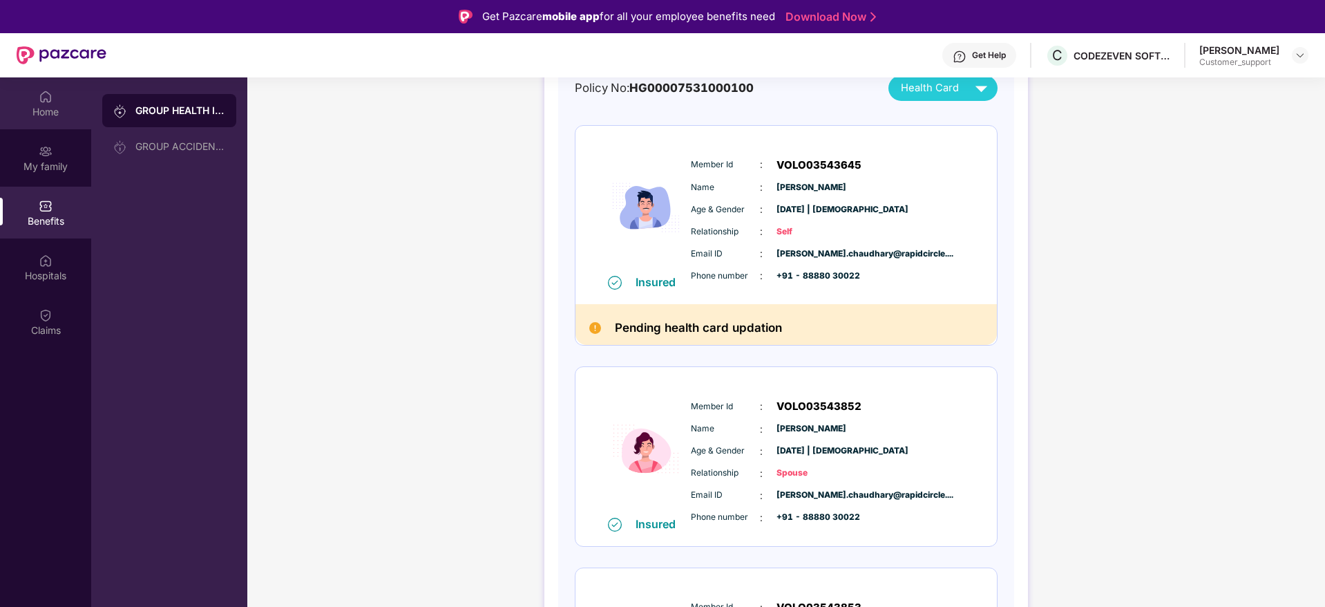
click at [46, 95] on img at bounding box center [46, 97] width 14 height 14
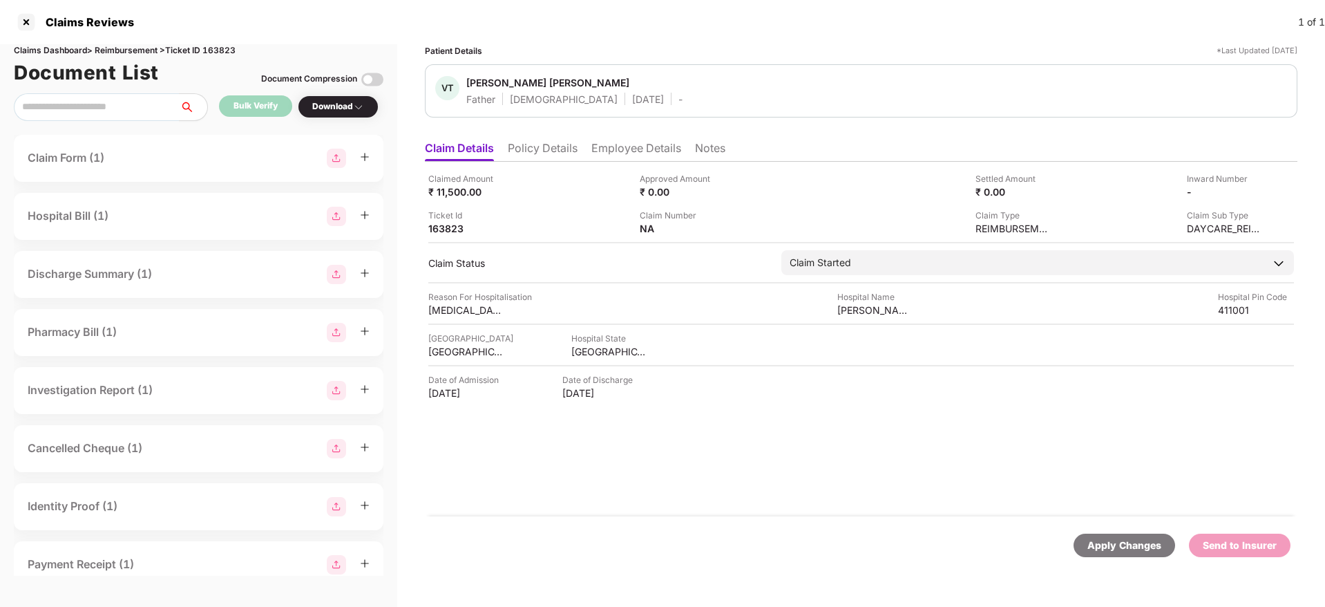
click at [538, 155] on li "Policy Details" at bounding box center [543, 151] width 70 height 20
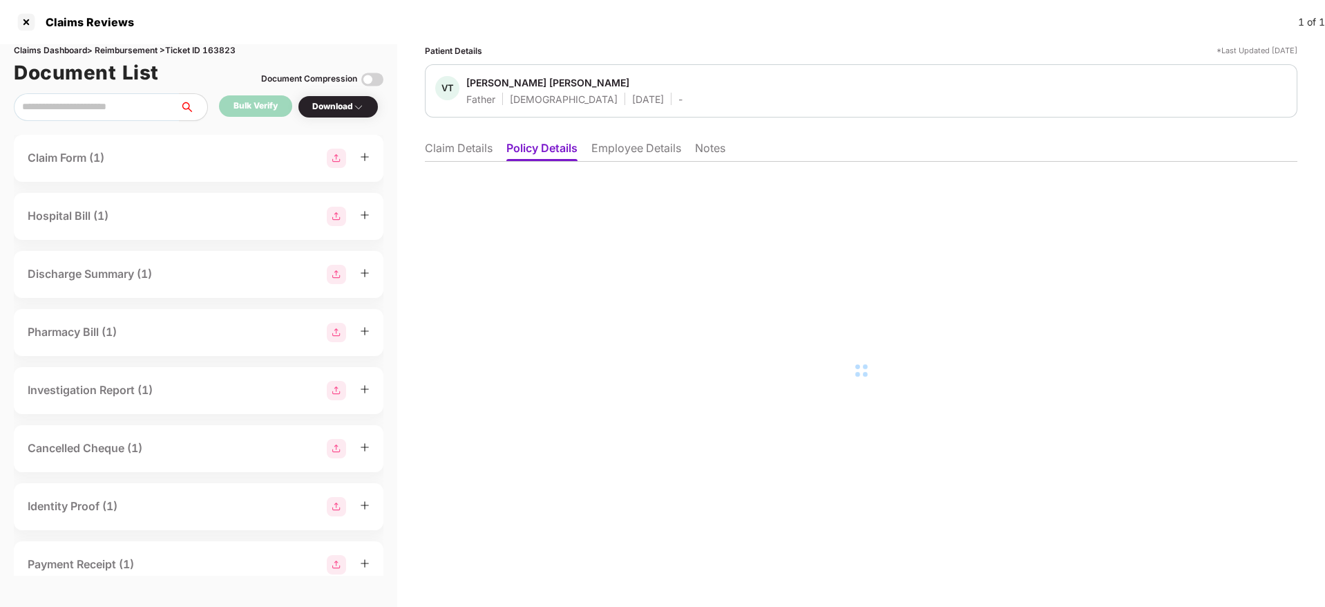
click at [626, 145] on li "Employee Details" at bounding box center [636, 151] width 90 height 20
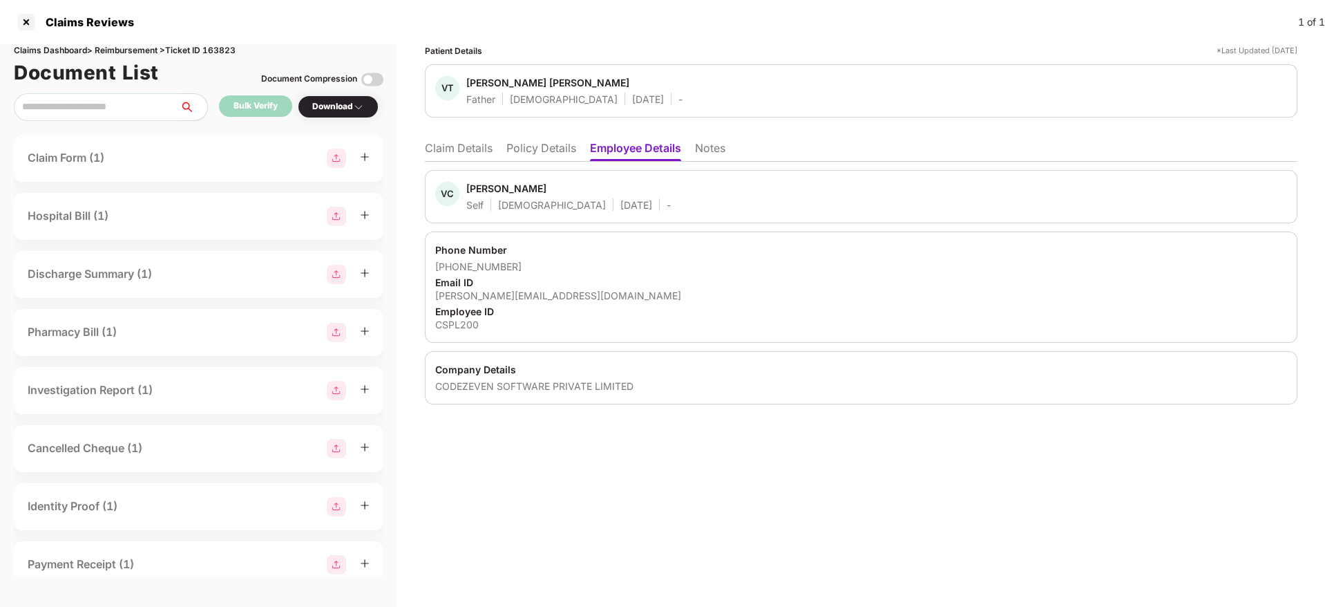
click at [513, 298] on div "[PERSON_NAME][EMAIL_ADDRESS][DOMAIN_NAME]" at bounding box center [861, 295] width 852 height 13
copy div "[PERSON_NAME][EMAIL_ADDRESS][DOMAIN_NAME]"
click at [712, 295] on div "[PERSON_NAME][EMAIL_ADDRESS][DOMAIN_NAME]" at bounding box center [861, 295] width 852 height 13
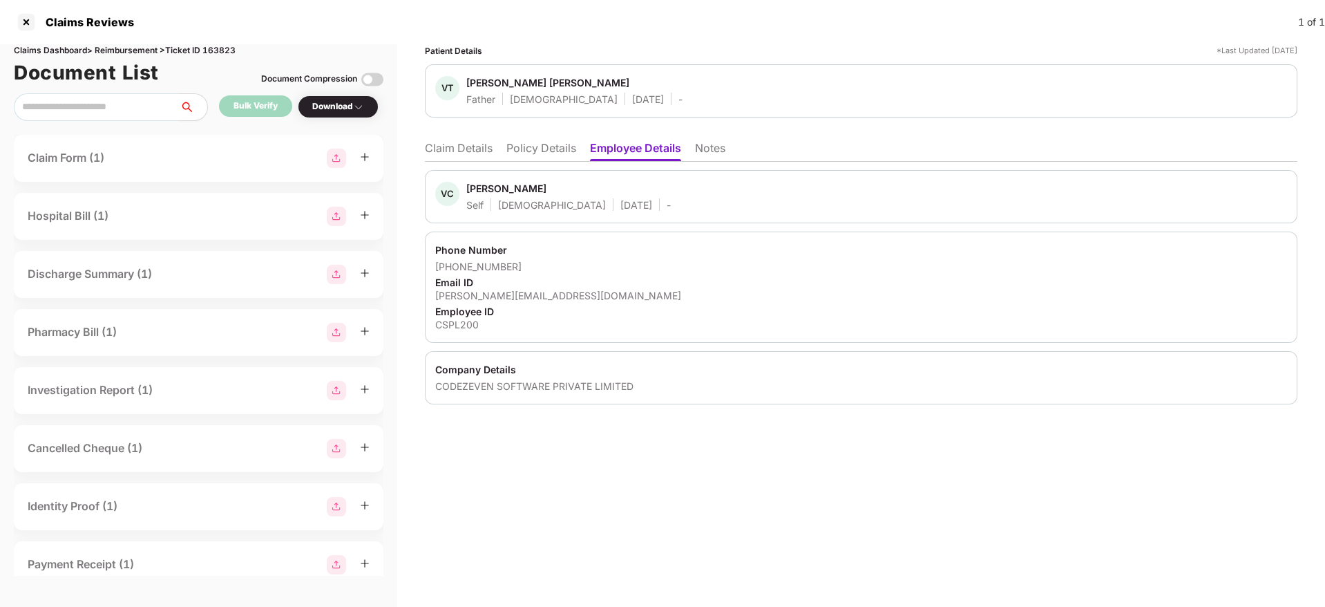
click at [437, 152] on li "Claim Details" at bounding box center [459, 151] width 68 height 20
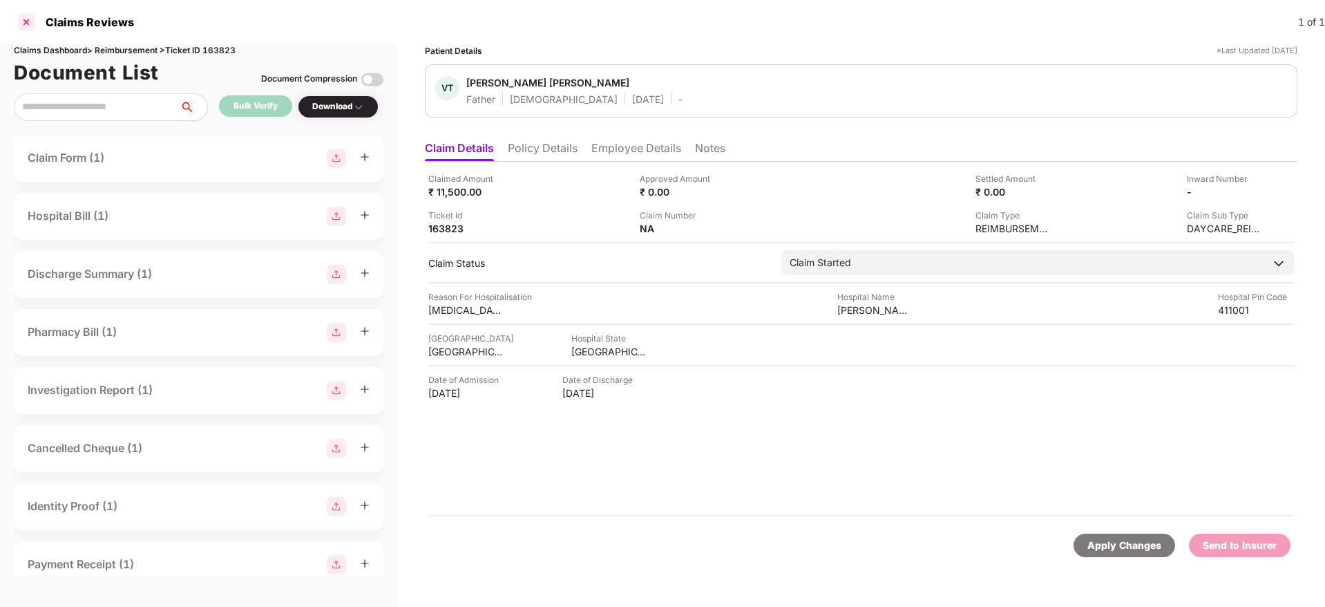
click at [23, 23] on div at bounding box center [26, 22] width 22 height 22
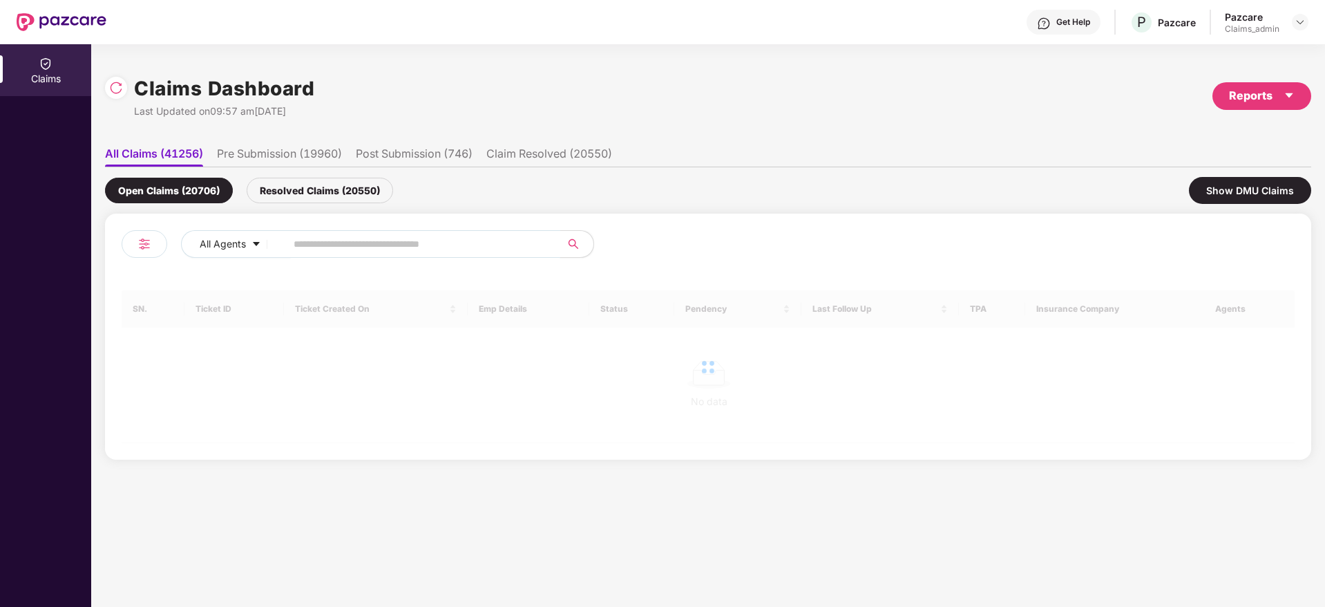
click at [343, 230] on span at bounding box center [418, 244] width 283 height 28
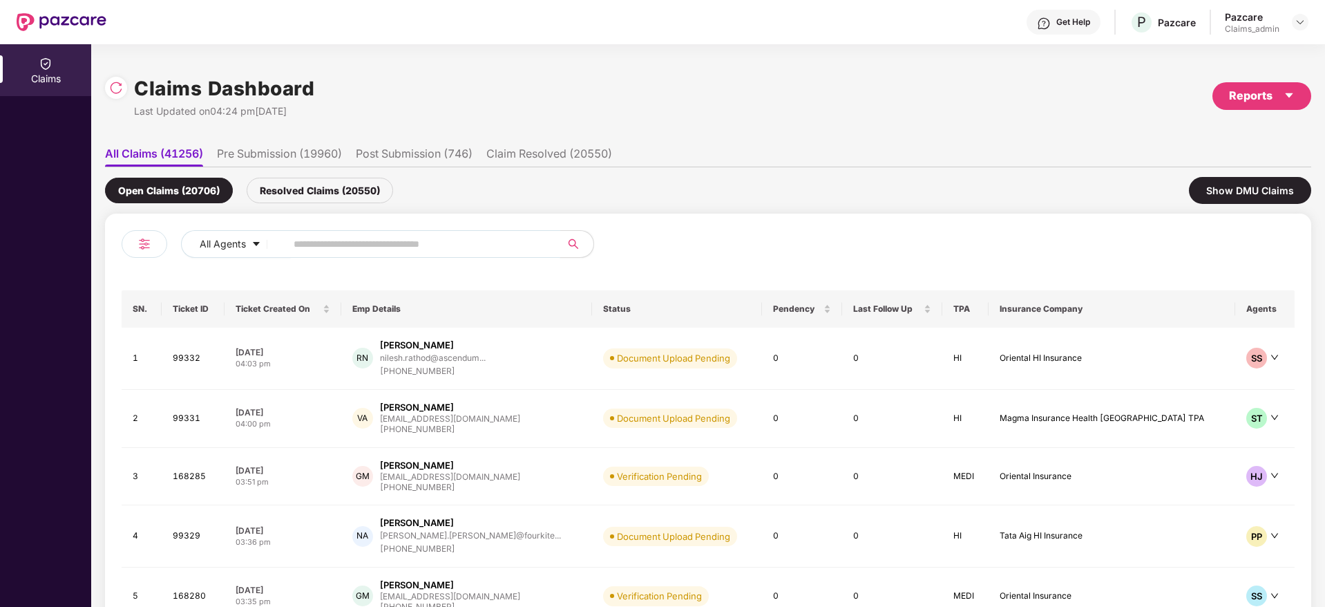
paste input "******"
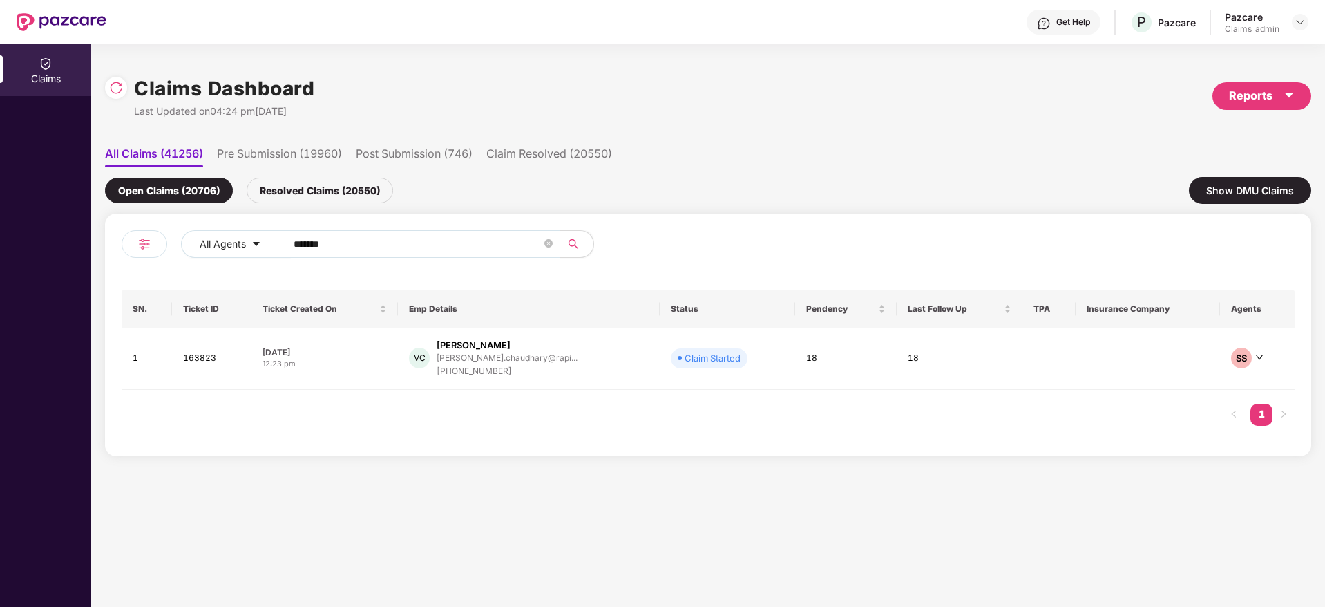
type input "******"
click at [355, 373] on td "07 Aug 2025 12:23 pm" at bounding box center [324, 358] width 147 height 62
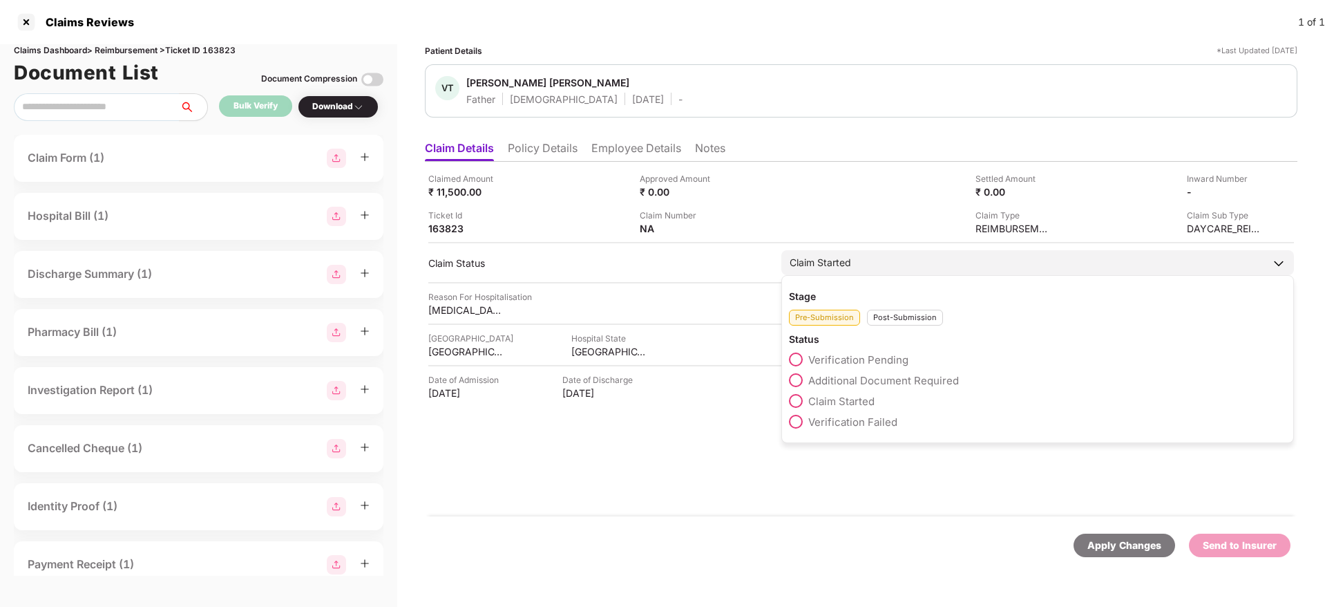
drag, startPoint x: 888, startPoint y: 316, endPoint x: 850, endPoint y: 354, distance: 53.3
click at [888, 317] on div "Post-Submission" at bounding box center [905, 318] width 76 height 16
click at [794, 444] on span at bounding box center [796, 442] width 14 height 14
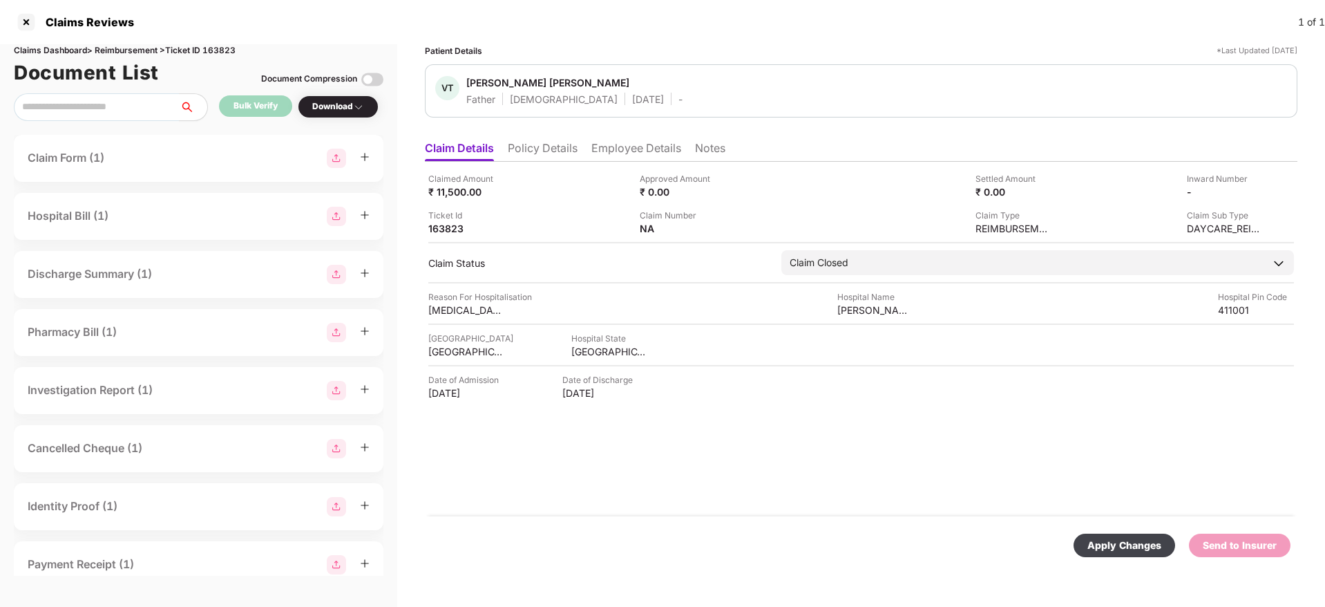
click at [1116, 547] on div "Apply Changes" at bounding box center [1124, 545] width 74 height 15
click at [544, 155] on li "Policy Details" at bounding box center [543, 151] width 70 height 20
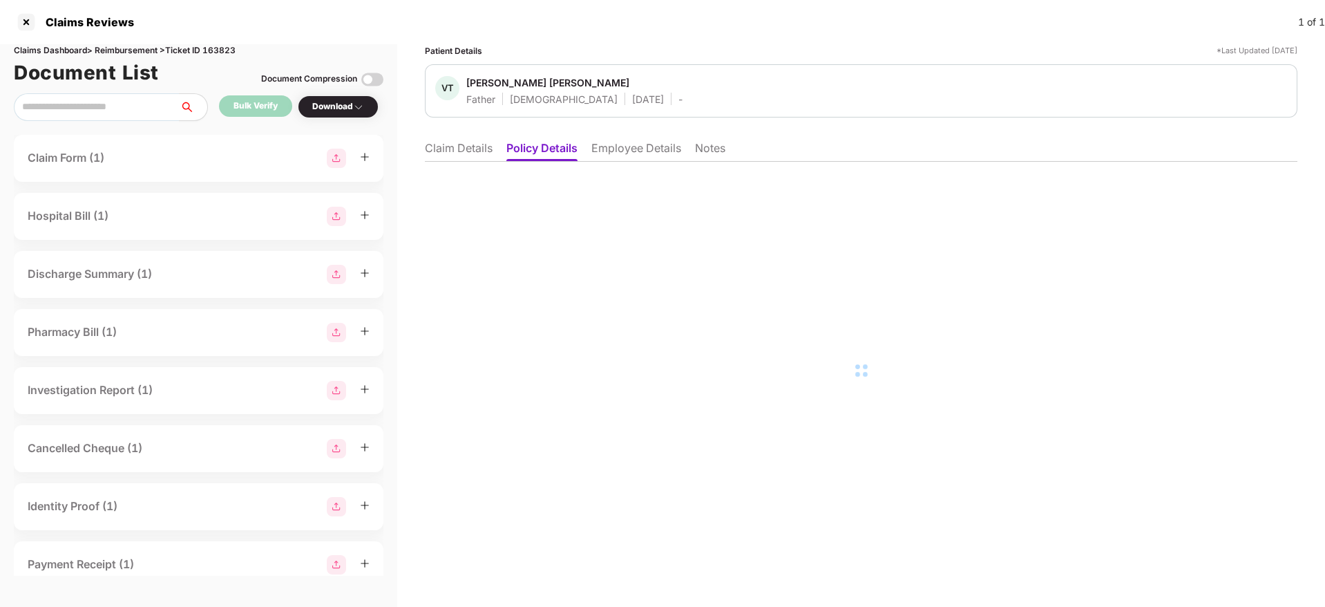
click at [432, 153] on li "Claim Details" at bounding box center [459, 151] width 68 height 20
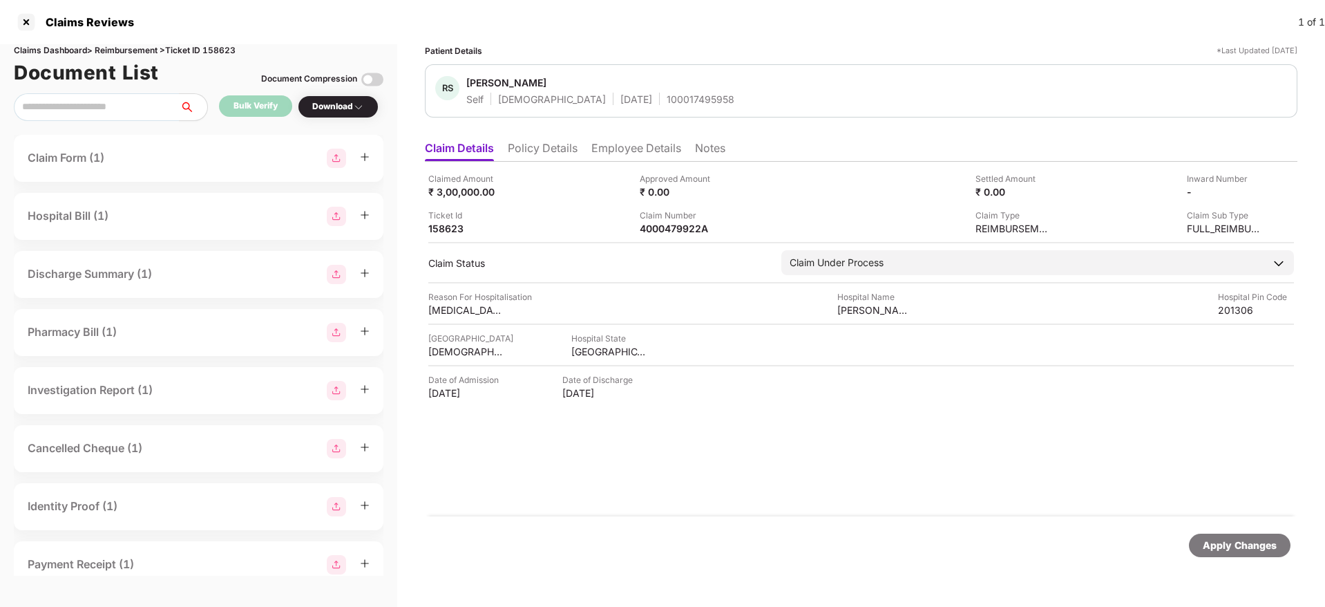
click at [555, 150] on li "Policy Details" at bounding box center [543, 151] width 70 height 20
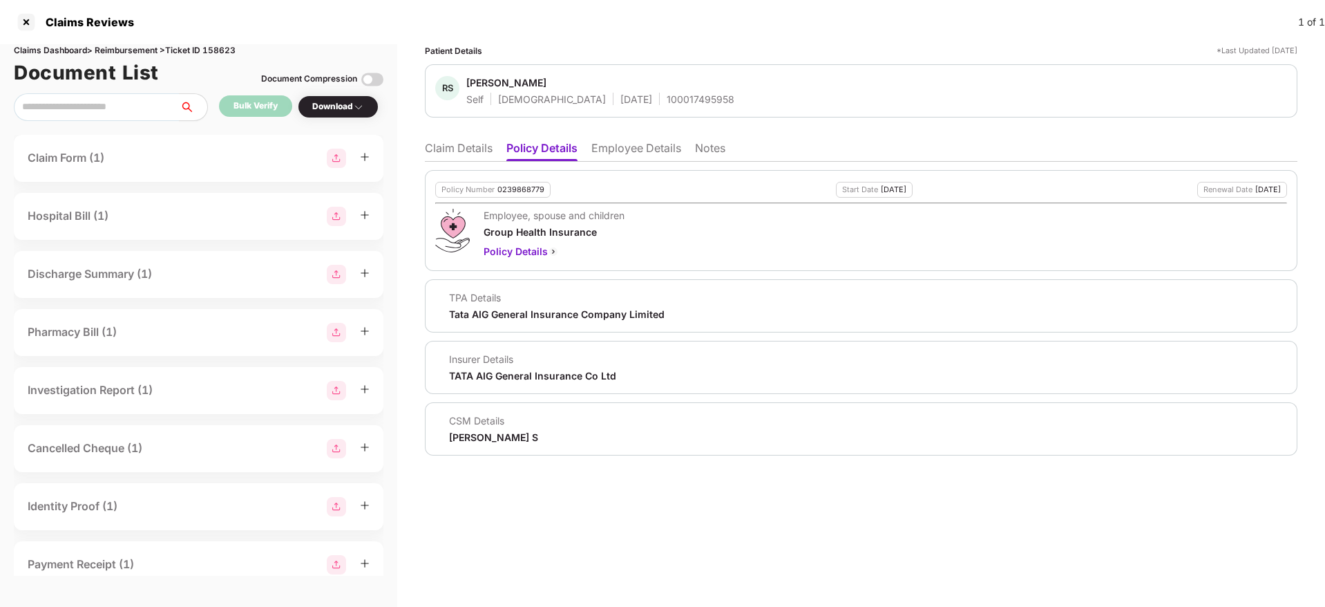
click at [444, 159] on li "Claim Details" at bounding box center [459, 151] width 68 height 20
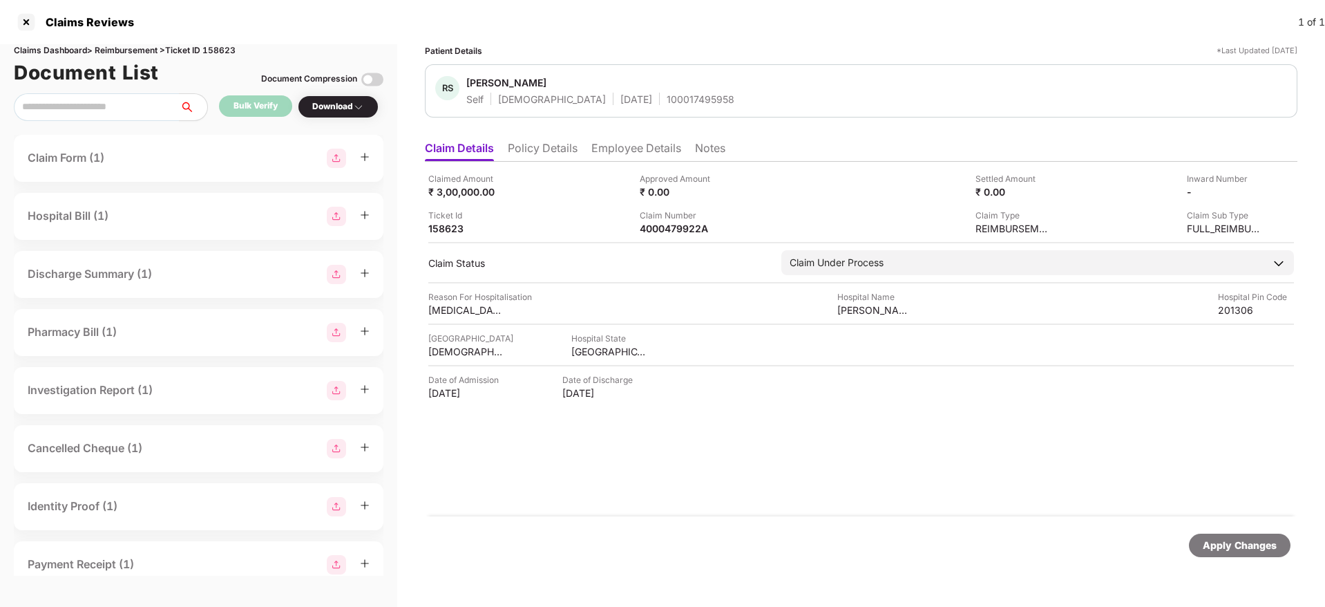
click at [642, 148] on li "Employee Details" at bounding box center [636, 151] width 90 height 20
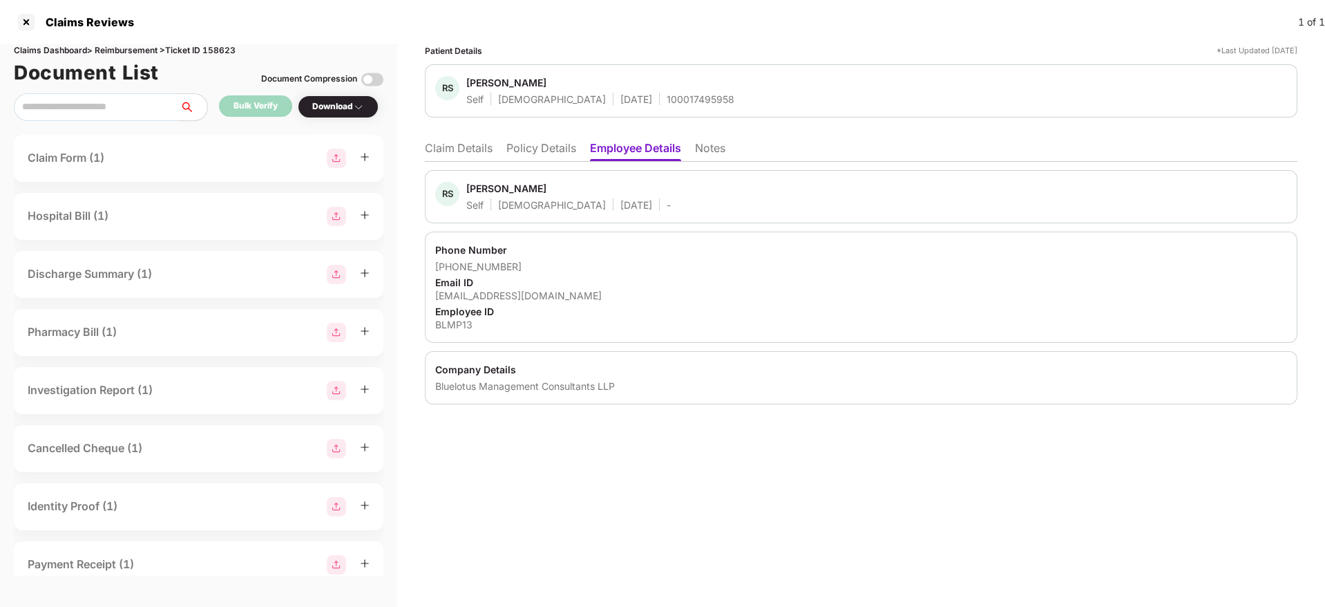
click at [562, 148] on li "Policy Details" at bounding box center [541, 151] width 70 height 20
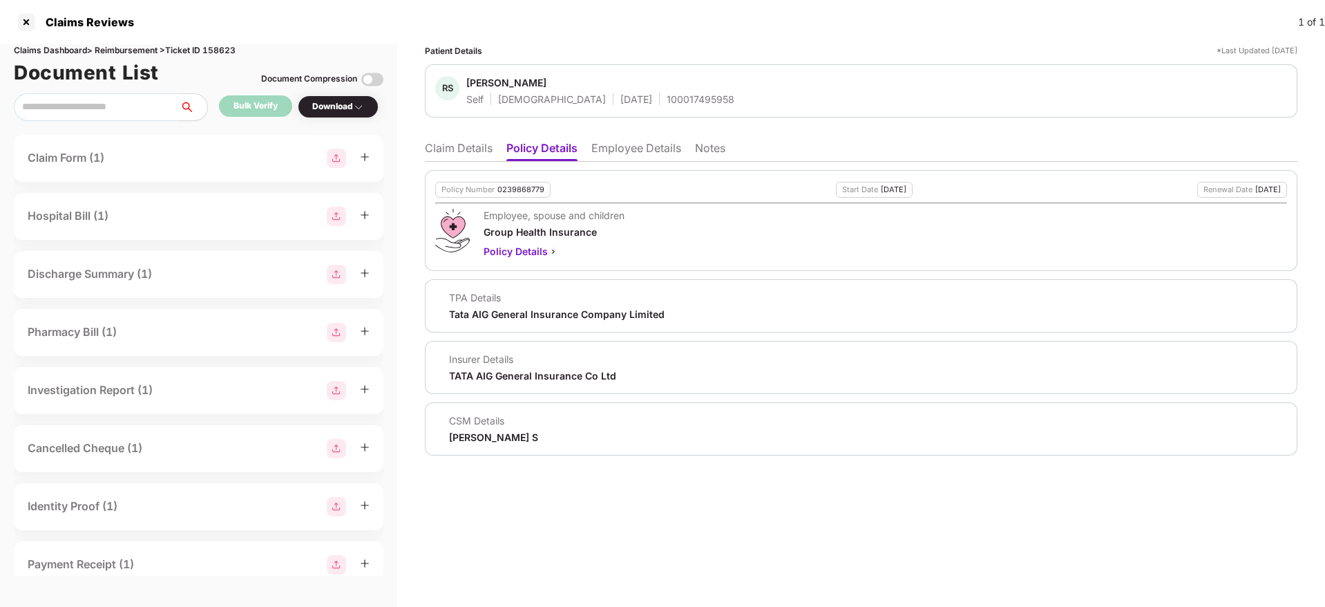
click at [459, 153] on li "Claim Details" at bounding box center [459, 151] width 68 height 20
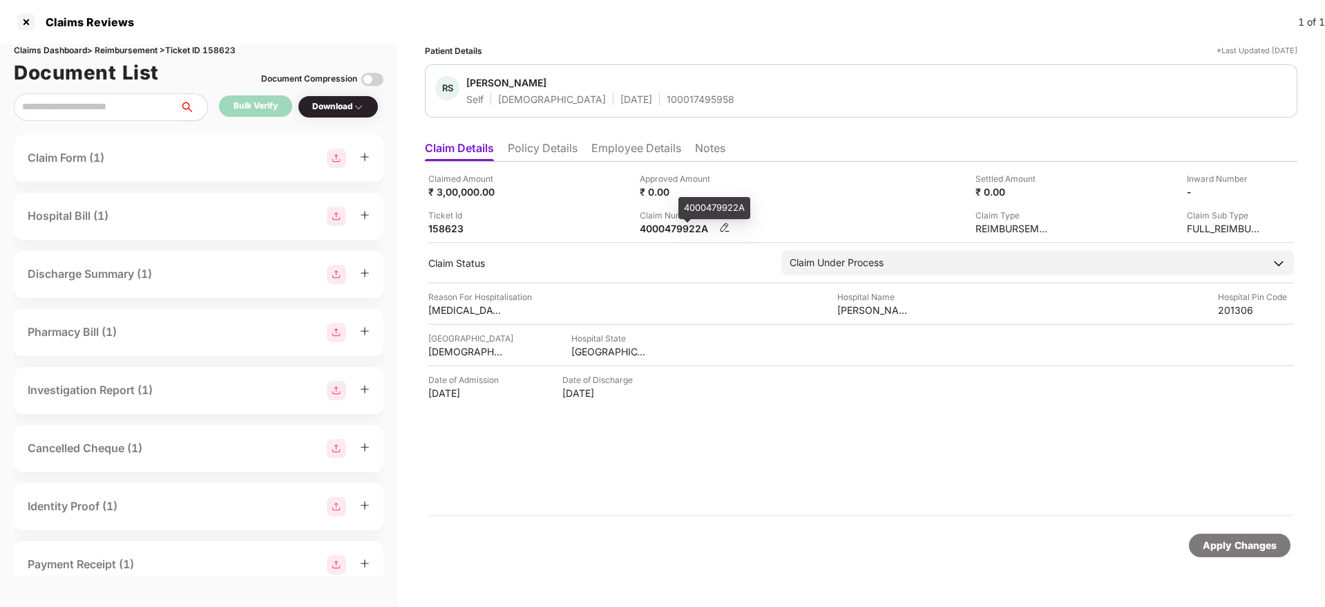
click at [669, 223] on div "4000479922A" at bounding box center [678, 228] width 76 height 13
copy div "4000479922A"
click at [576, 193] on div "Claimed Amount ₹ 3,00,000.00" at bounding box center [528, 185] width 201 height 26
click at [665, 222] on div "OC-26-1002-8403-00301577" at bounding box center [678, 228] width 76 height 13
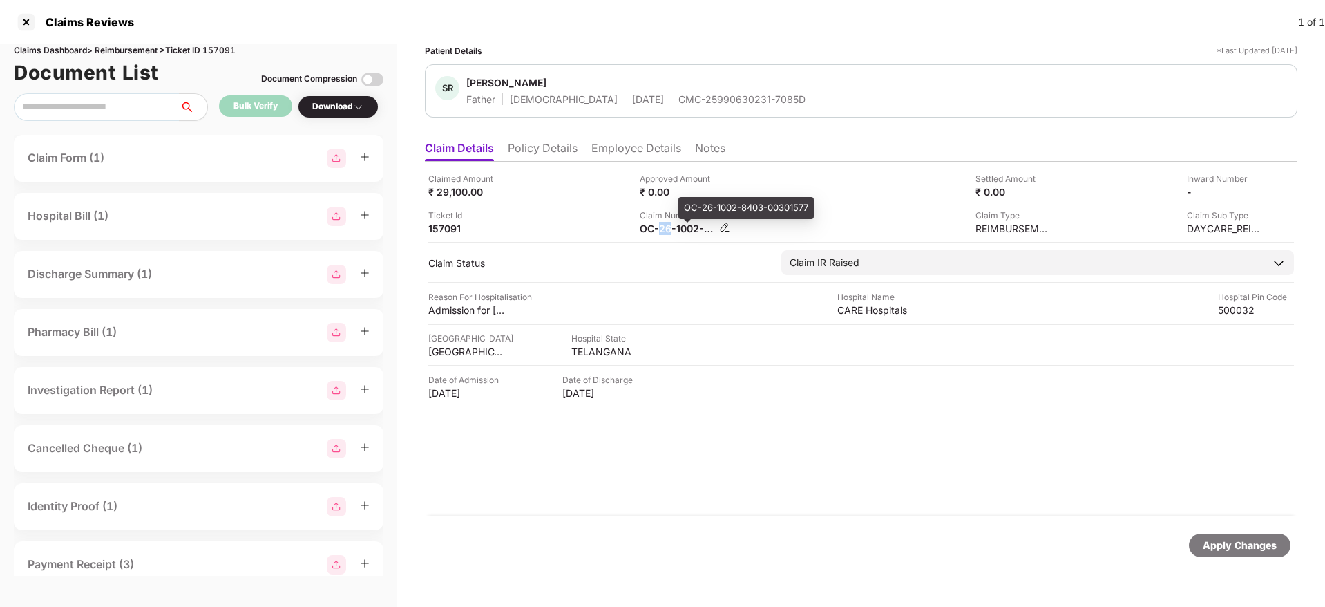
click at [665, 222] on div "OC-26-1002-8403-00301577" at bounding box center [678, 228] width 76 height 13
copy div
drag, startPoint x: 615, startPoint y: 101, endPoint x: 752, endPoint y: 96, distance: 137.6
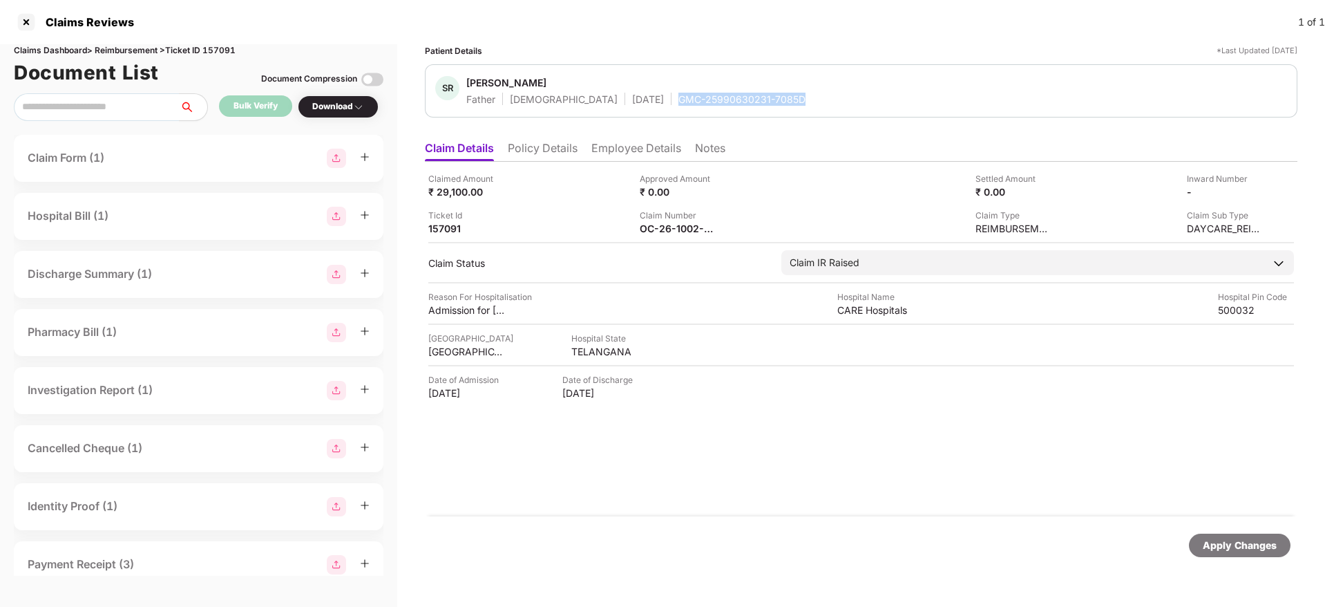
click at [752, 96] on div "SR Subba Ramaiah Kundela Father Male 01 Oct 1953 GMC-25990630231-7085D" at bounding box center [861, 91] width 852 height 30
copy div "GMC-25990630231-7085D"
click at [600, 218] on div "Ticket Id 157091" at bounding box center [528, 222] width 201 height 26
drag, startPoint x: 629, startPoint y: 99, endPoint x: 757, endPoint y: 96, distance: 127.8
click at [757, 96] on div "[PERSON_NAME] Mother [DEMOGRAPHIC_DATA] [DATE] GMC-25990630231-6330E" at bounding box center [861, 91] width 852 height 30
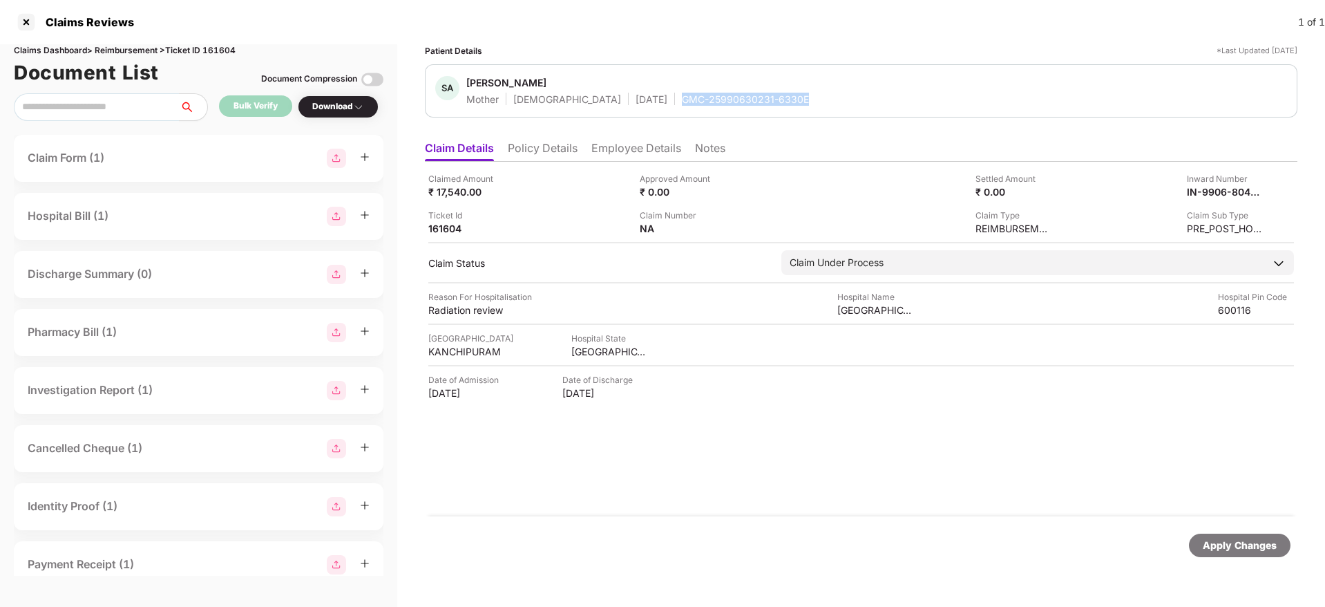
copy div "GMC-25990630231-6330E"
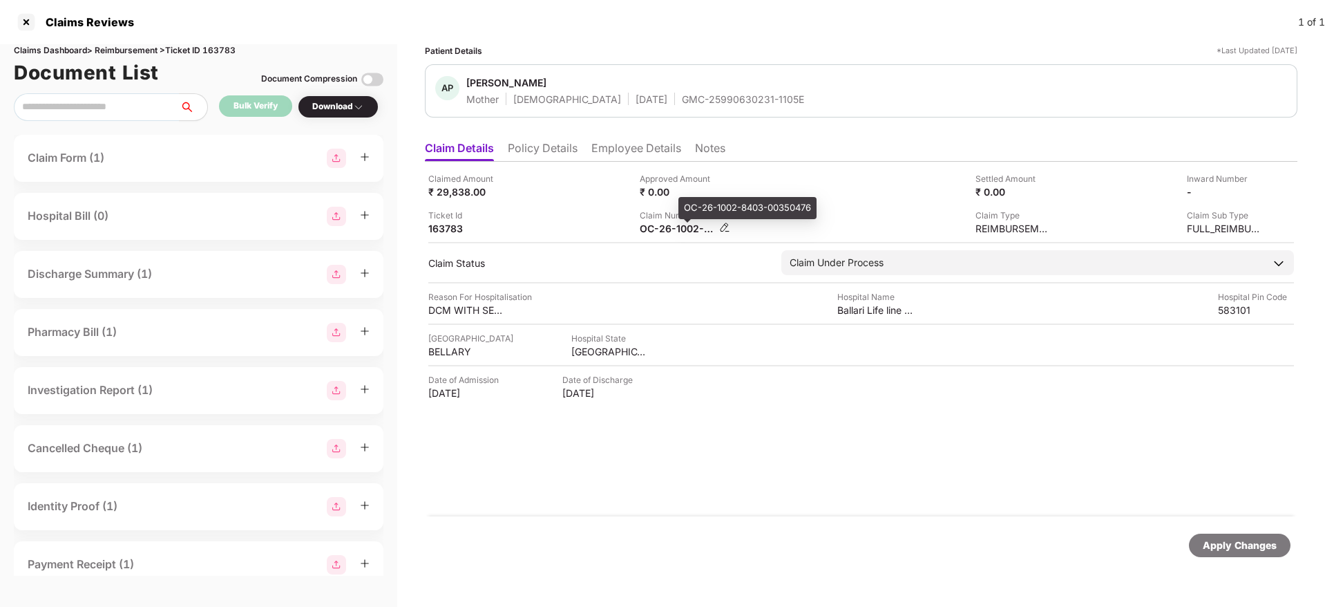
click at [671, 225] on div "OC-26-1002-8403-00350476" at bounding box center [678, 228] width 76 height 13
click at [671, 226] on div "OC-26-1002-8403-00350476" at bounding box center [678, 228] width 76 height 13
click at [671, 231] on div "OC-26-1002-8403-00350476" at bounding box center [678, 228] width 76 height 13
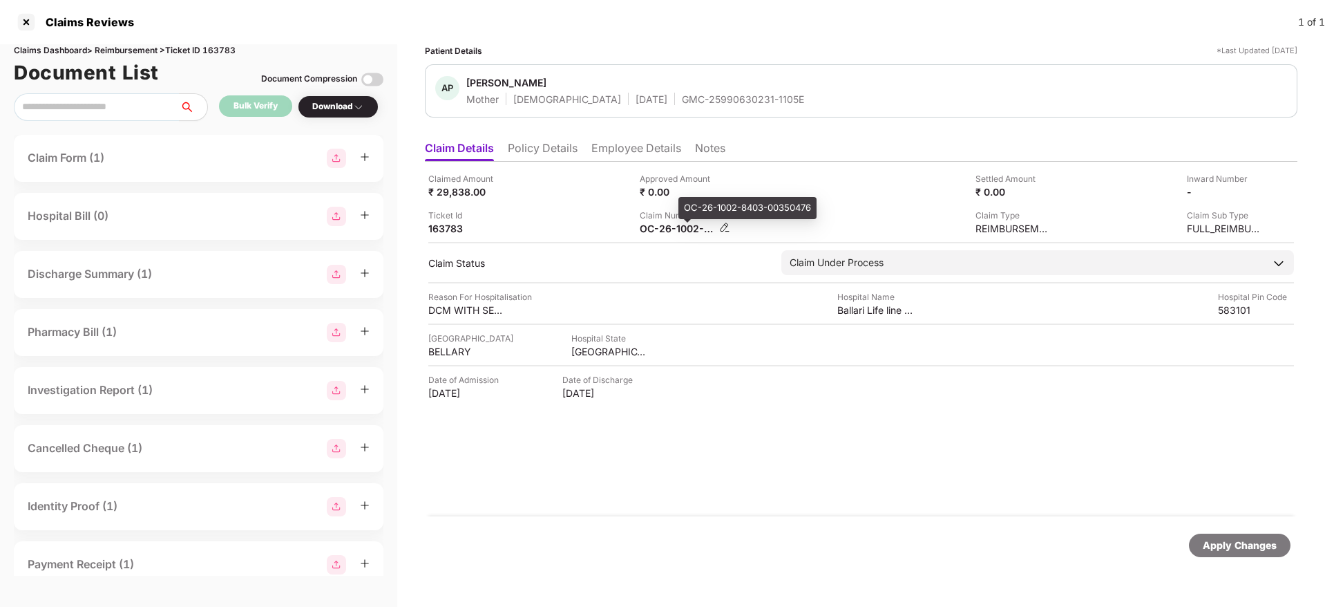
click at [671, 232] on div "OC-26-1002-8403-00350476" at bounding box center [678, 228] width 76 height 13
copy div
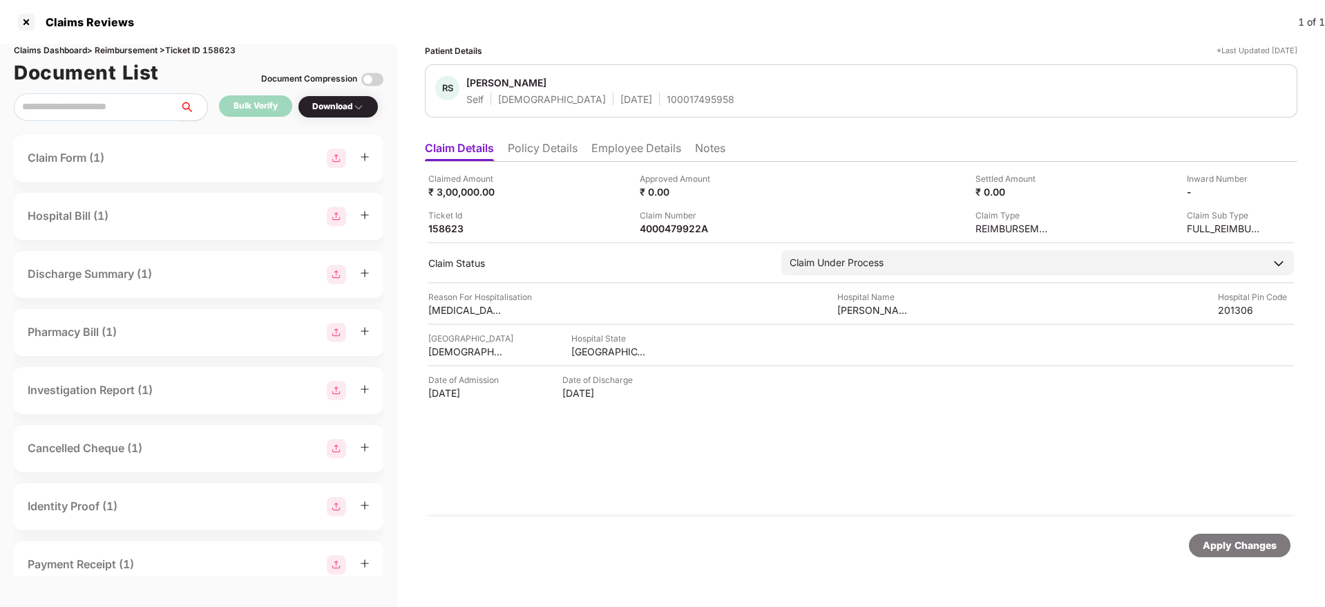
click at [642, 146] on li "Employee Details" at bounding box center [636, 151] width 90 height 20
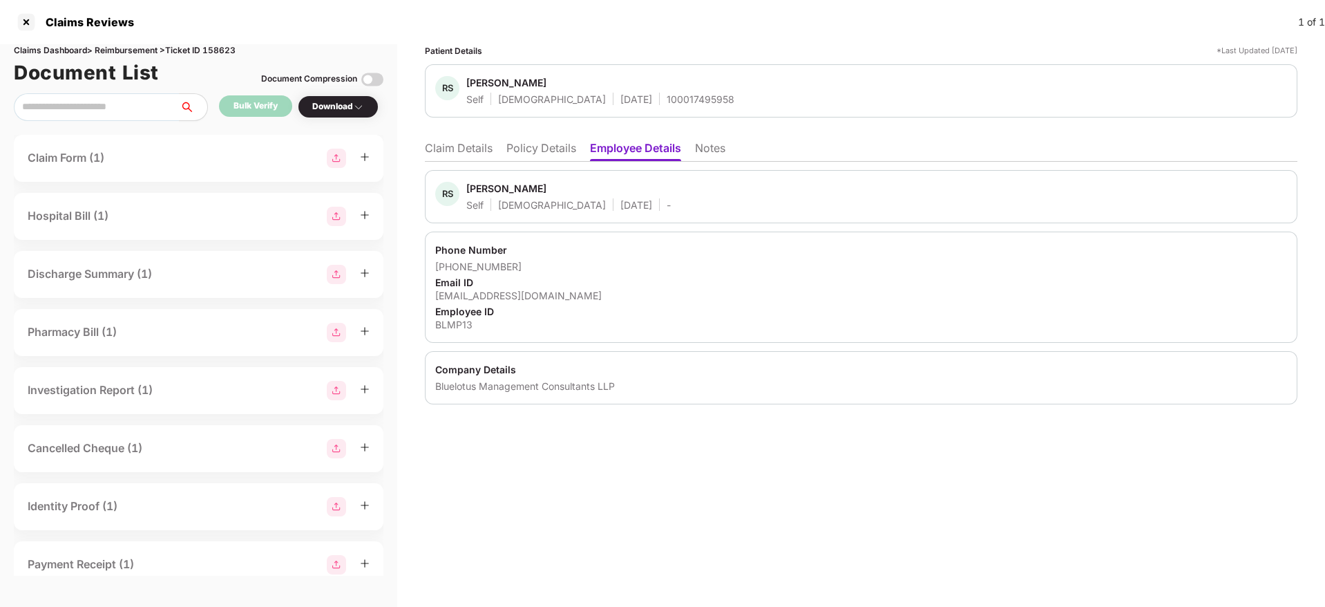
click at [530, 151] on li "Policy Details" at bounding box center [541, 151] width 70 height 20
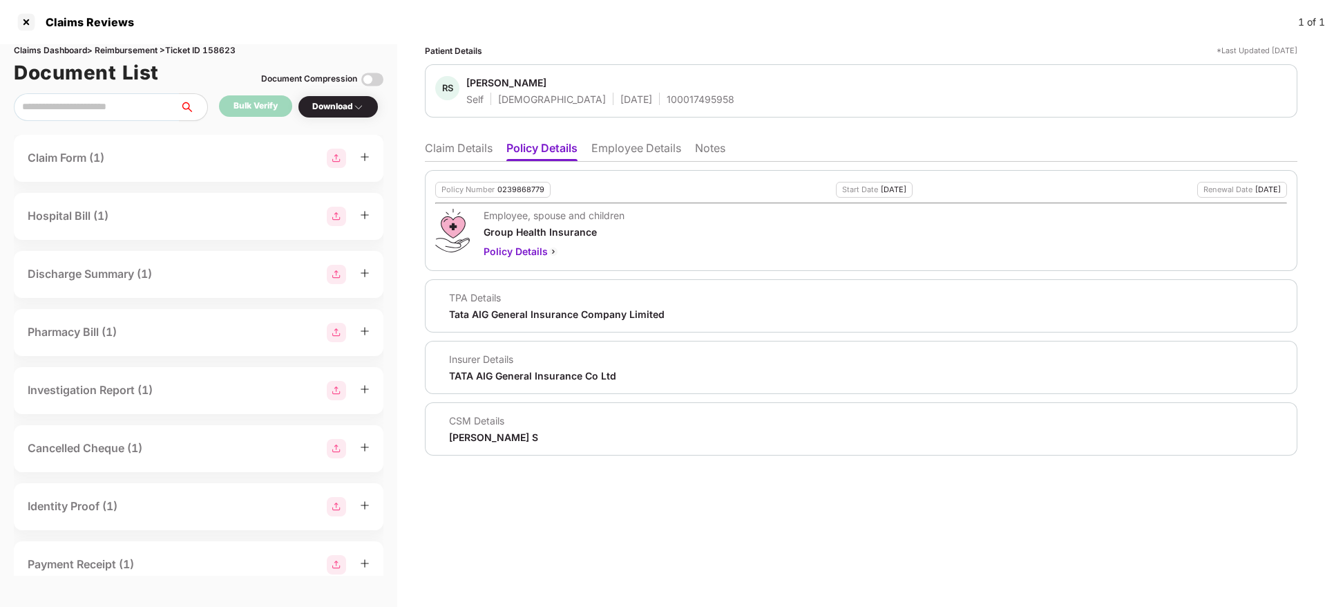
click at [627, 153] on li "Employee Details" at bounding box center [636, 151] width 90 height 20
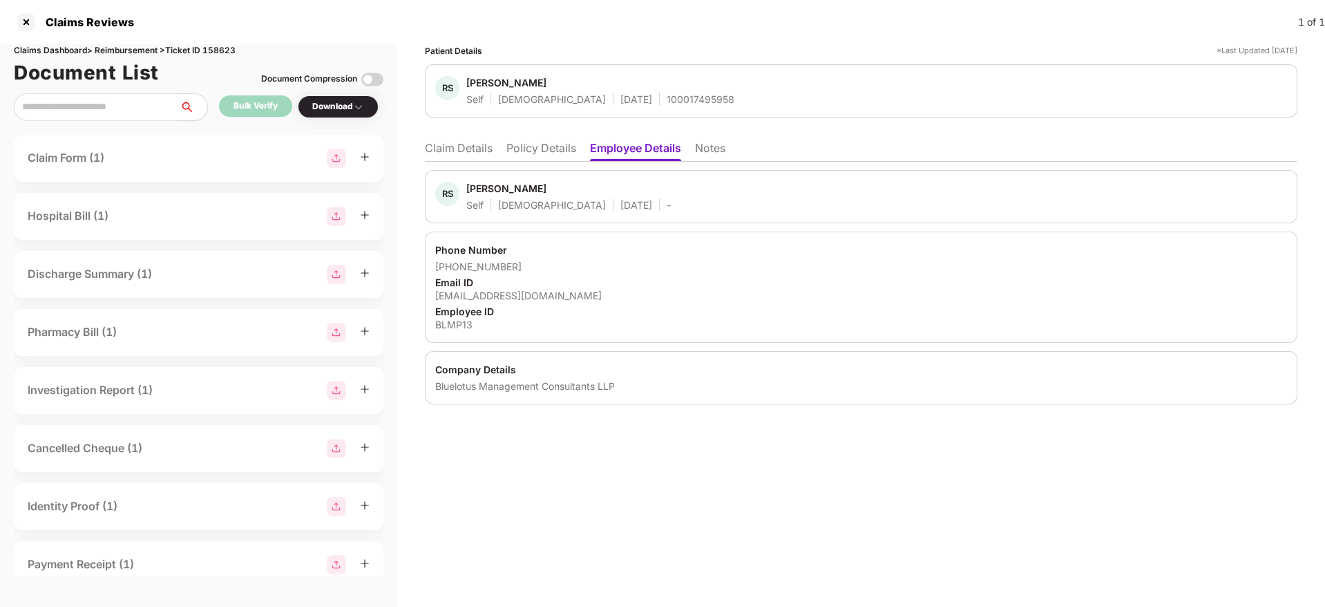
click at [453, 143] on li "Claim Details" at bounding box center [459, 151] width 68 height 20
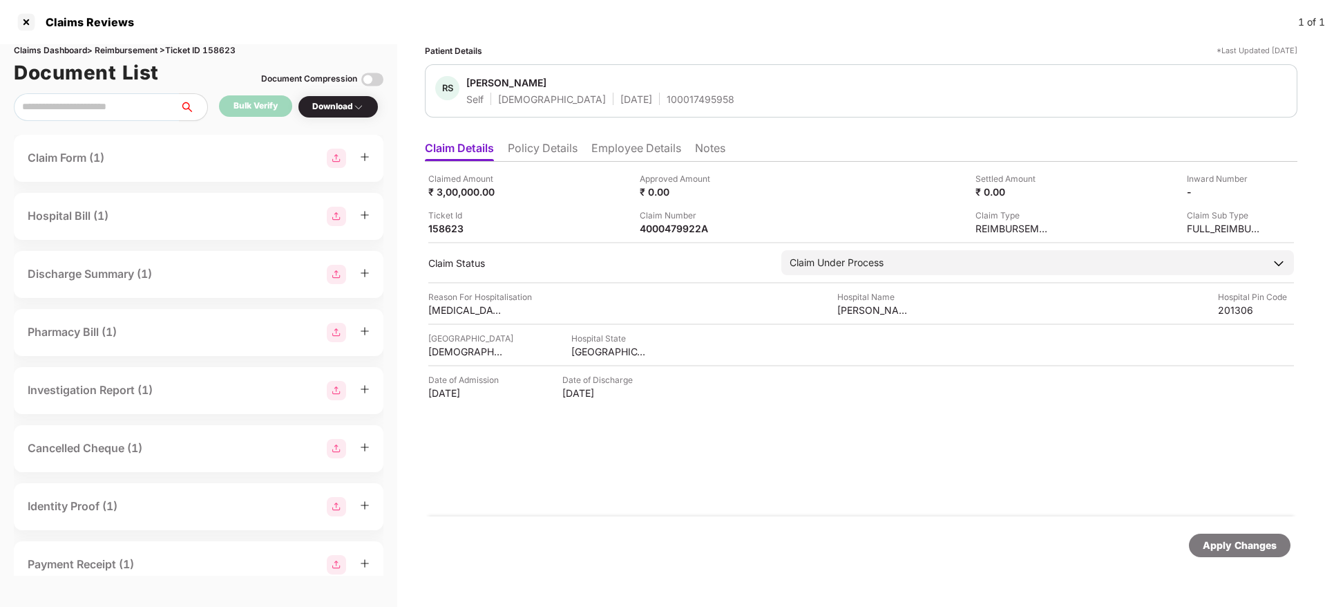
click at [629, 149] on li "Employee Details" at bounding box center [636, 151] width 90 height 20
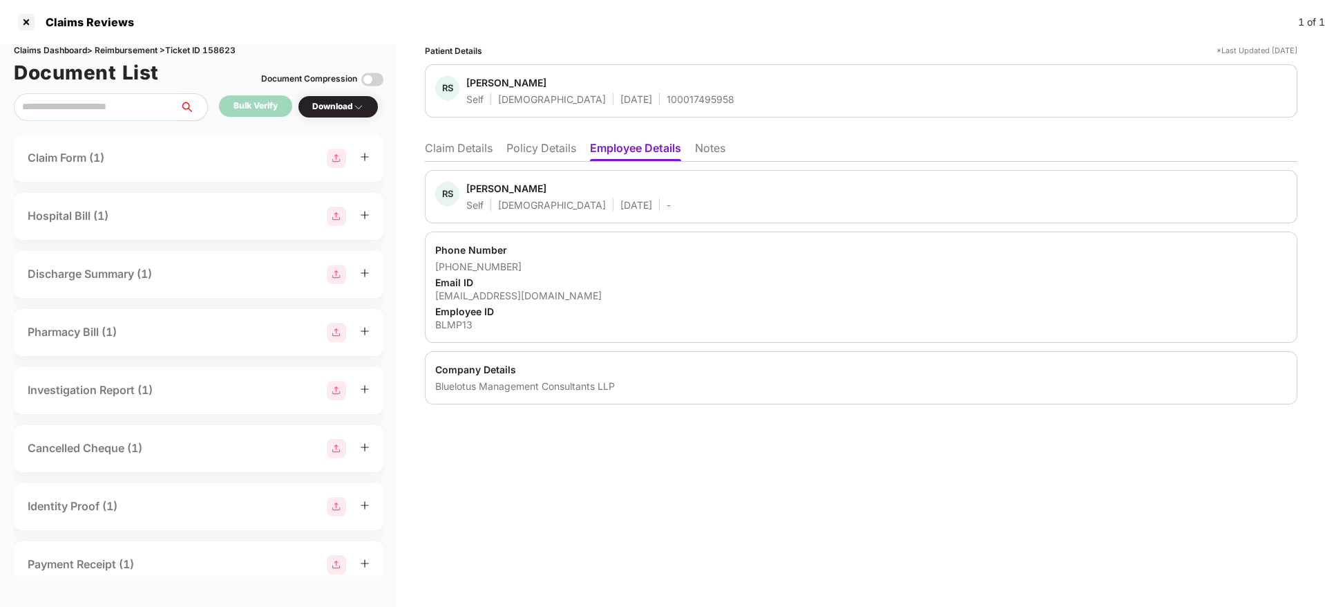
click at [539, 143] on li "Policy Details" at bounding box center [541, 151] width 70 height 20
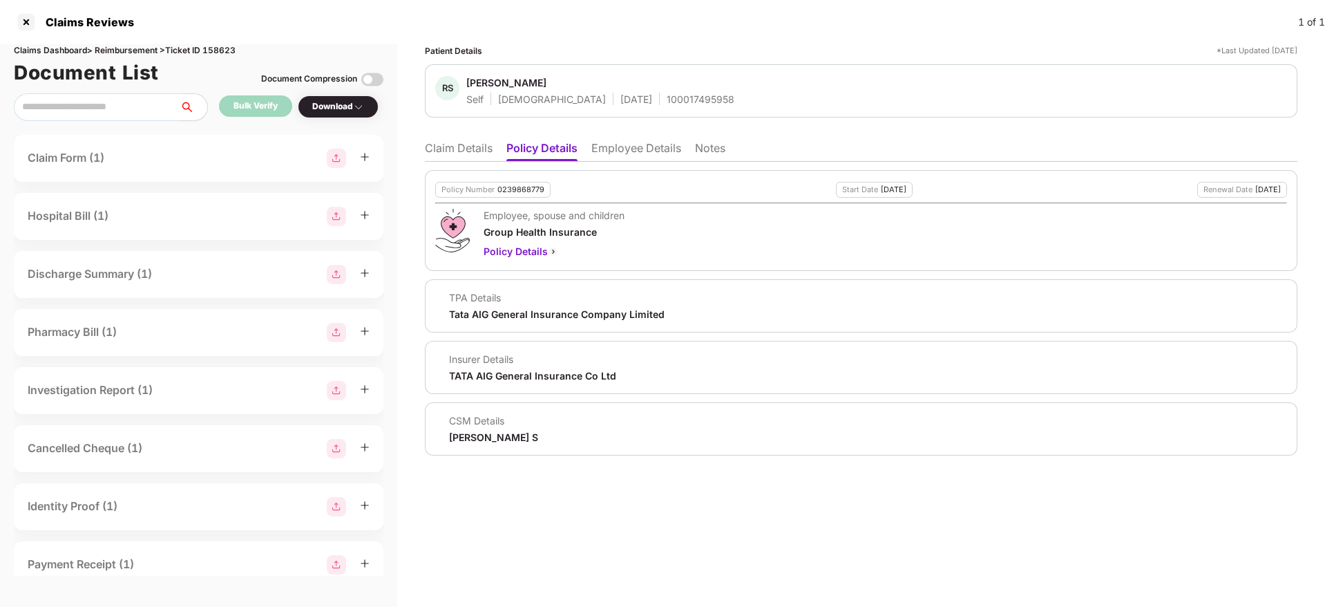
click at [645, 149] on li "Employee Details" at bounding box center [636, 151] width 90 height 20
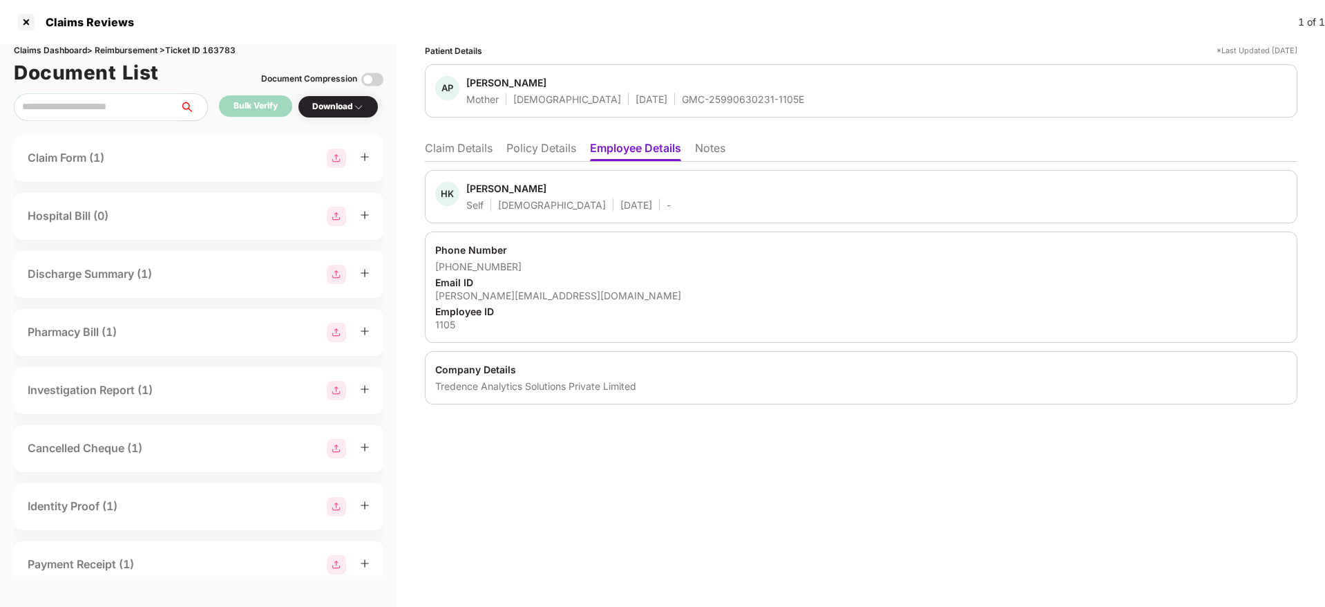
click at [561, 160] on li "Policy Details" at bounding box center [541, 151] width 70 height 20
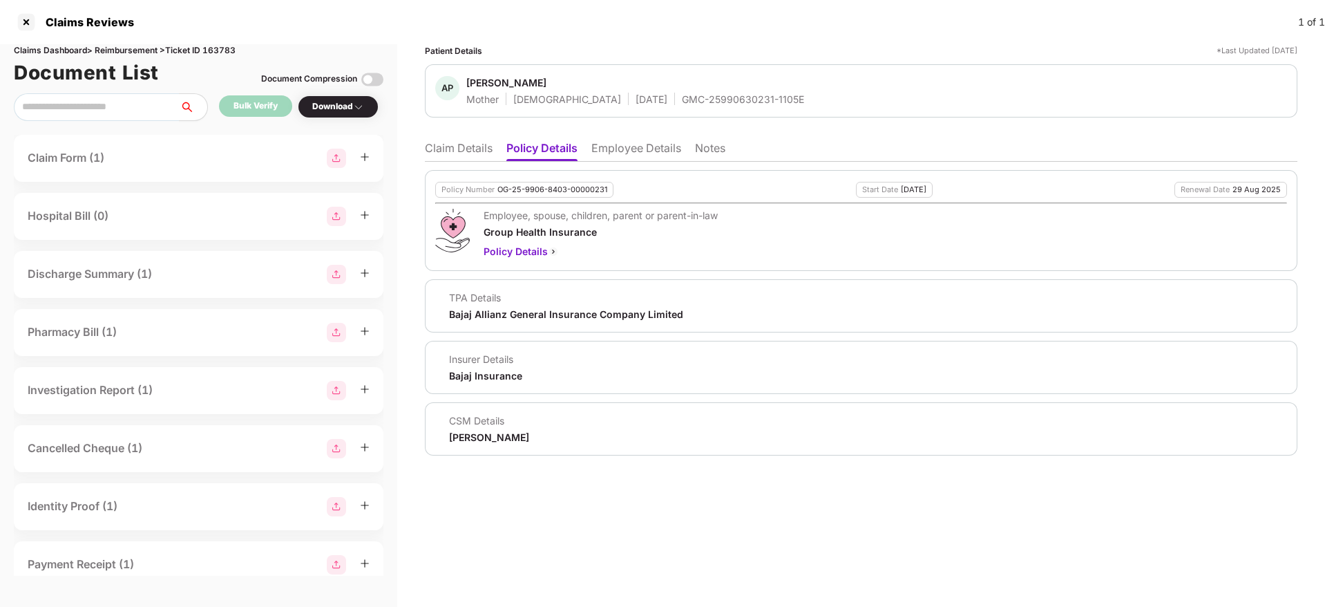
click at [478, 157] on li "Claim Details" at bounding box center [459, 151] width 68 height 20
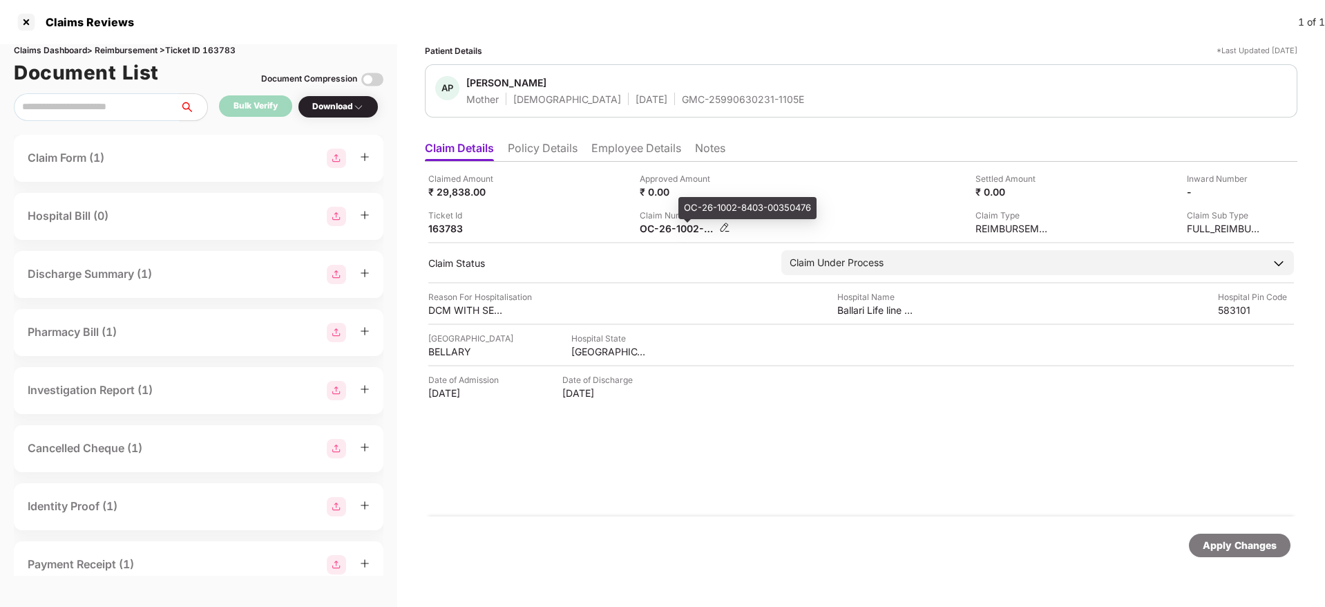
click at [657, 231] on div "OC-26-1002-8403-00350476" at bounding box center [678, 228] width 76 height 13
click at [658, 230] on div "OC-26-1002-8403-00350476" at bounding box center [678, 228] width 76 height 13
copy div
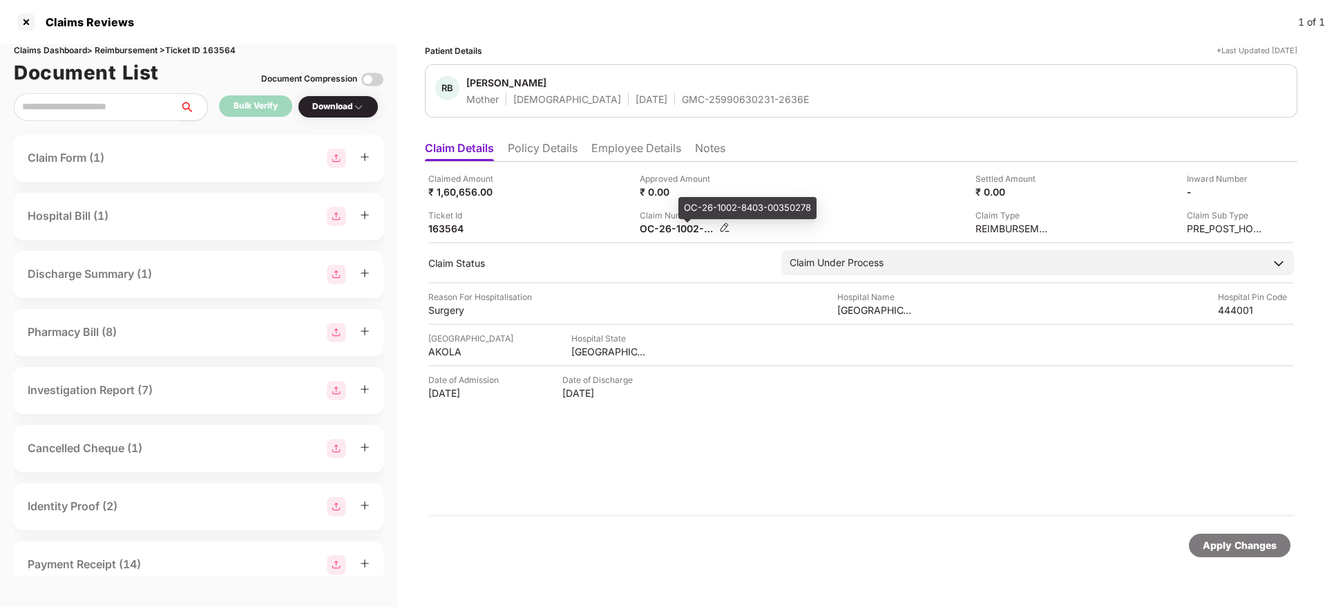
click at [690, 231] on div "OC-26-1002-8403-00350278" at bounding box center [678, 228] width 76 height 13
copy div
click at [573, 240] on div "Claimed Amount ₹ 1,60,656.00 Approved Amount ₹ 0.00 Settled Amount ₹ 0.00 Inwar…" at bounding box center [861, 339] width 873 height 354
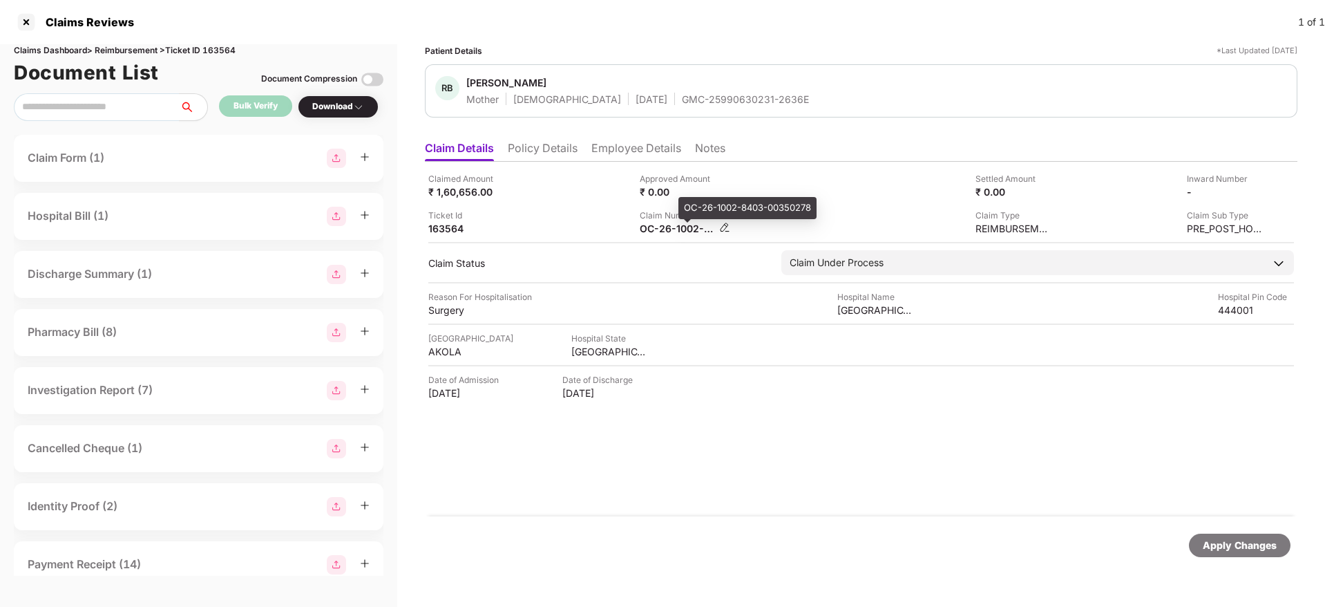
click at [645, 230] on div "OC-26-1002-8403-00350278" at bounding box center [678, 228] width 76 height 13
click at [646, 229] on div "OC-26-1002-8403-00350278" at bounding box center [678, 228] width 76 height 13
copy div
click at [663, 146] on li "Employee Details" at bounding box center [636, 151] width 90 height 20
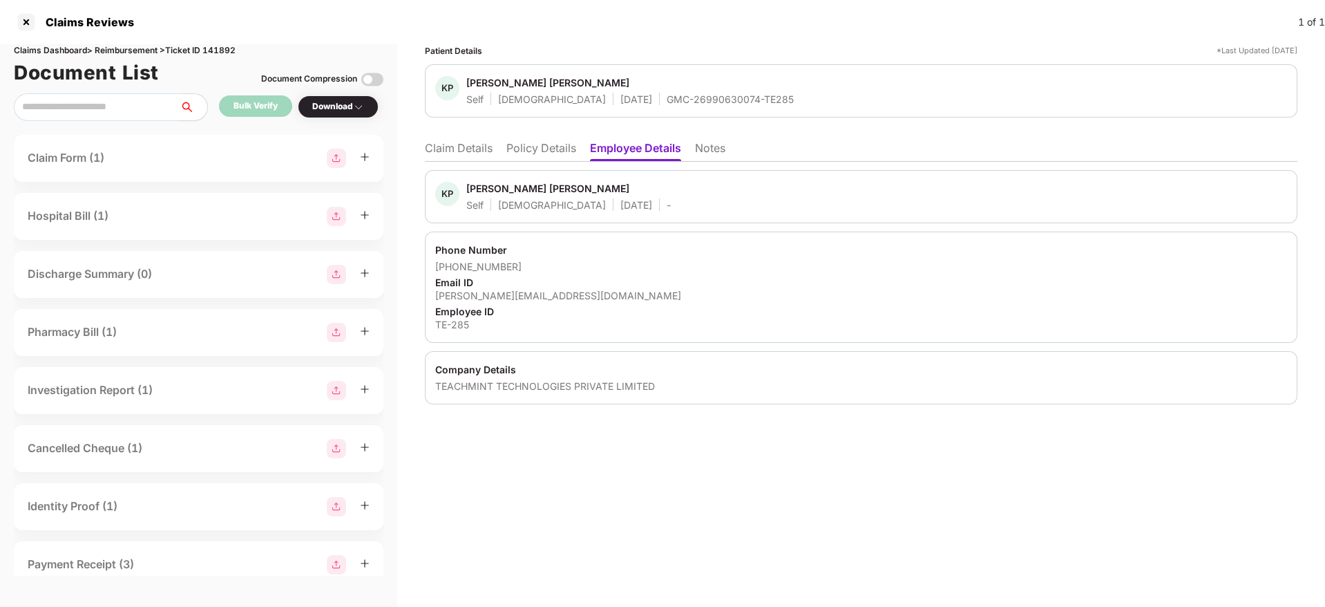
click at [546, 151] on li "Policy Details" at bounding box center [541, 151] width 70 height 20
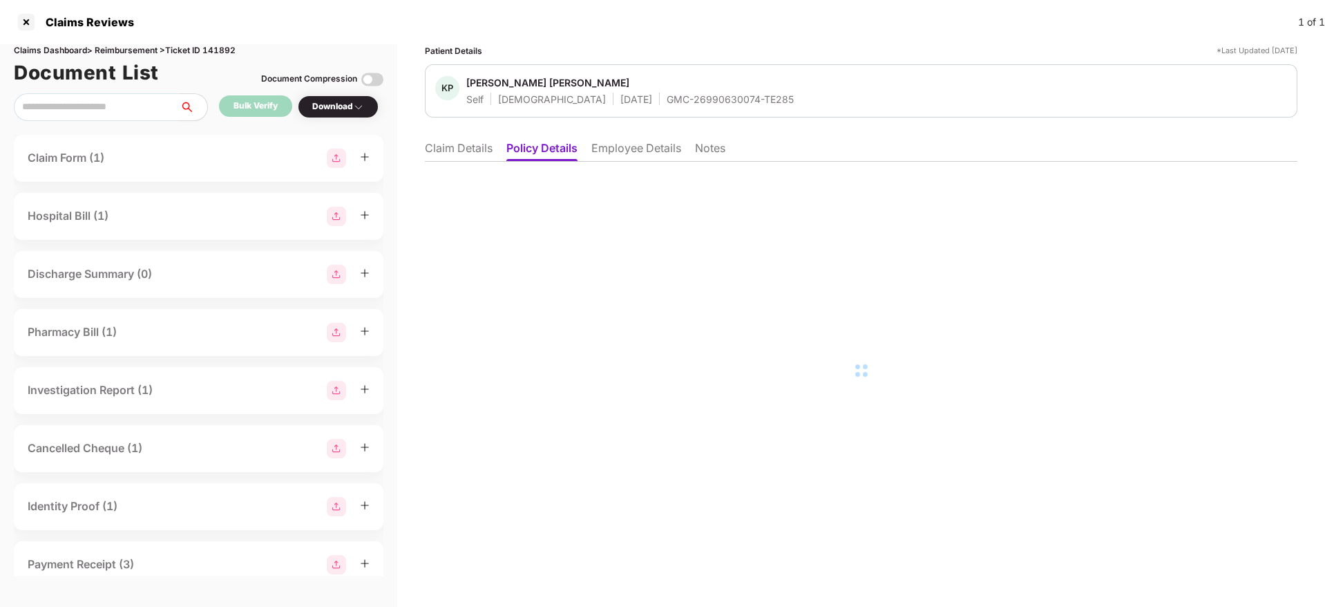
click at [449, 151] on li "Claim Details" at bounding box center [459, 151] width 68 height 20
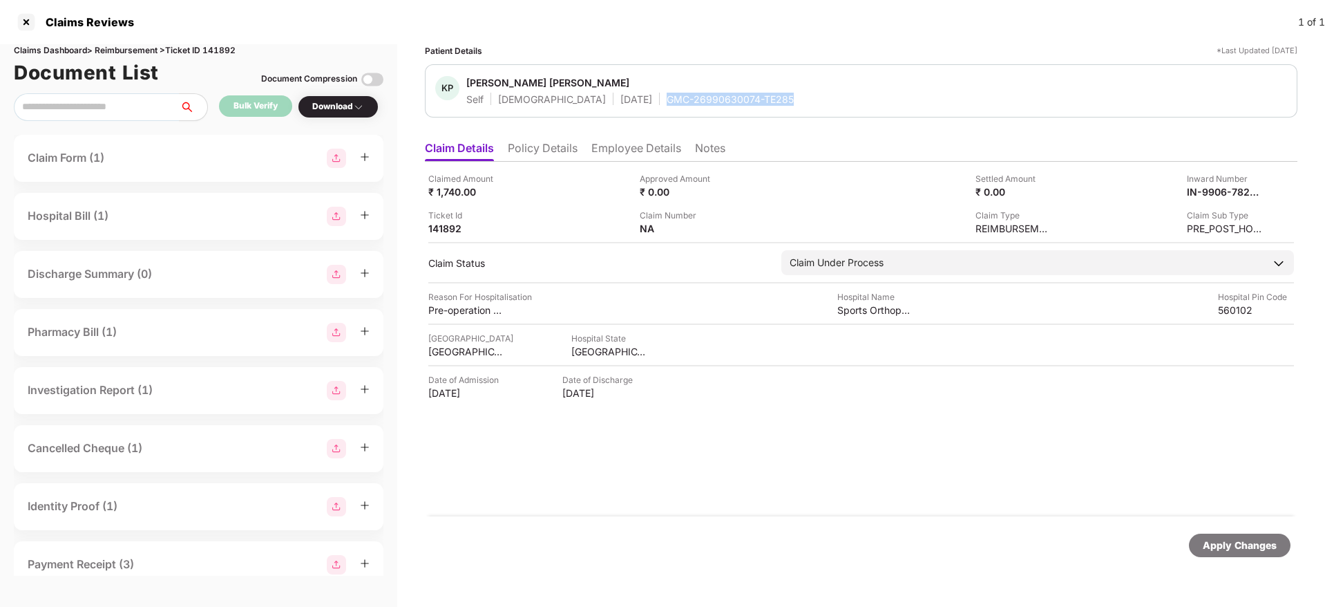
drag, startPoint x: 607, startPoint y: 97, endPoint x: 734, endPoint y: 97, distance: 127.1
click at [734, 97] on div "KP Keyurkumar Pankajbhai Vyas Self Male 09 Apr 1992 GMC-26990630074-TE285" at bounding box center [861, 91] width 852 height 30
copy div "GMC-26990630074-TE285"
click at [585, 210] on div "Ticket Id 141892" at bounding box center [528, 222] width 201 height 26
click at [656, 228] on div "133344588" at bounding box center [678, 228] width 76 height 13
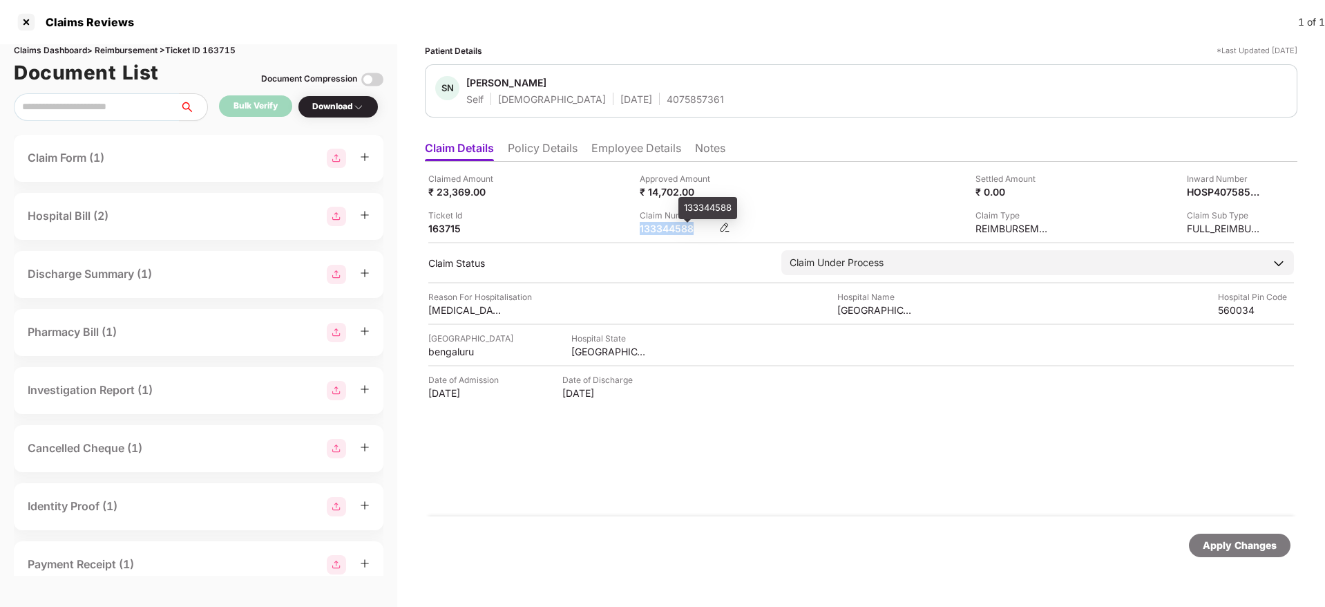
click at [656, 228] on div "133344588" at bounding box center [678, 228] width 76 height 13
copy div "133344588"
click at [744, 220] on div "Claim Number 133344588" at bounding box center [740, 222] width 201 height 26
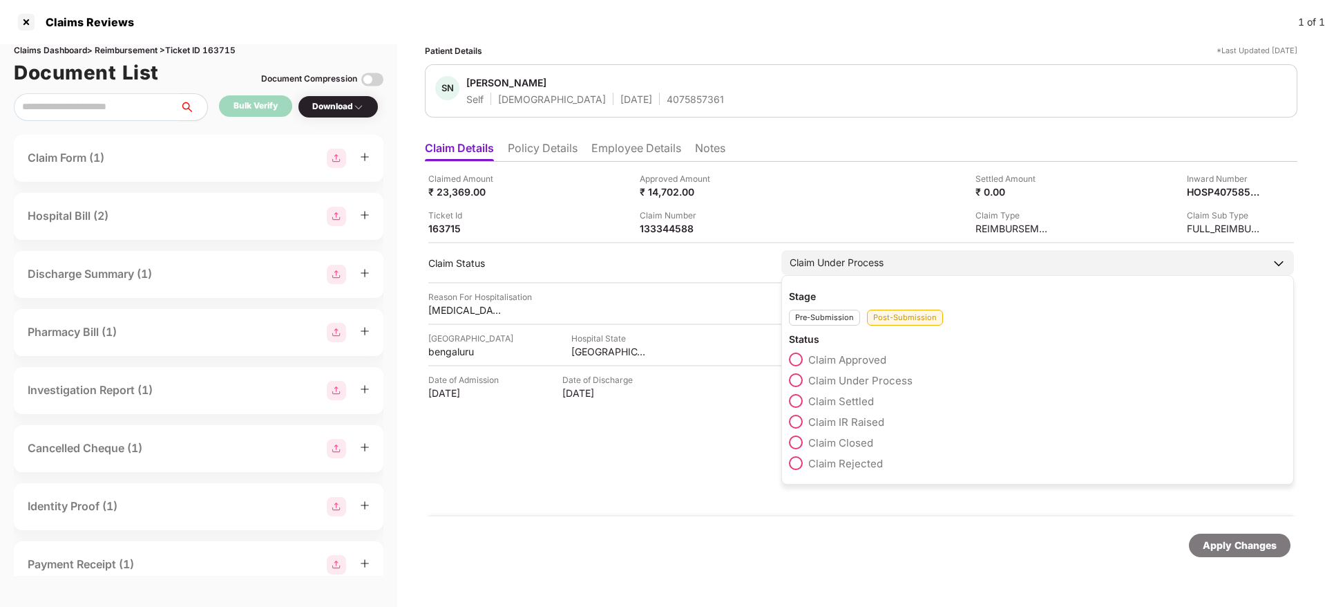
click at [801, 419] on span at bounding box center [796, 422] width 14 height 14
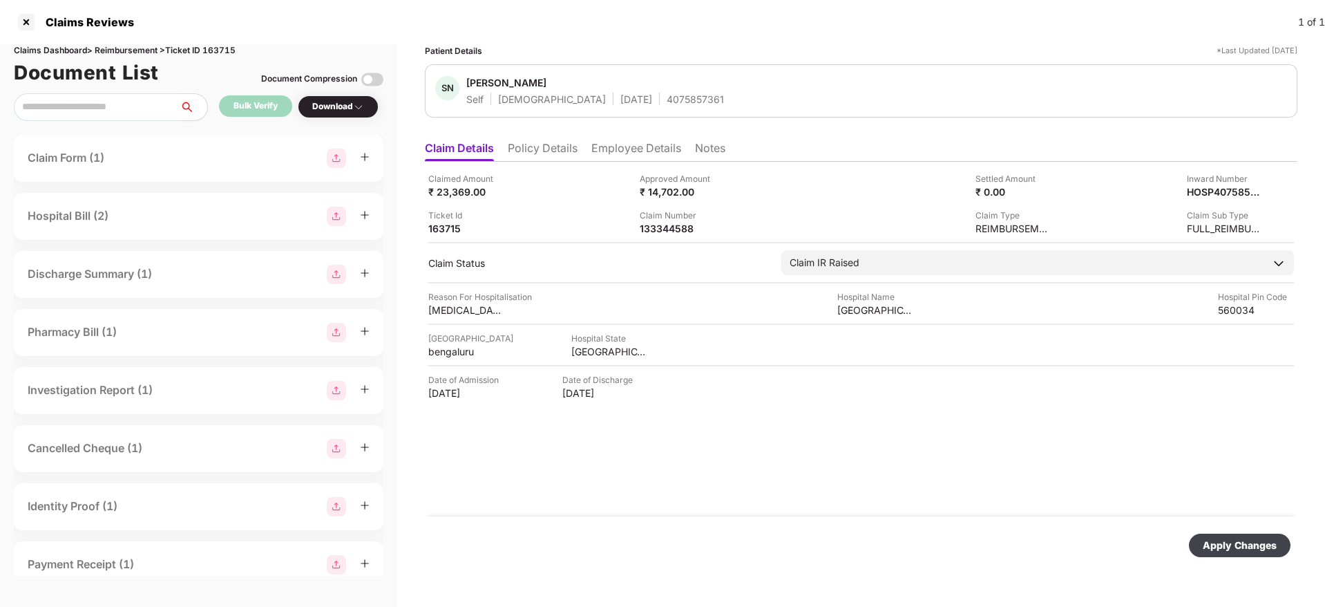
click at [1237, 546] on div "Apply Changes" at bounding box center [1240, 545] width 74 height 15
click at [627, 160] on li "Employee Details" at bounding box center [636, 151] width 90 height 20
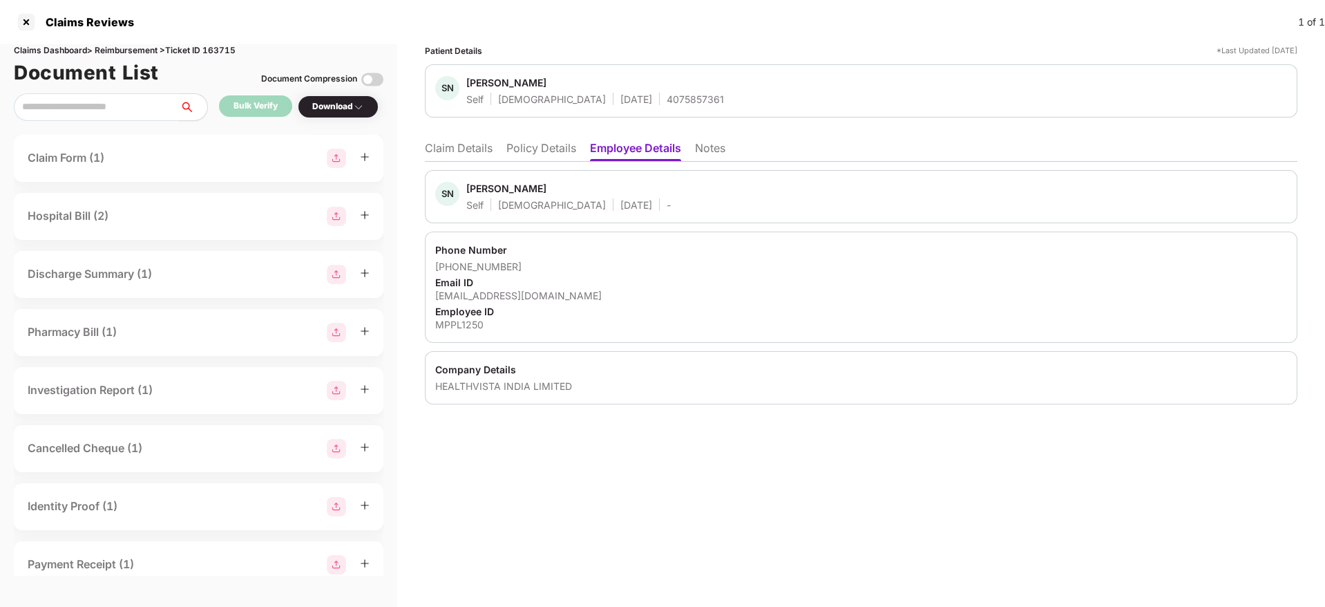
click at [454, 142] on li "Claim Details" at bounding box center [459, 151] width 68 height 20
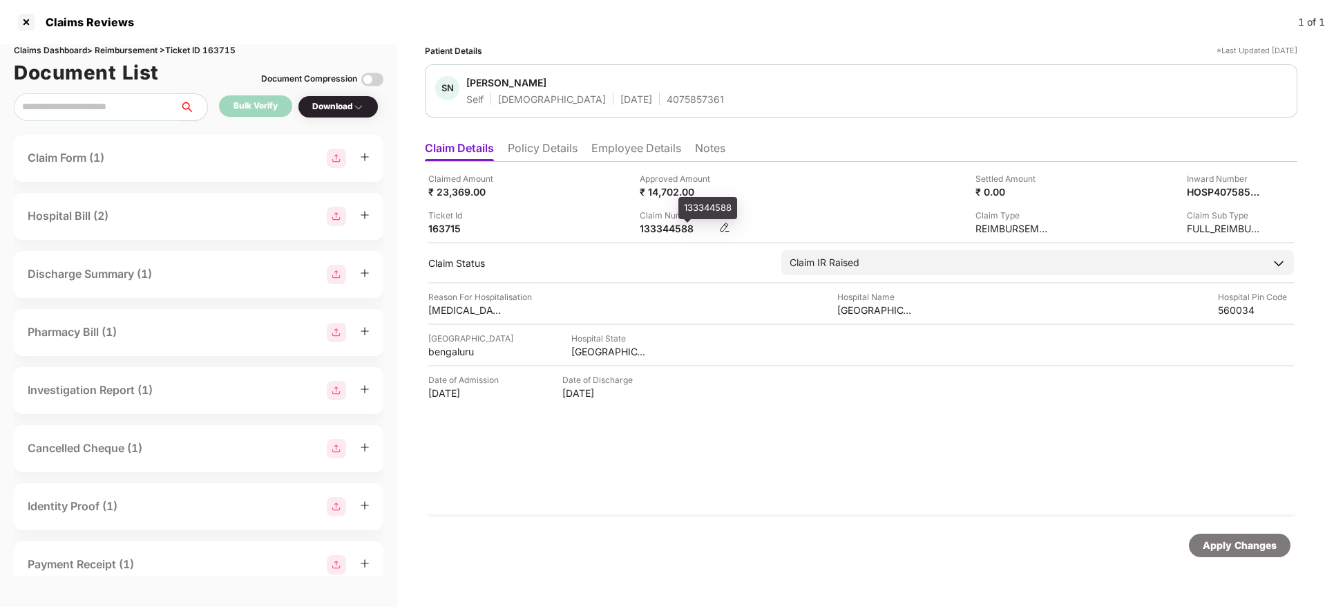
click at [645, 228] on div "133344588" at bounding box center [678, 228] width 76 height 13
copy div "133344588"
click at [650, 224] on div "OC-26-1002-8403-00301577" at bounding box center [678, 228] width 76 height 13
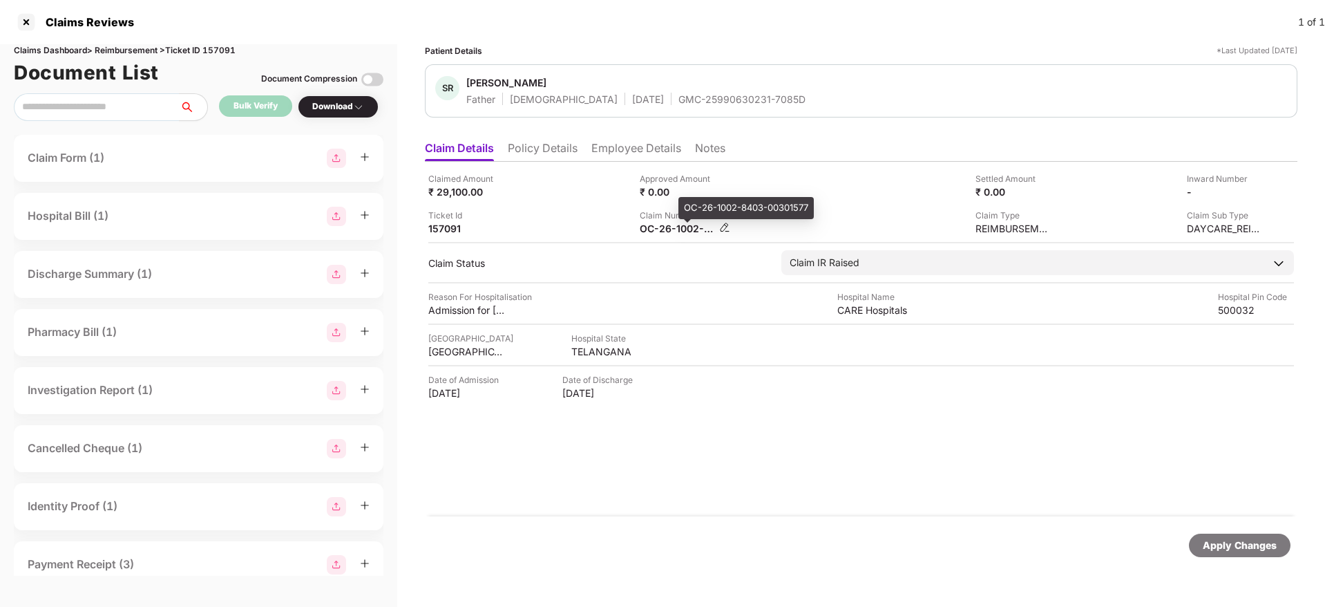
click at [650, 224] on div "OC-26-1002-8403-00301577" at bounding box center [678, 228] width 76 height 13
copy div
click at [576, 153] on li "Policy Details" at bounding box center [543, 151] width 70 height 20
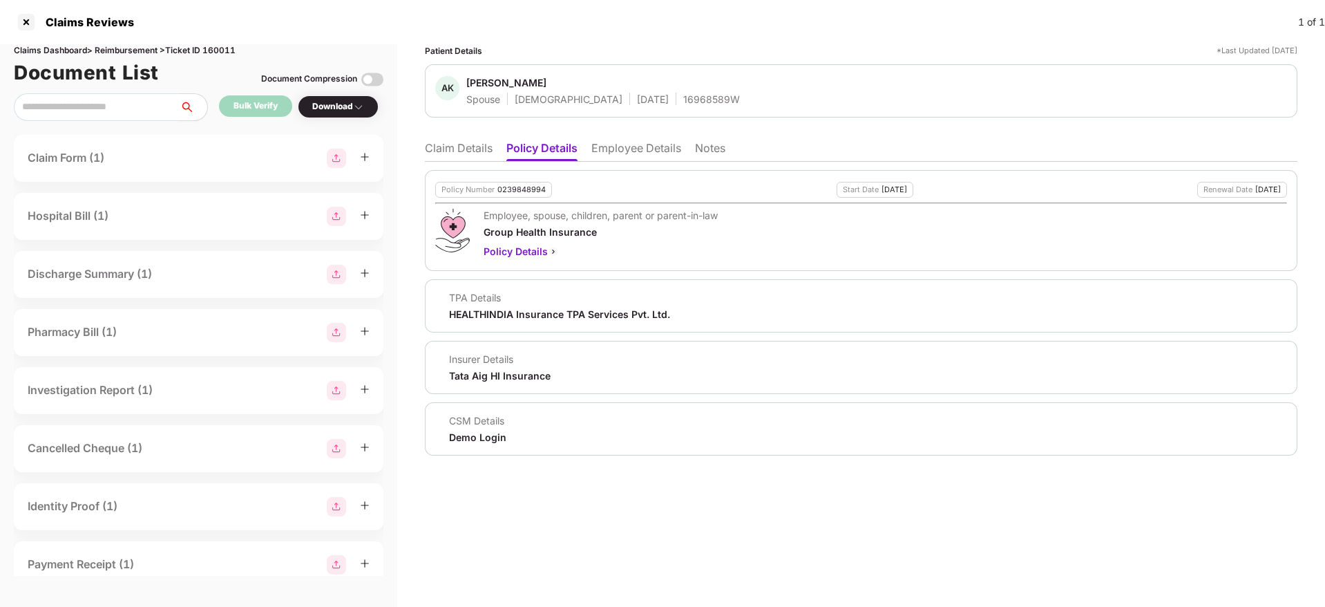
click at [475, 153] on li "Claim Details" at bounding box center [459, 151] width 68 height 20
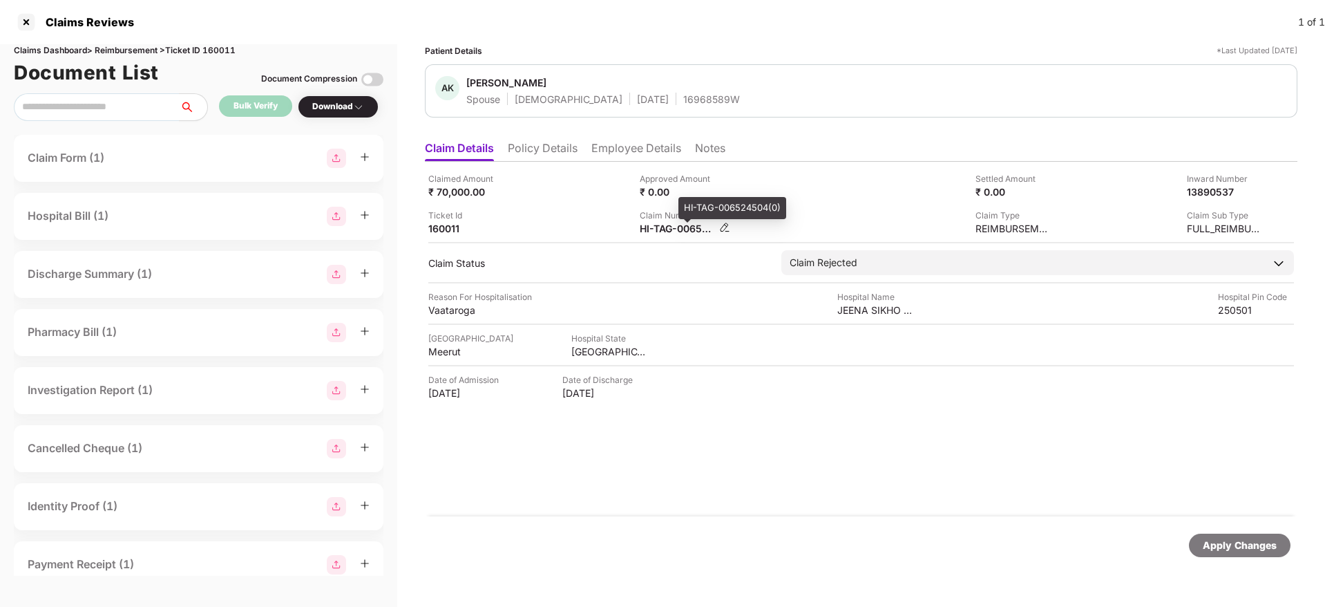
click at [665, 229] on div "HI-TAG-006524504(0)" at bounding box center [678, 228] width 76 height 13
click at [665, 228] on div "HI-TAG-006524504(0)" at bounding box center [678, 228] width 76 height 13
copy div
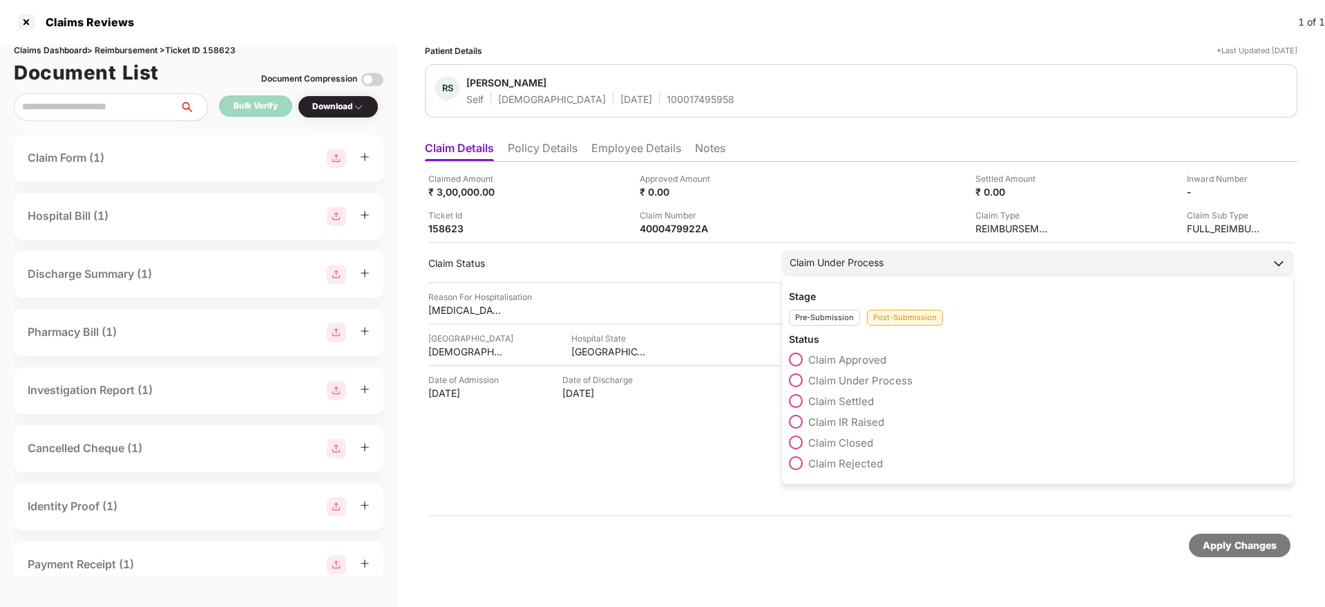
click at [797, 420] on span at bounding box center [796, 422] width 14 height 14
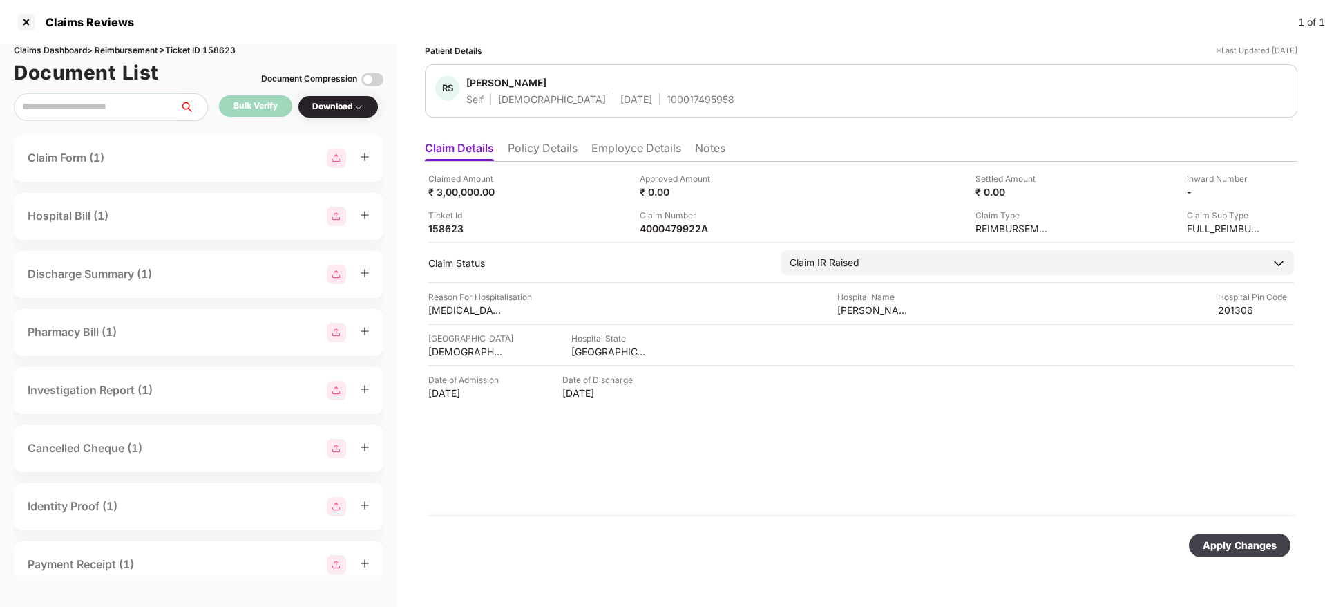
click at [1243, 548] on div "Apply Changes" at bounding box center [1240, 545] width 74 height 15
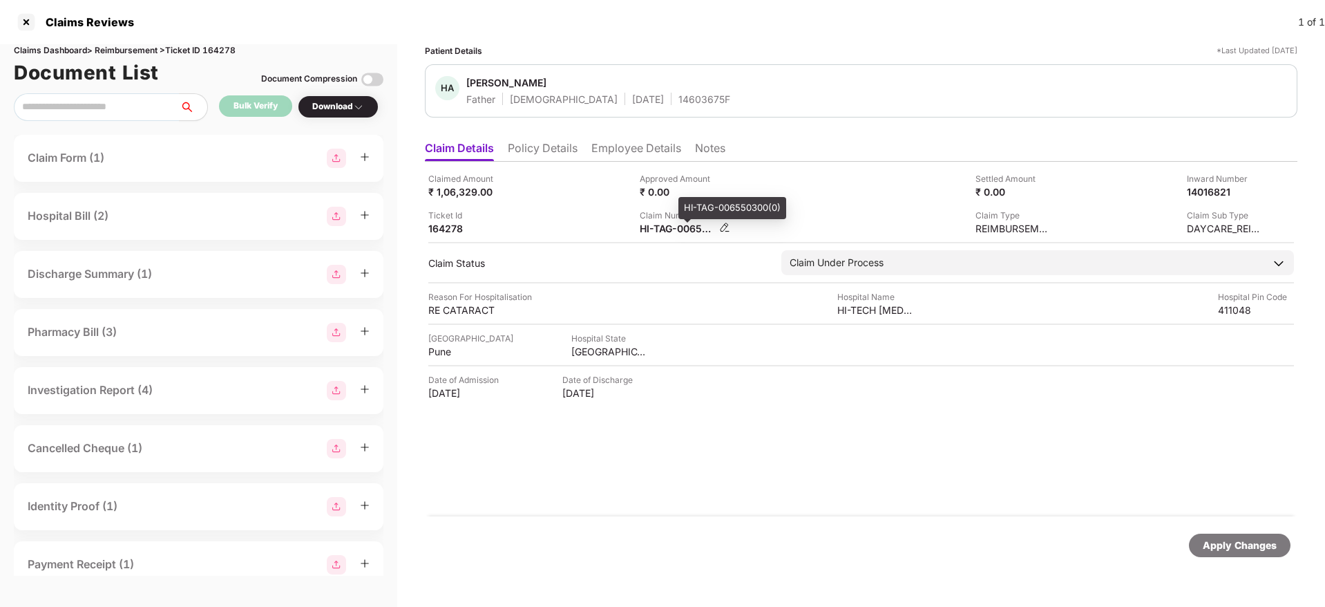
click at [659, 234] on div "HI-TAG-006550300(0)" at bounding box center [678, 228] width 76 height 13
click at [660, 233] on div "HI-TAG-006550300(0)" at bounding box center [678, 228] width 76 height 13
click at [660, 231] on div "HI-TAG-006550300(0)" at bounding box center [678, 228] width 76 height 13
copy div
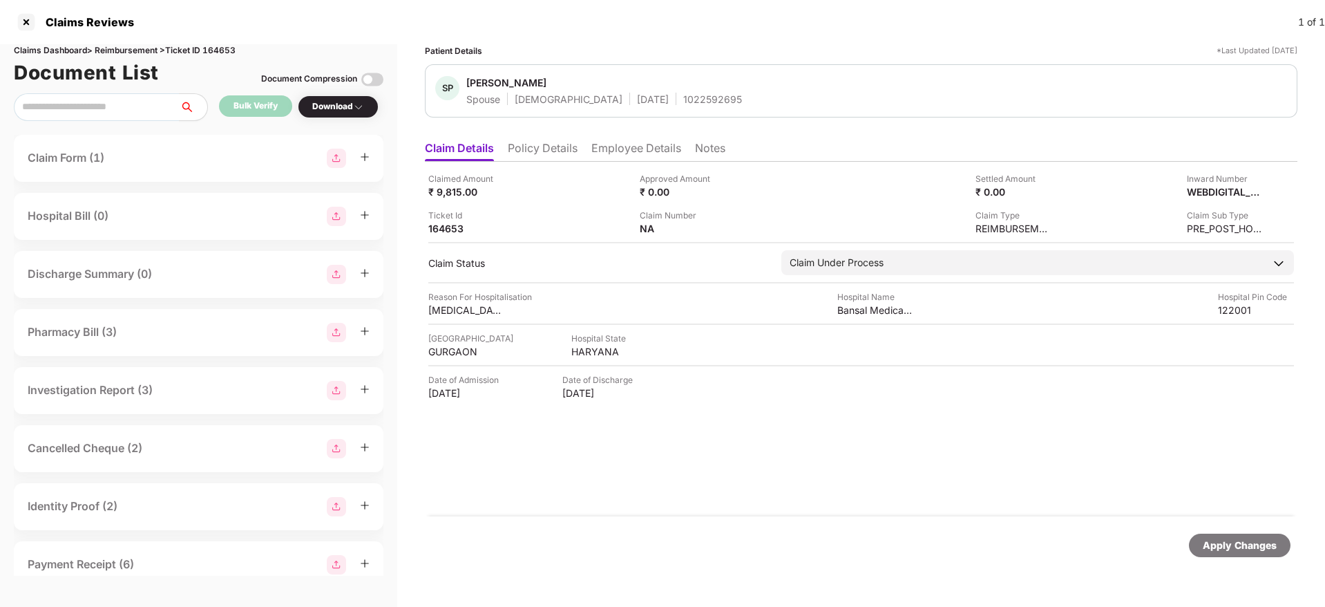
click at [554, 154] on li "Policy Details" at bounding box center [543, 151] width 70 height 20
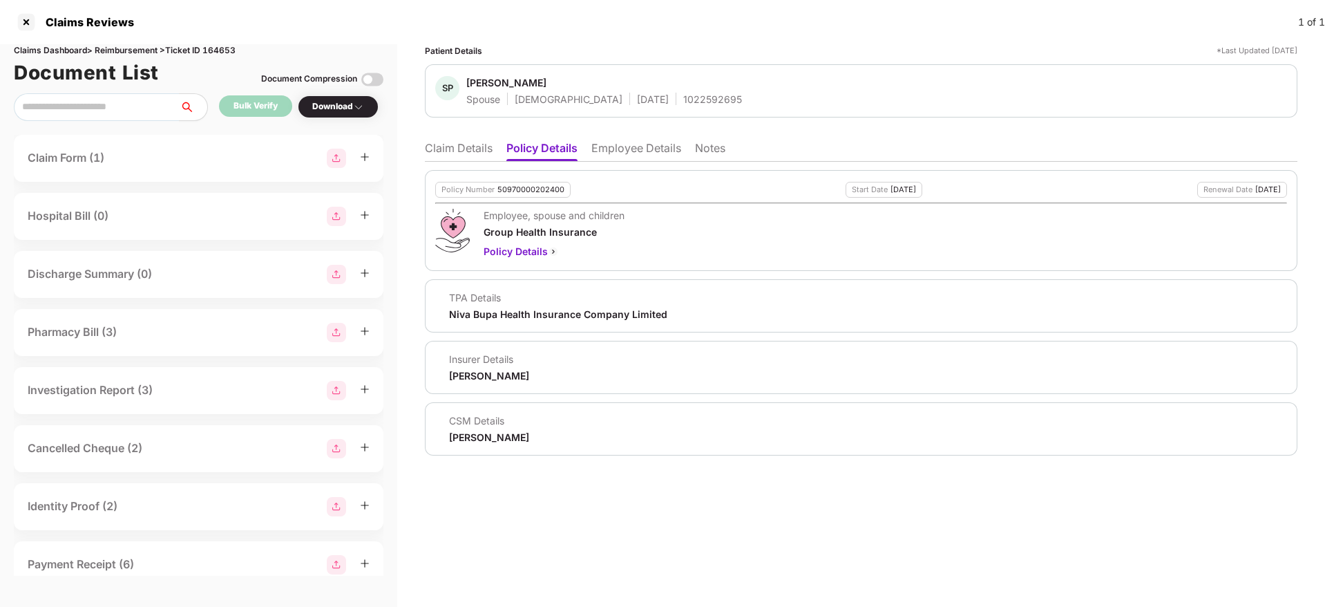
click at [683, 104] on div "1022592695" at bounding box center [712, 99] width 59 height 13
copy div "1022592695"
click at [474, 158] on li "Claim Details" at bounding box center [459, 151] width 68 height 20
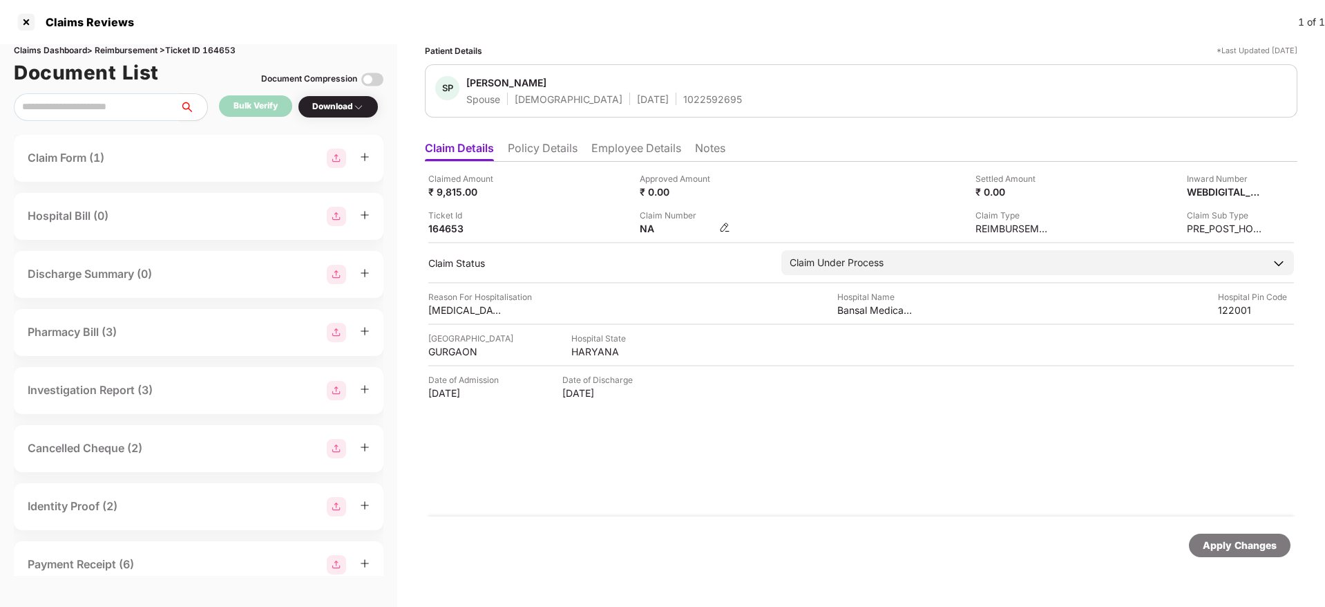
click at [722, 229] on img at bounding box center [724, 227] width 11 height 11
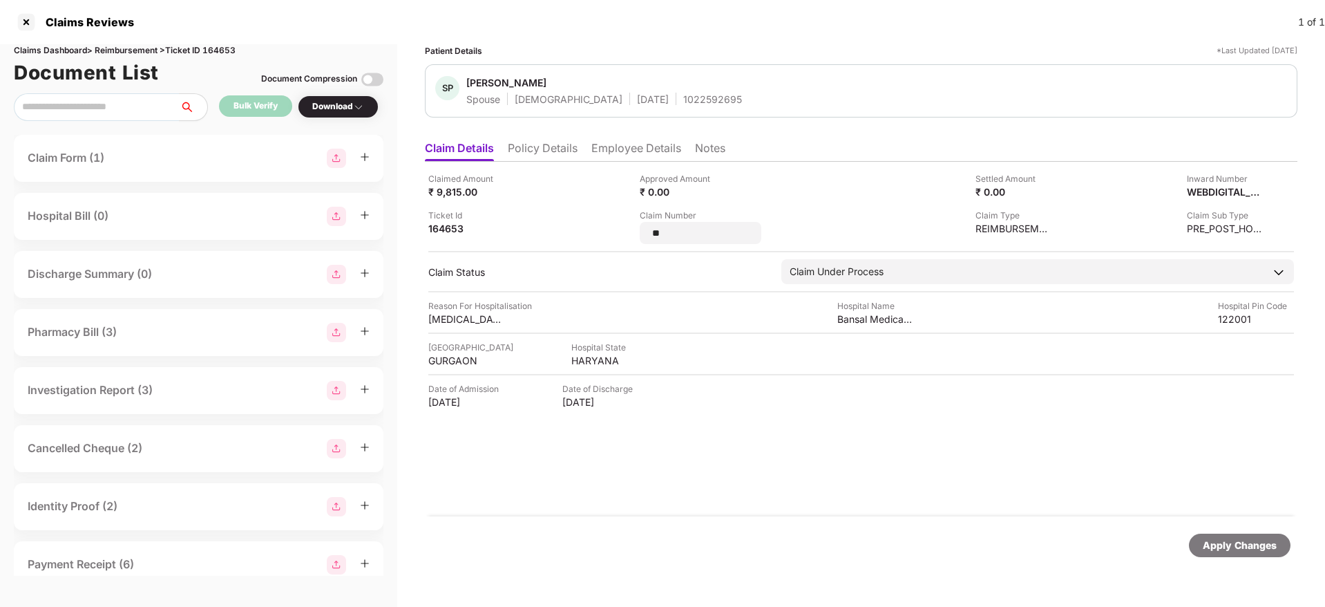
type input "*"
type input "**********"
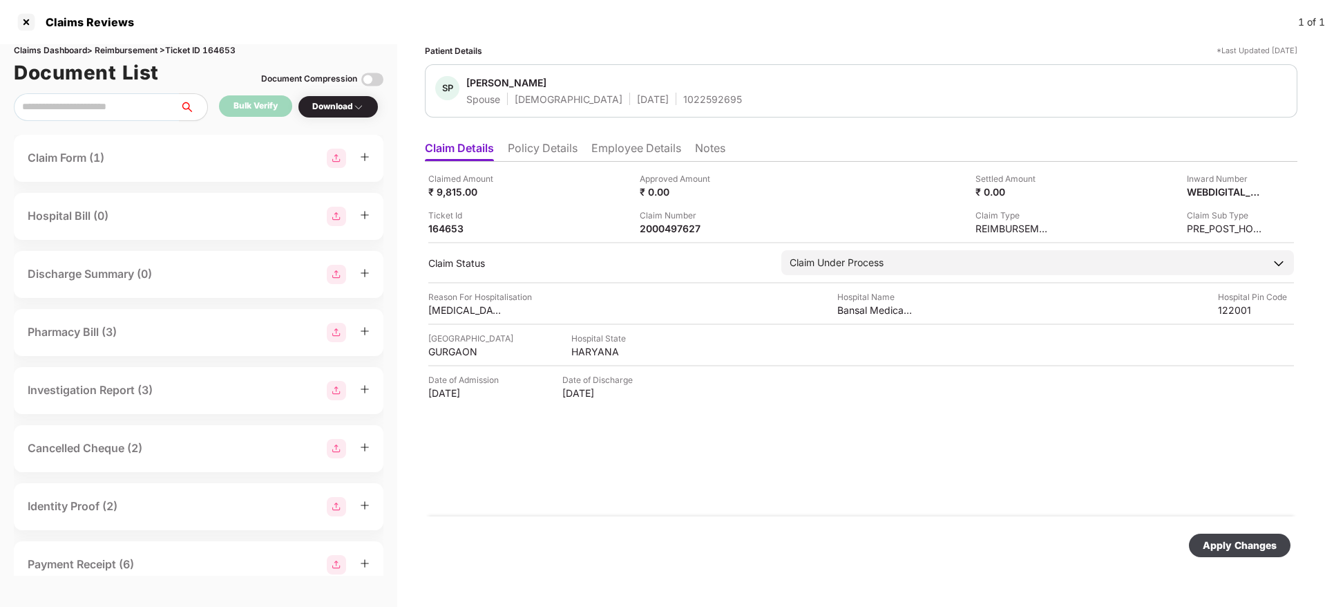
click at [833, 191] on div "Approved Amount ₹ 0.00" at bounding box center [740, 185] width 201 height 26
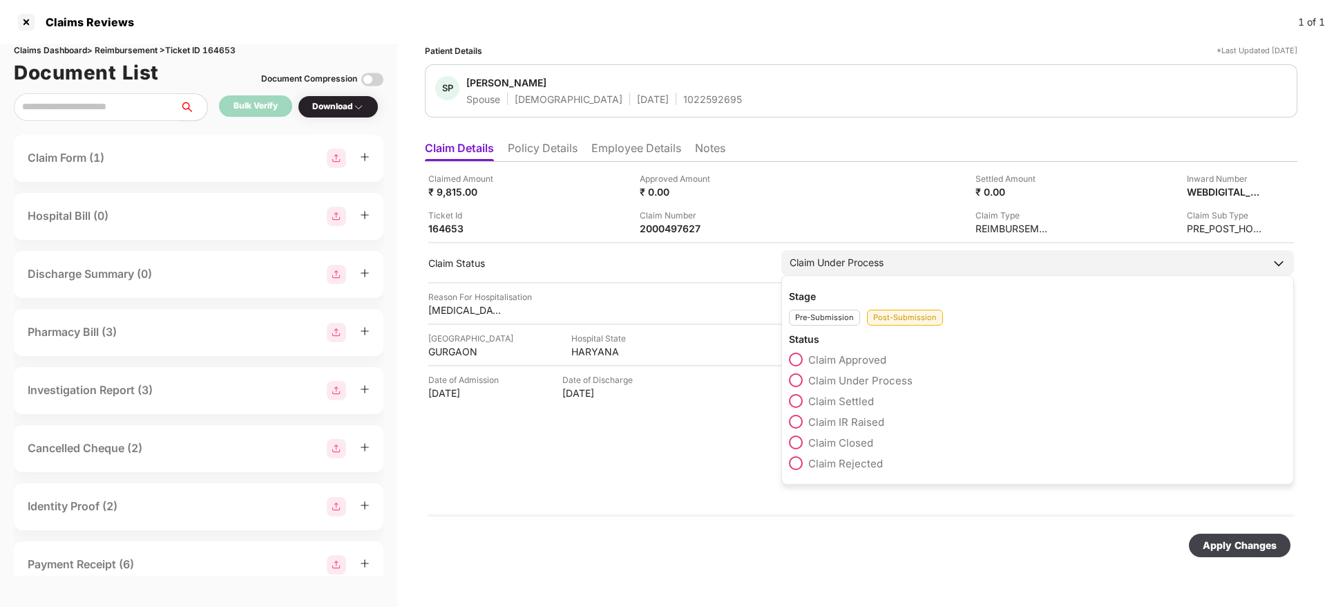
click at [800, 403] on span at bounding box center [796, 401] width 14 height 14
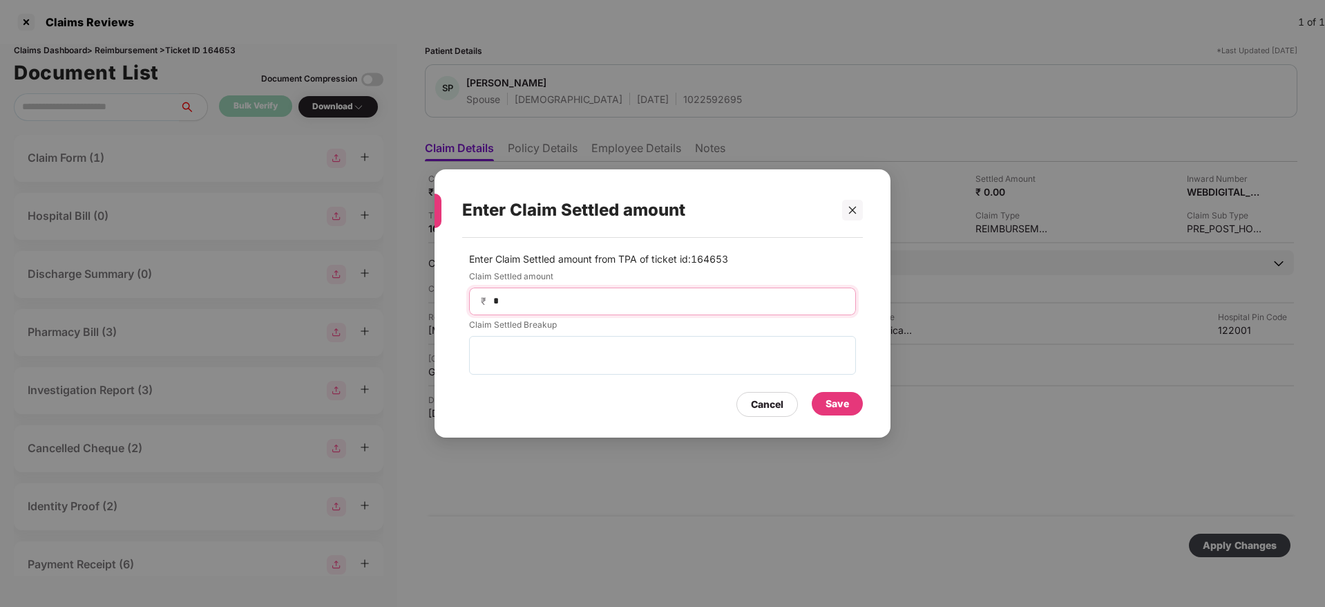
click at [582, 303] on input "*" at bounding box center [668, 301] width 352 height 15
type input "****"
click at [836, 405] on div "Save" at bounding box center [837, 403] width 23 height 15
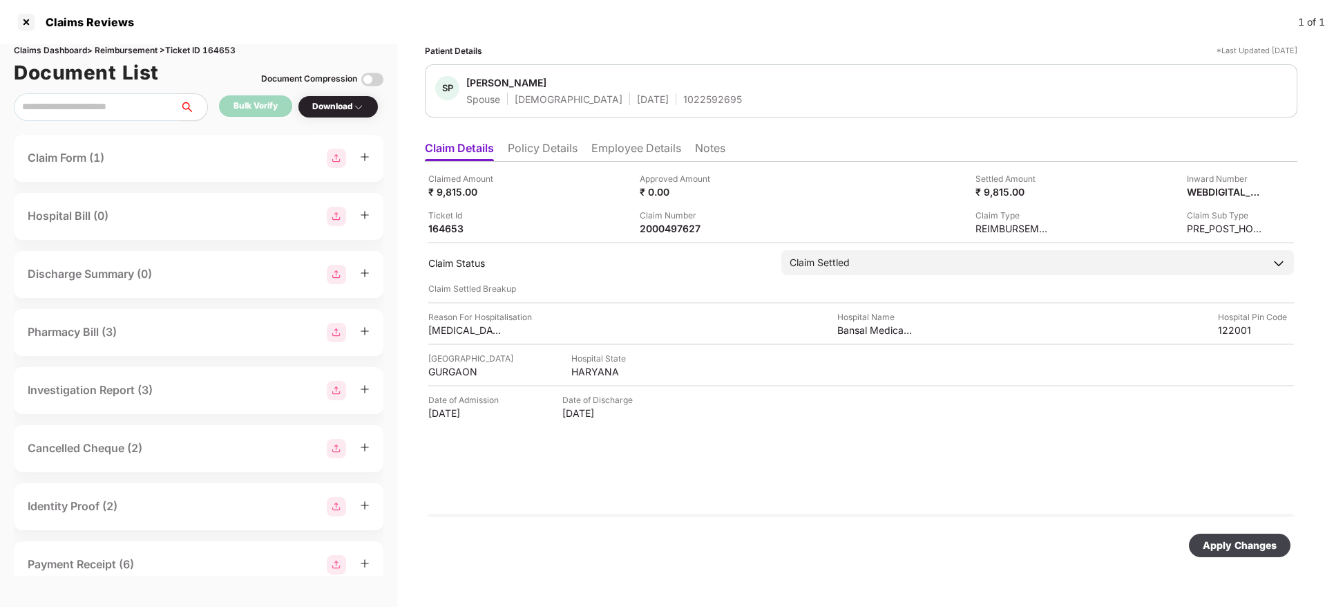
click at [1219, 544] on div "Apply Changes" at bounding box center [1240, 545] width 74 height 15
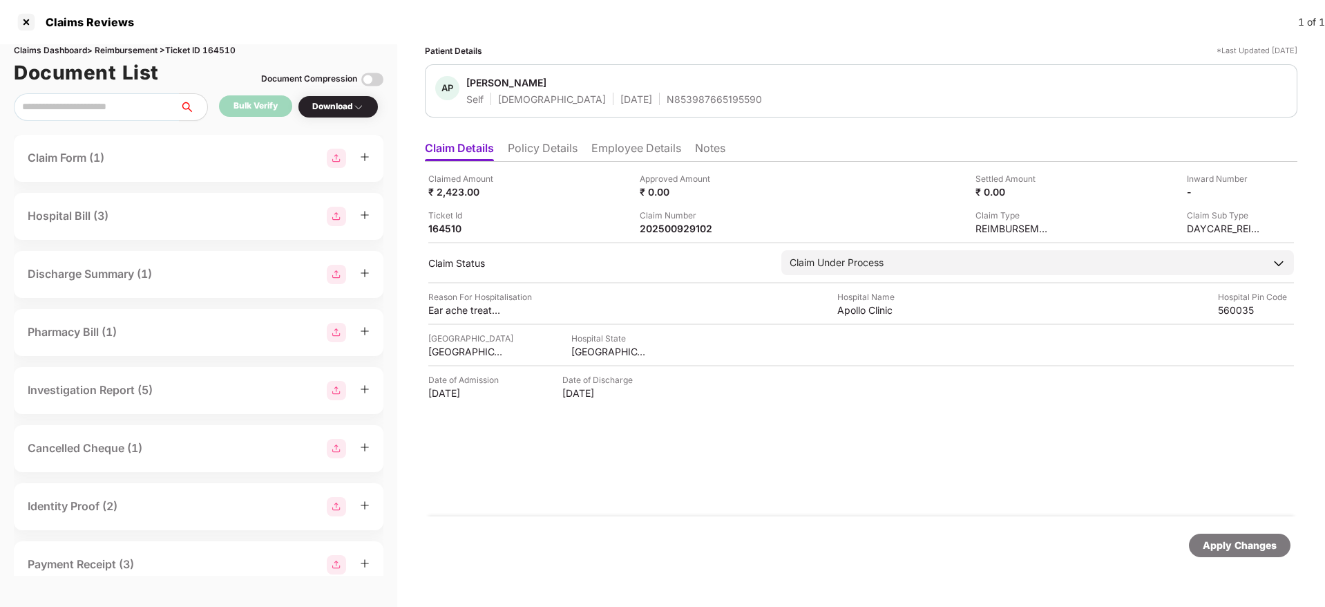
click at [521, 152] on li "Policy Details" at bounding box center [543, 151] width 70 height 20
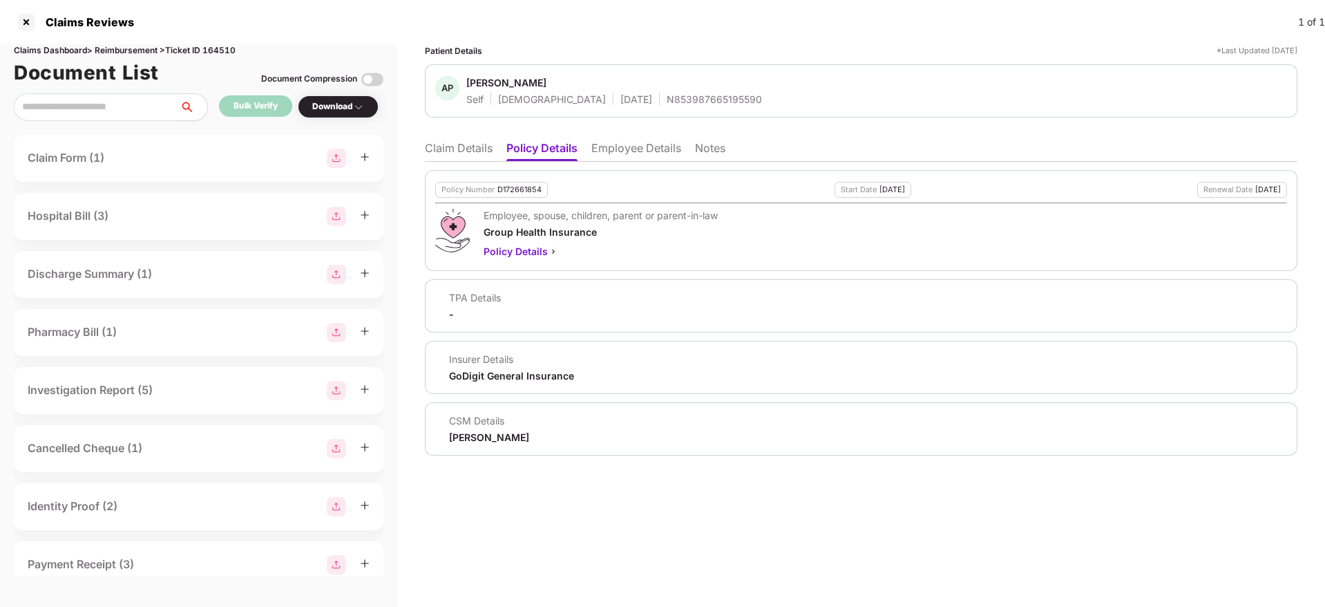
click at [453, 158] on li "Claim Details" at bounding box center [459, 151] width 68 height 20
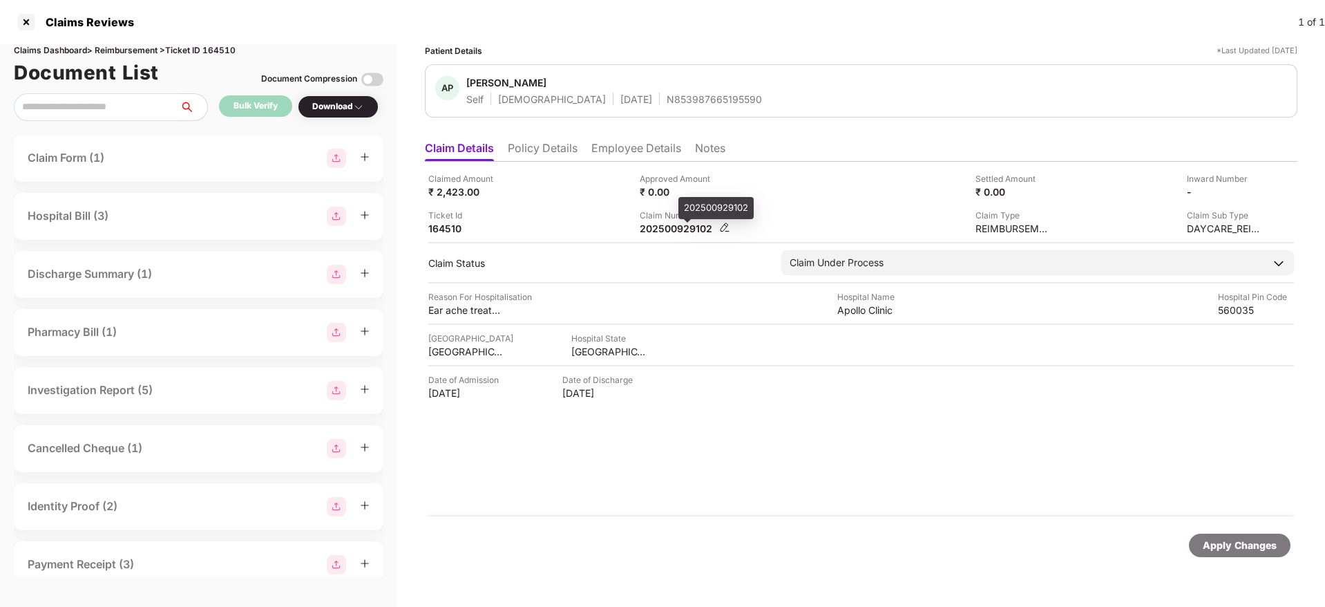
click at [672, 229] on div "202500929102" at bounding box center [678, 228] width 76 height 13
copy div "202500929102"
click at [585, 196] on div "Claimed Amount ₹ 2,423.00" at bounding box center [528, 185] width 201 height 26
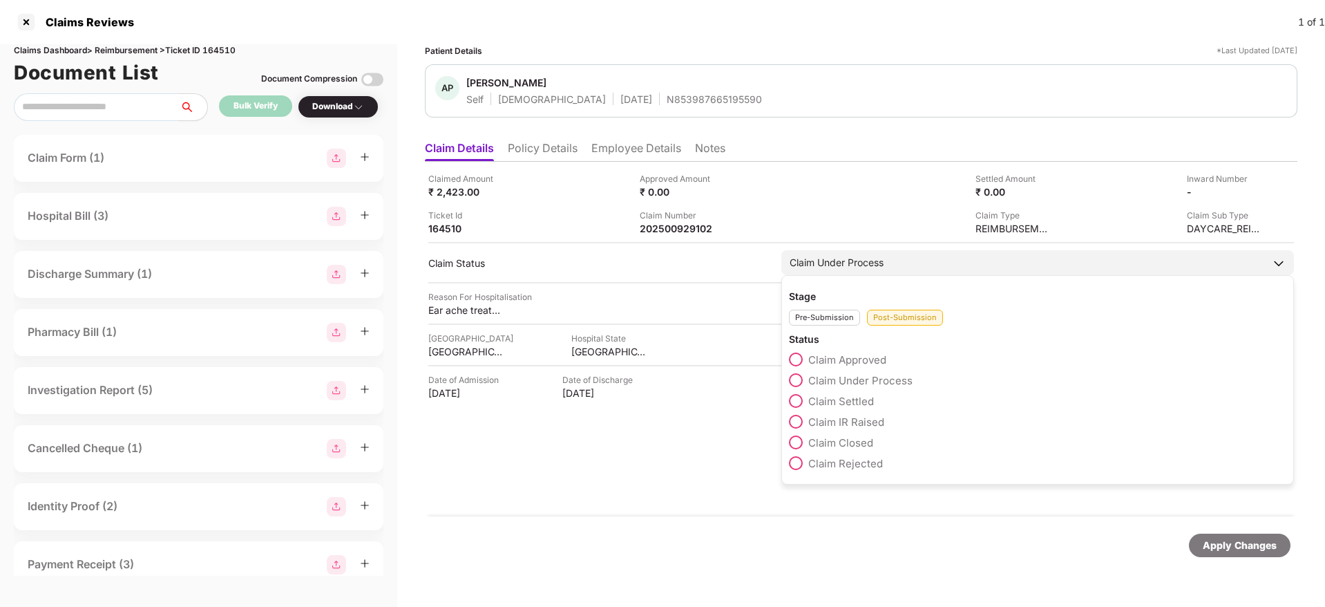
click at [802, 462] on span at bounding box center [796, 463] width 14 height 14
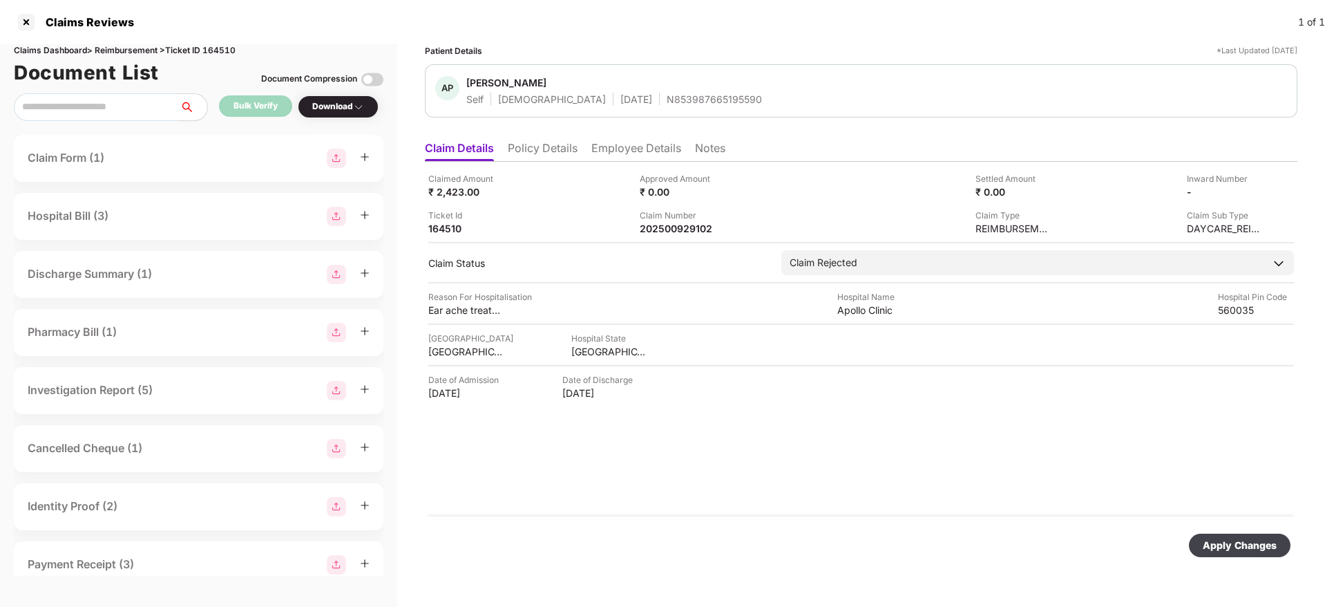
drag, startPoint x: 1254, startPoint y: 546, endPoint x: 1230, endPoint y: 540, distance: 25.0
click at [1253, 546] on div "Apply Changes" at bounding box center [1240, 545] width 74 height 15
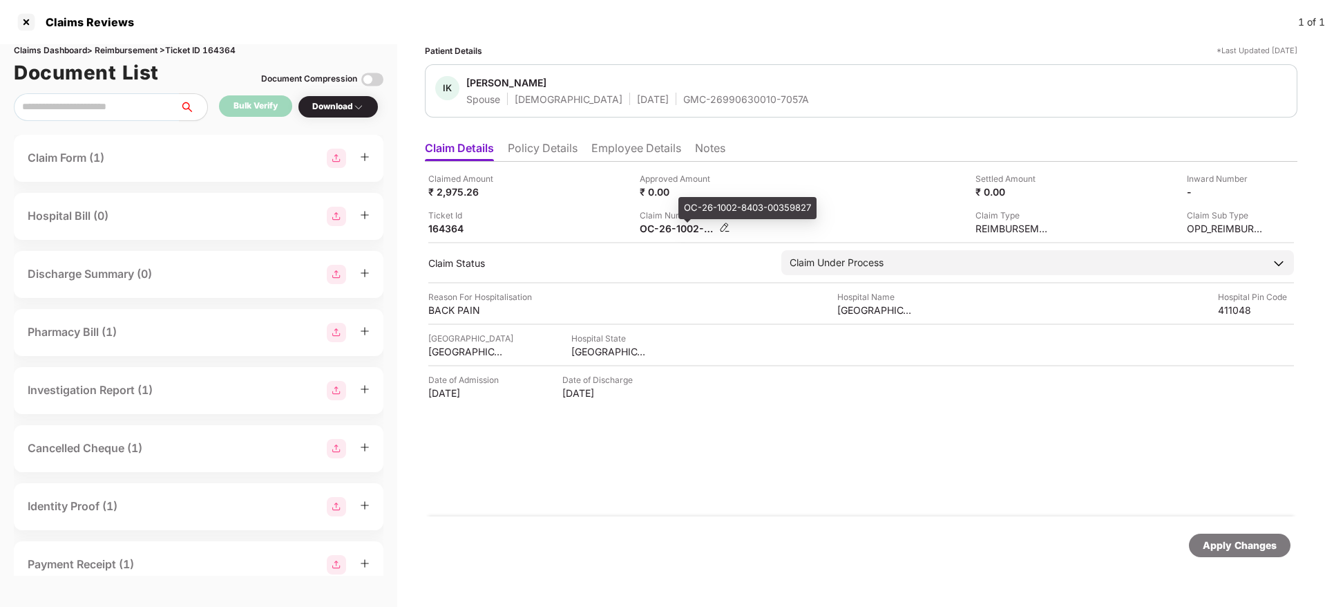
click at [672, 229] on div "OC-26-1002-8403-00359827" at bounding box center [678, 228] width 76 height 13
copy div
click at [536, 223] on div "Ticket Id 164364" at bounding box center [528, 222] width 201 height 26
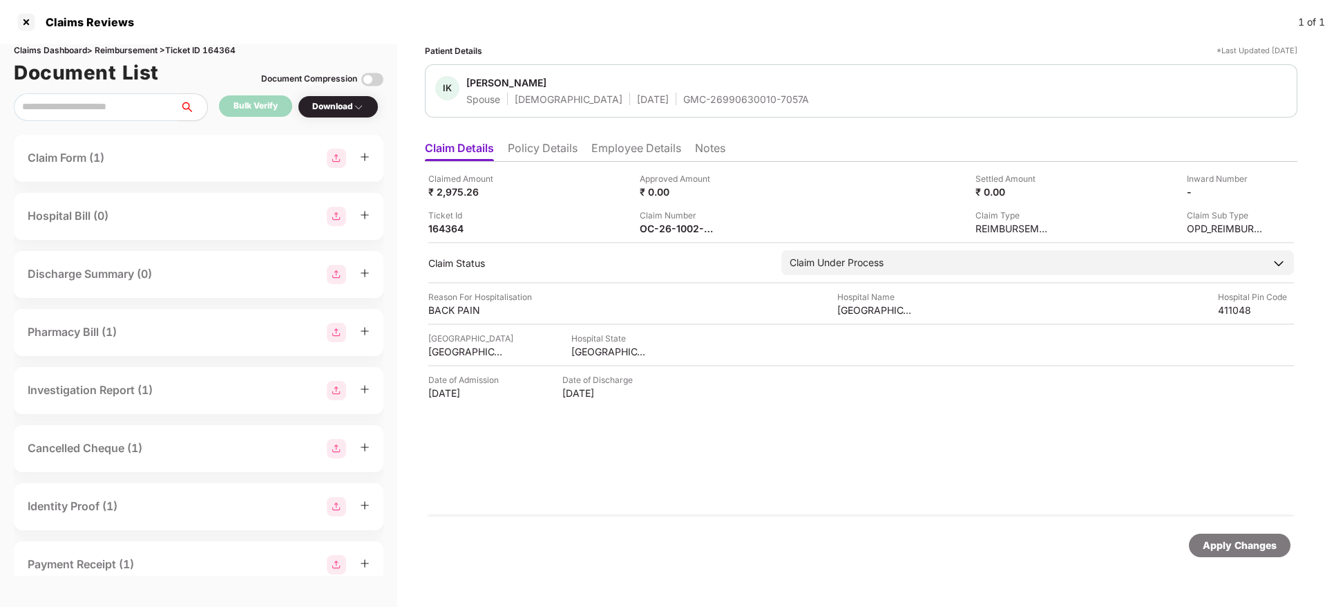
click at [568, 185] on div "Claimed Amount ₹ 2,975.26" at bounding box center [528, 185] width 201 height 26
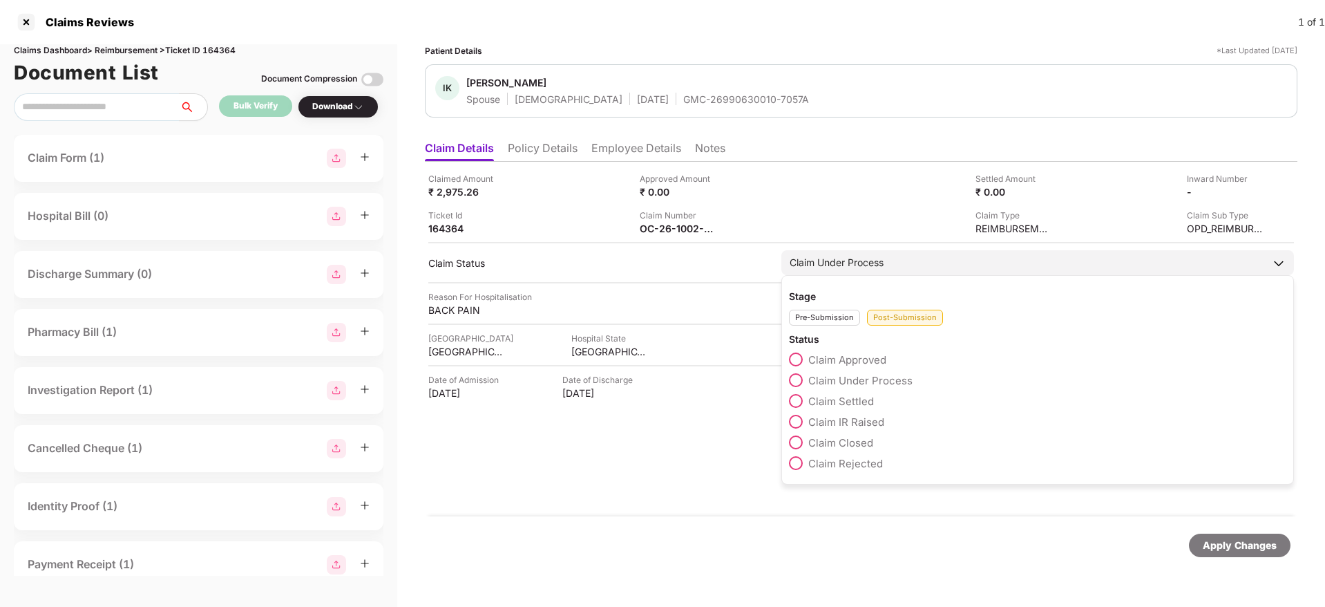
click at [796, 401] on span at bounding box center [796, 401] width 14 height 14
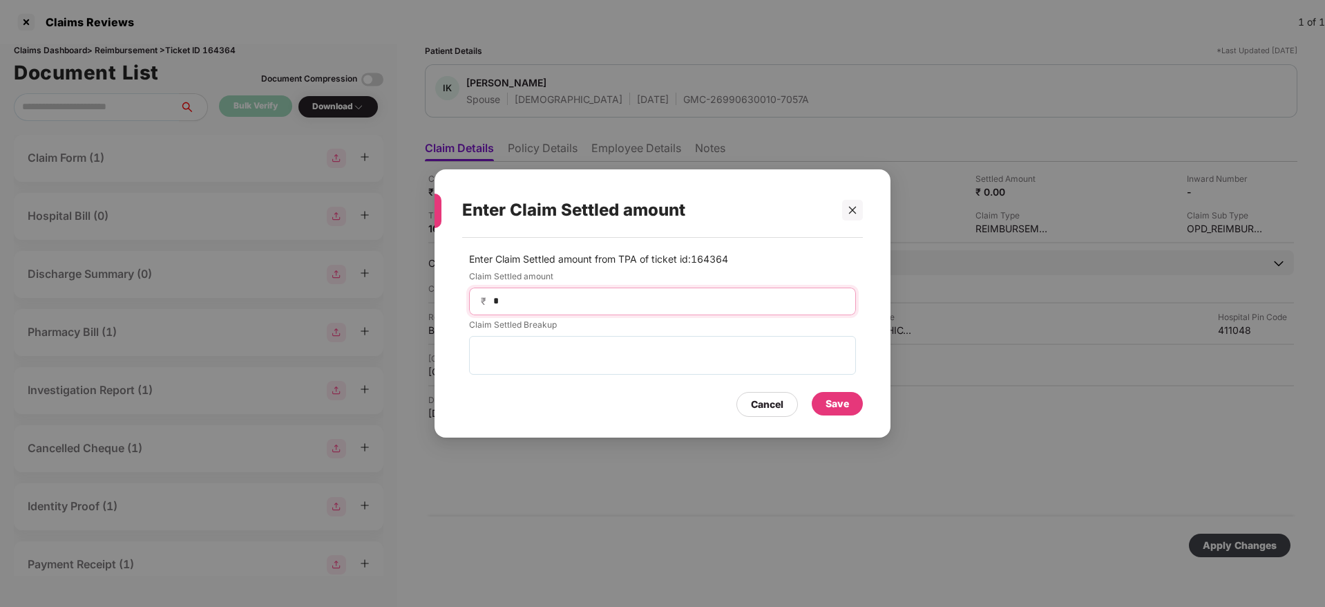
click at [538, 304] on input "*" at bounding box center [668, 301] width 352 height 15
type input "****"
click at [853, 406] on div "Save" at bounding box center [837, 403] width 51 height 23
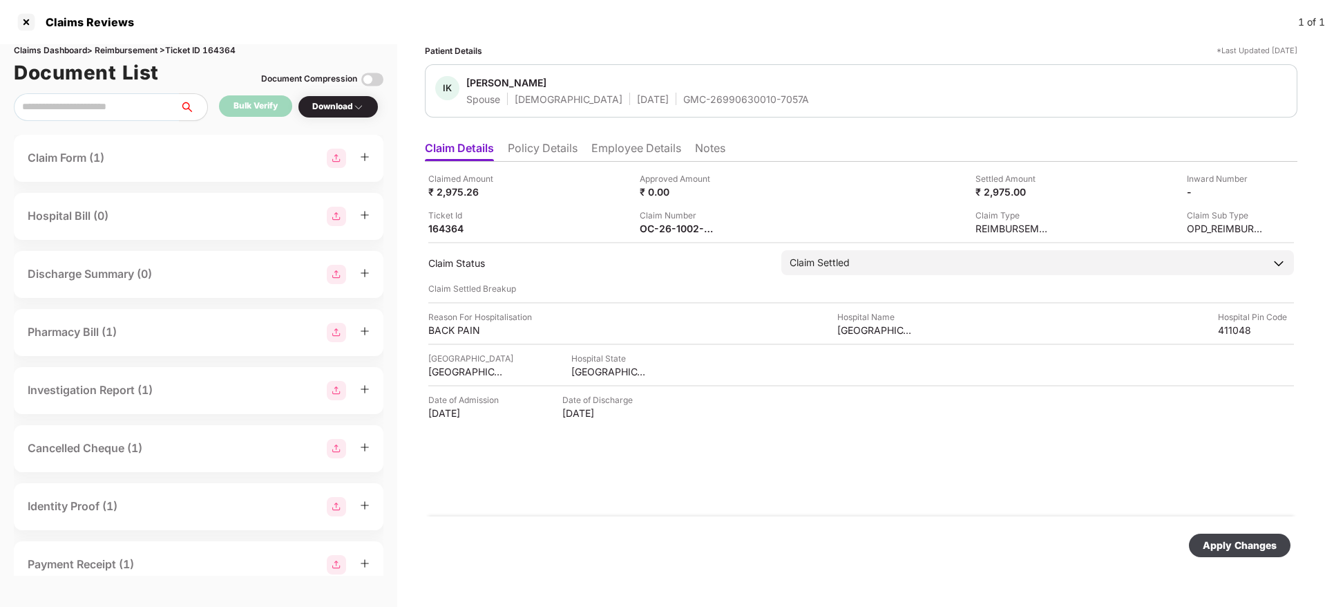
click at [1242, 544] on div "Apply Changes" at bounding box center [1240, 545] width 74 height 15
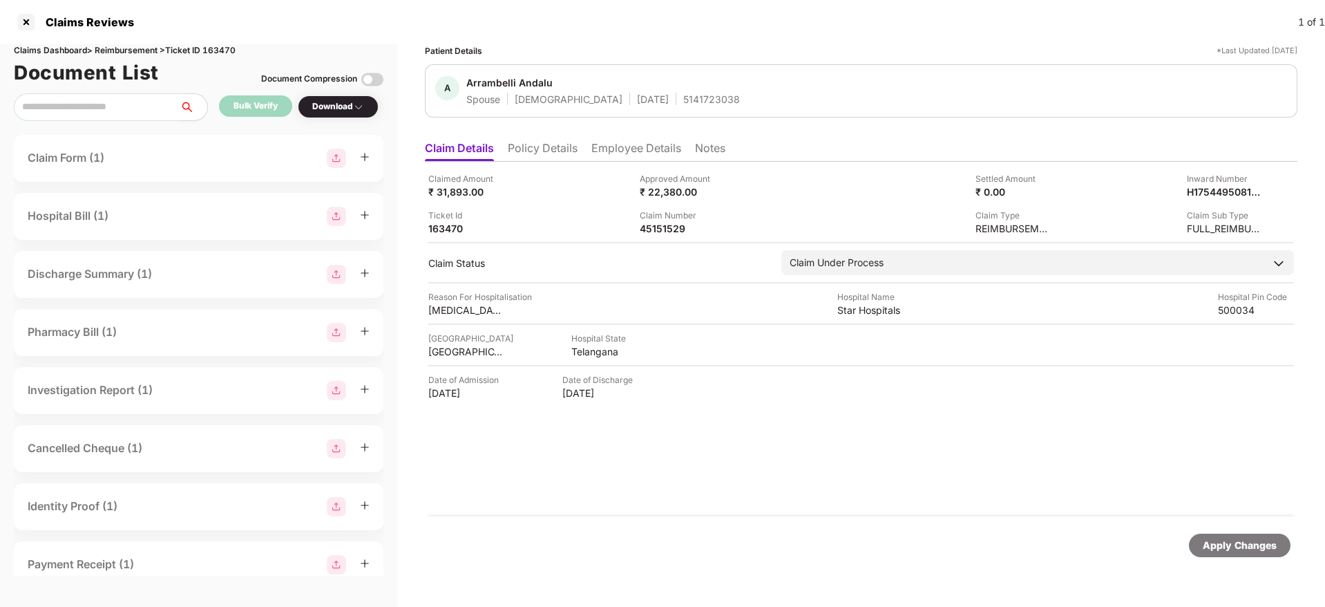
click at [561, 149] on li "Policy Details" at bounding box center [543, 151] width 70 height 20
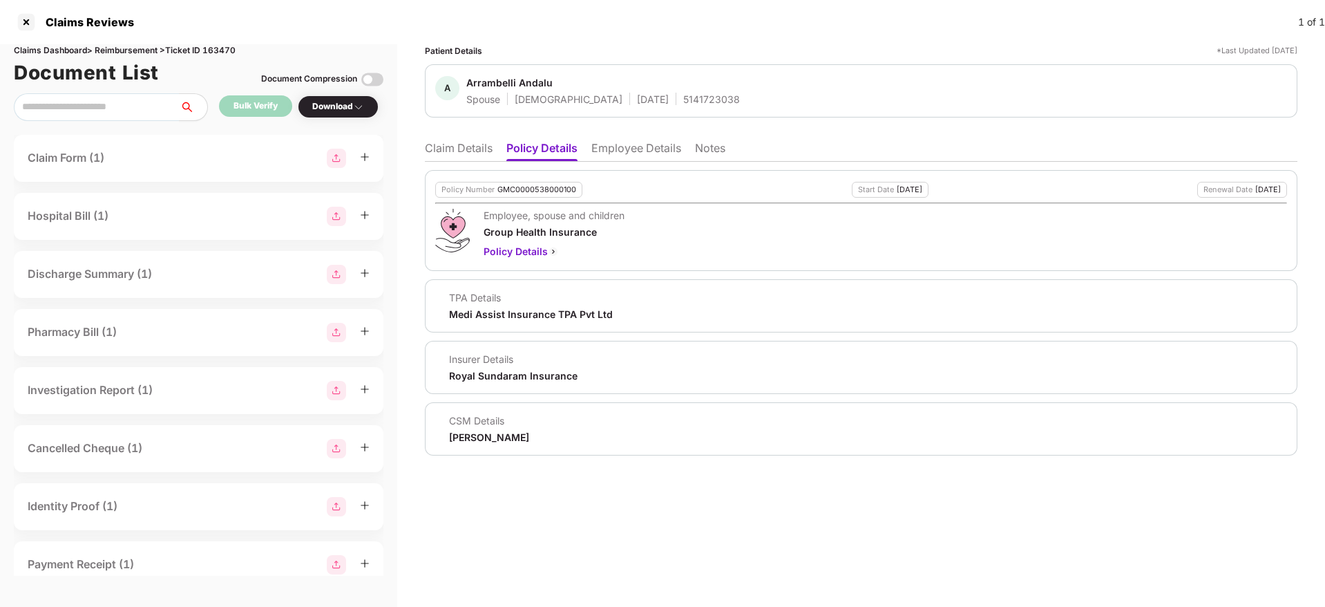
click at [451, 155] on li "Claim Details" at bounding box center [459, 151] width 68 height 20
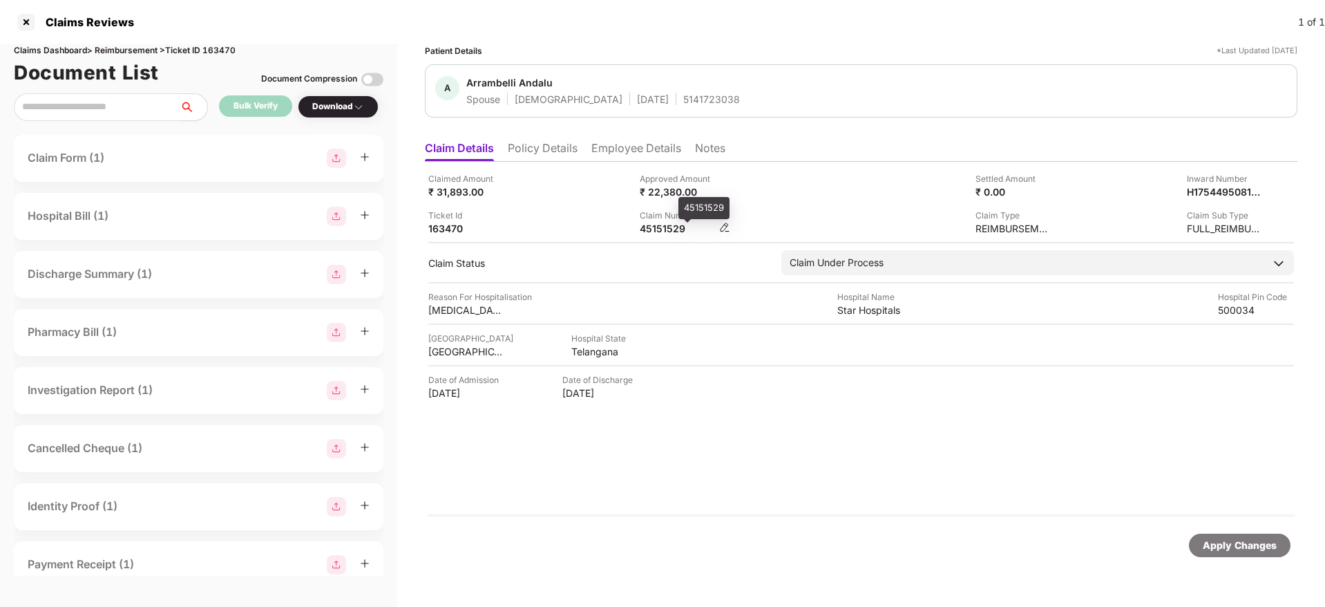
click at [675, 226] on div "45151529" at bounding box center [678, 228] width 76 height 13
click at [674, 226] on div "45151529" at bounding box center [678, 228] width 76 height 13
copy div "45151529"
